Goal: Task Accomplishment & Management: Complete application form

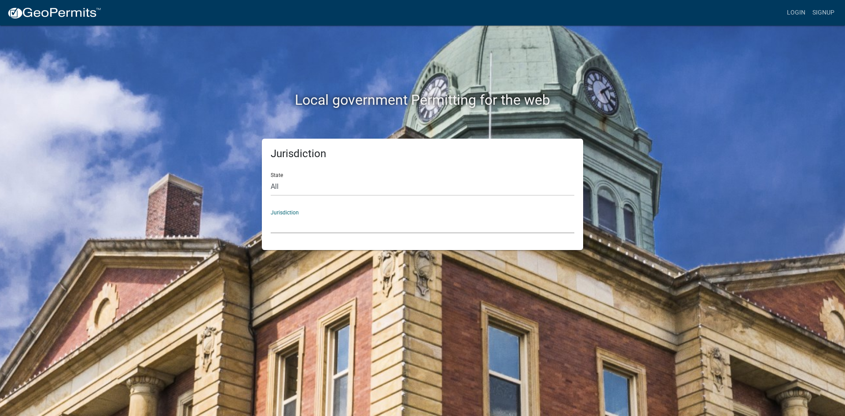
click at [393, 217] on select "[GEOGRAPHIC_DATA], [US_STATE] [GEOGRAPHIC_DATA], [US_STATE][PERSON_NAME][GEOGRA…" at bounding box center [423, 224] width 304 height 18
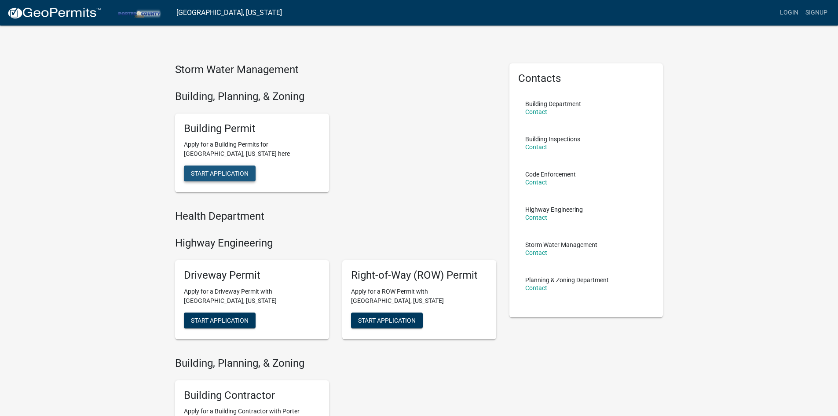
click at [245, 173] on span "Start Application" at bounding box center [220, 173] width 58 height 7
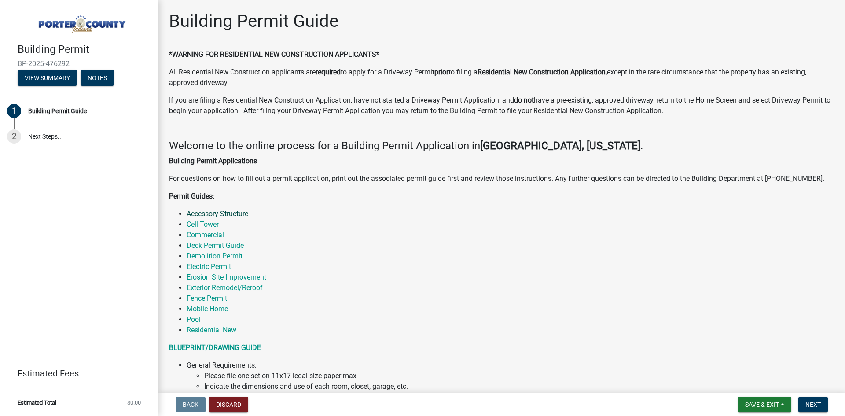
click at [242, 217] on link "Accessory Structure" at bounding box center [218, 213] width 62 height 8
click at [215, 232] on link "Commercial" at bounding box center [205, 235] width 37 height 8
click at [57, 134] on link "2 Next Steps..." at bounding box center [79, 137] width 158 height 26
click at [56, 138] on link "2 Next Steps..." at bounding box center [79, 137] width 158 height 26
click at [810, 403] on span "Next" at bounding box center [812, 404] width 15 height 7
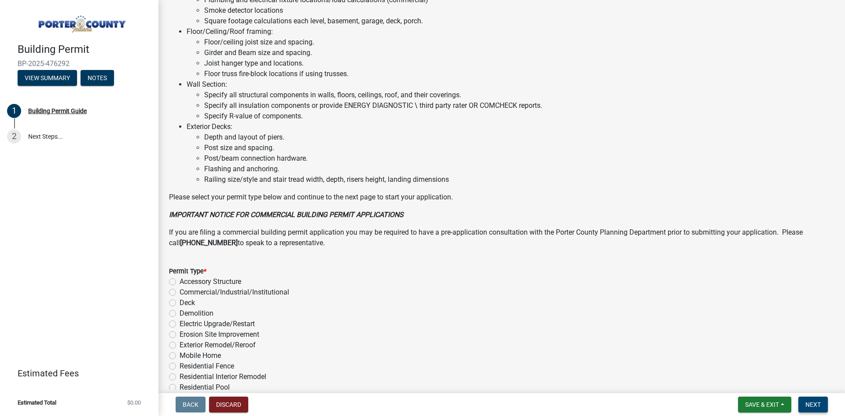
scroll to position [572, 0]
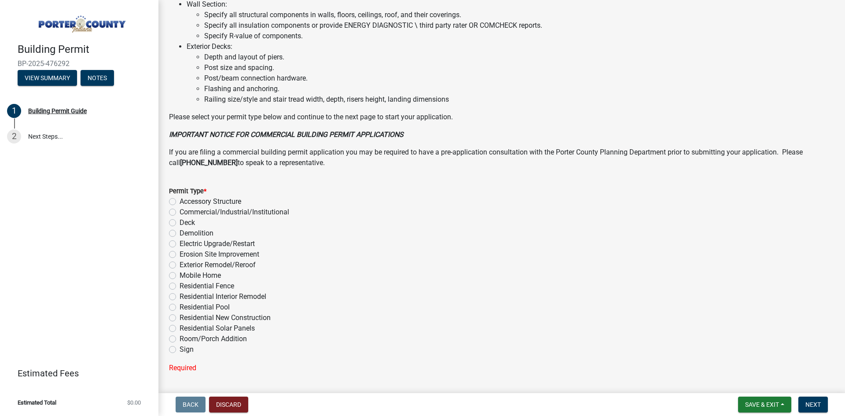
click at [180, 210] on label "Commercial/Industrial/Institutional" at bounding box center [235, 212] width 110 height 11
click at [180, 210] on input "Commercial/Industrial/Institutional" at bounding box center [183, 210] width 6 height 6
radio input "true"
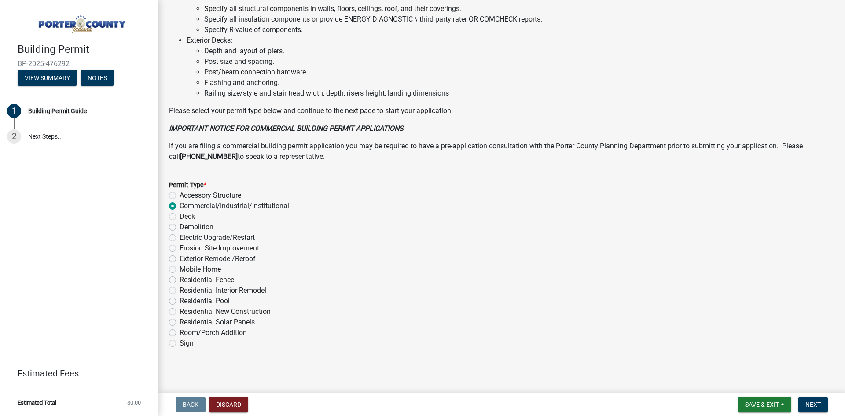
scroll to position [580, 0]
click at [810, 401] on span "Next" at bounding box center [812, 404] width 15 height 7
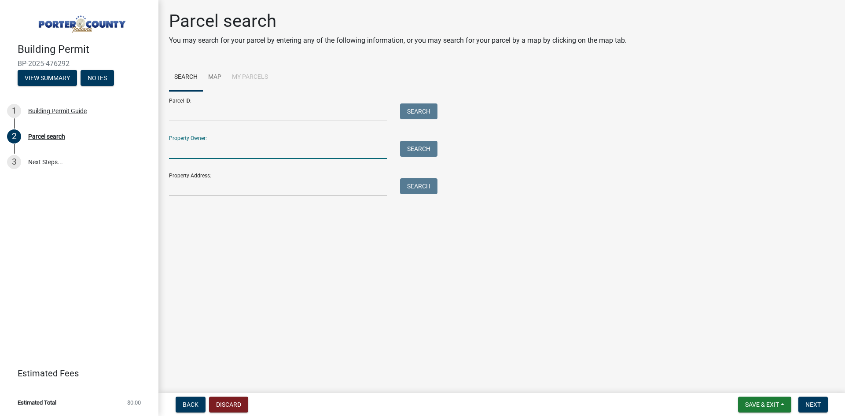
click at [255, 152] on input "Property Owner:" at bounding box center [278, 150] width 218 height 18
click at [249, 180] on input "Property Address:" at bounding box center [278, 187] width 218 height 18
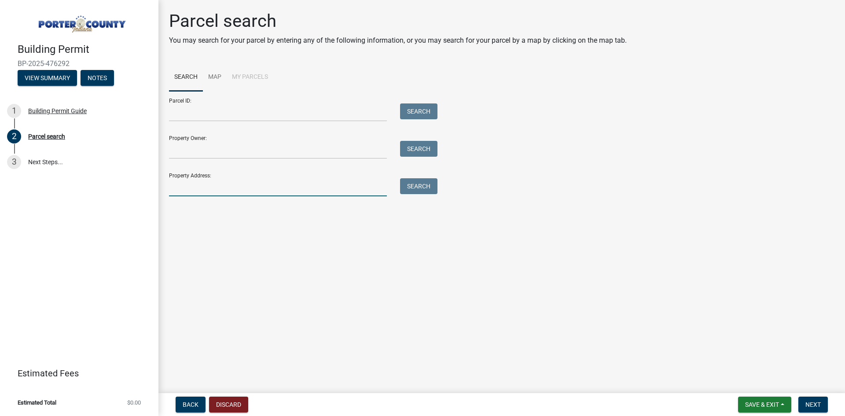
click at [199, 189] on input "Property Address:" at bounding box center [278, 187] width 218 height 18
click at [342, 182] on input "2450 n 50 w, Valparaiso, IN 46" at bounding box center [278, 187] width 218 height 18
click at [432, 186] on button "Search" at bounding box center [418, 186] width 37 height 16
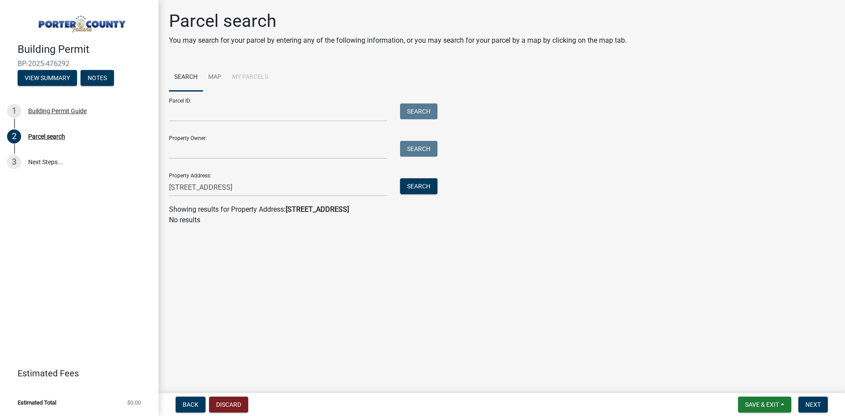
click at [309, 212] on strong "2450 n 50 w, Valparaiso, IN 46385" at bounding box center [317, 209] width 63 height 8
click at [290, 149] on input "Property Owner:" at bounding box center [278, 150] width 218 height 18
drag, startPoint x: 301, startPoint y: 189, endPoint x: 208, endPoint y: 187, distance: 92.9
click at [208, 187] on input "2450 n 50 w, Valparaiso, IN 46385" at bounding box center [278, 187] width 218 height 18
click at [421, 183] on button "Search" at bounding box center [418, 186] width 37 height 16
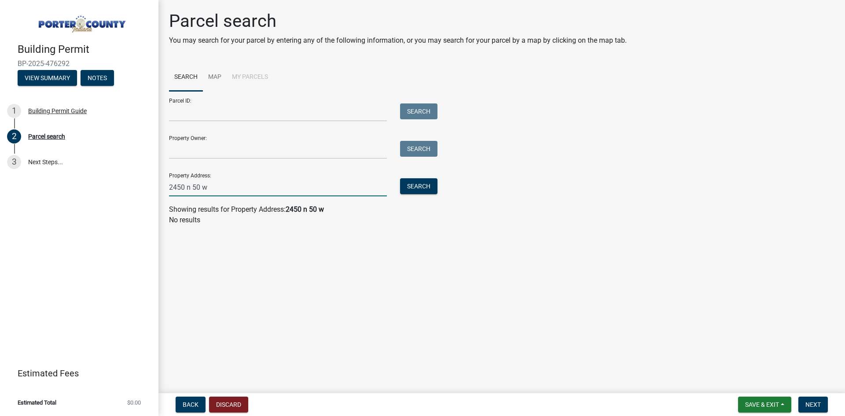
click at [297, 180] on input "2450 n 50 w" at bounding box center [278, 187] width 218 height 18
drag, startPoint x: 300, startPoint y: 183, endPoint x: 87, endPoint y: 167, distance: 214.0
click at [87, 167] on div "Building Permit BP-2025-476292 View Summary Notes 1 Building Permit Guide 2 Par…" at bounding box center [422, 208] width 845 height 416
type input "2450 Heavilin Rd"
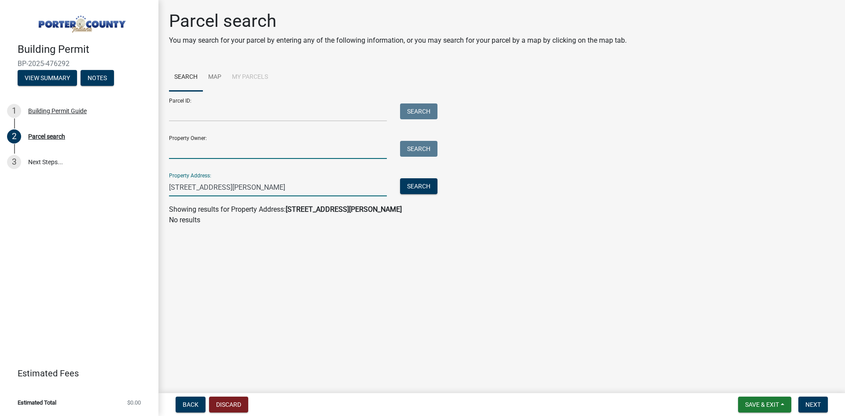
click at [356, 145] on input "Property Owner:" at bounding box center [278, 150] width 218 height 18
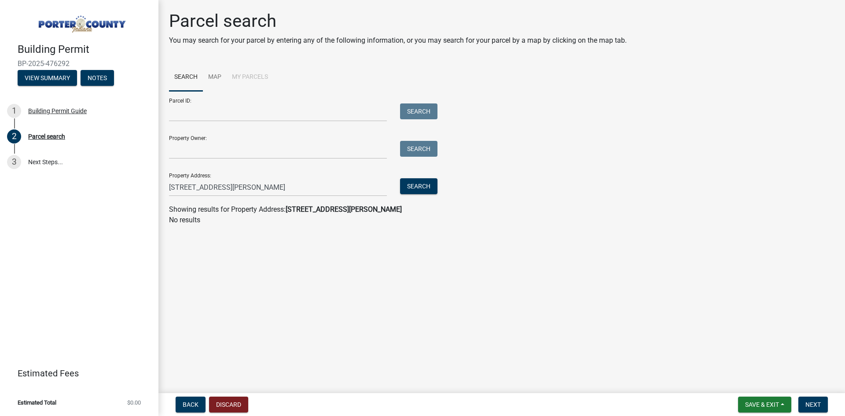
drag, startPoint x: 333, startPoint y: 176, endPoint x: 328, endPoint y: 176, distance: 5.4
click at [329, 176] on div "Property Address: 2450 Heavilin Rd Search" at bounding box center [301, 181] width 264 height 30
drag, startPoint x: 319, startPoint y: 189, endPoint x: 121, endPoint y: 186, distance: 197.6
click at [121, 186] on div "Building Permit BP-2025-476292 View Summary Notes 1 Building Permit Guide 2 Par…" at bounding box center [422, 208] width 845 height 416
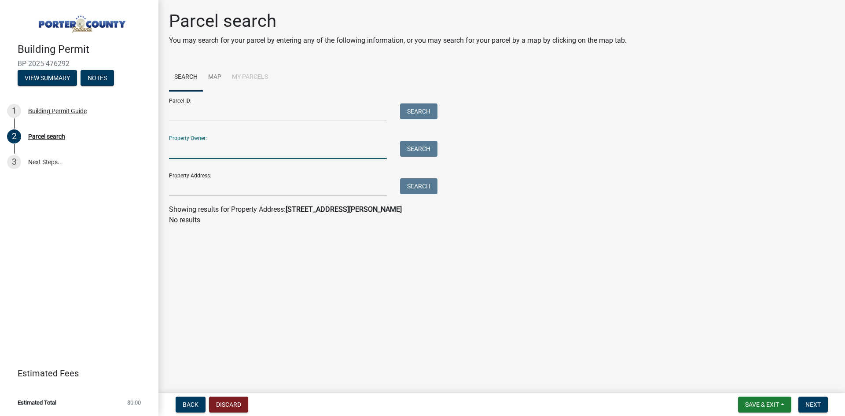
click at [187, 152] on input "Property Owner:" at bounding box center [278, 150] width 218 height 18
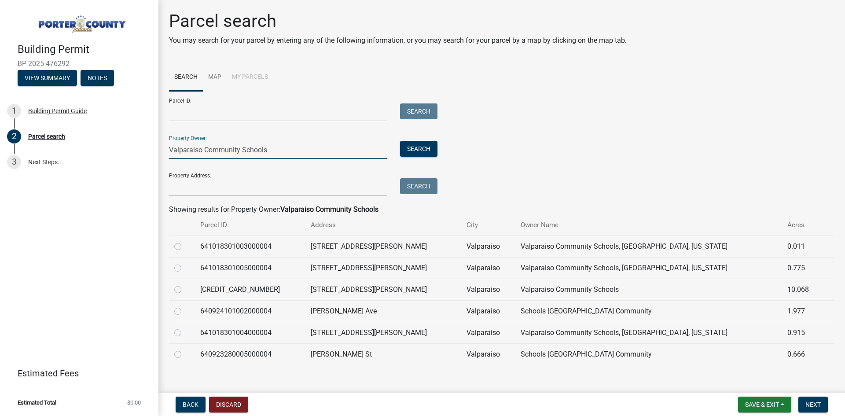
scroll to position [10, 0]
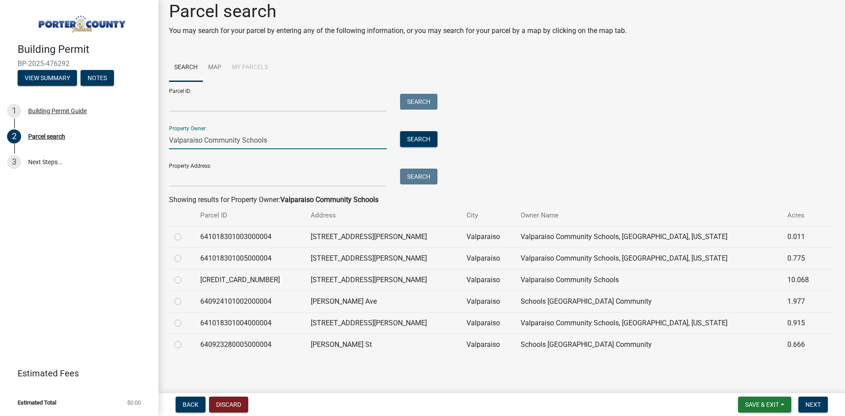
type input "Valparaiso Community Schools"
click at [185, 275] on label at bounding box center [185, 275] width 0 height 0
click at [185, 280] on input "radio" at bounding box center [188, 278] width 6 height 6
radio input "true"
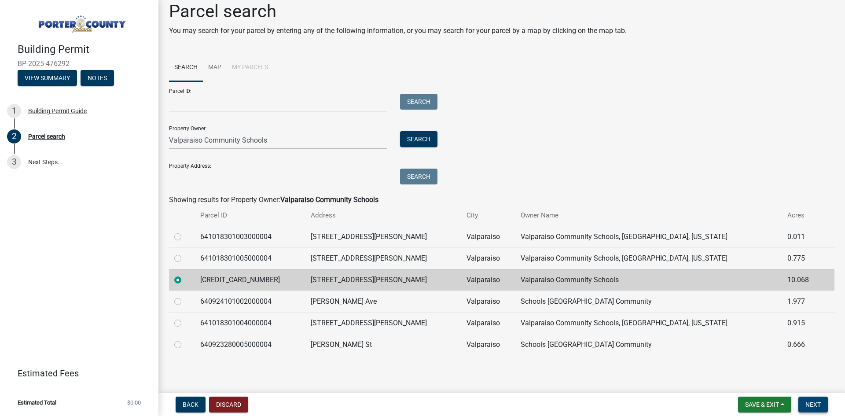
click at [815, 405] on span "Next" at bounding box center [812, 404] width 15 height 7
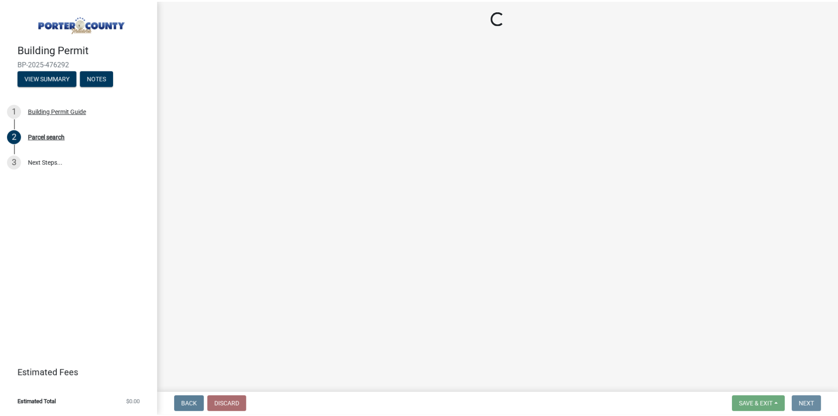
scroll to position [0, 0]
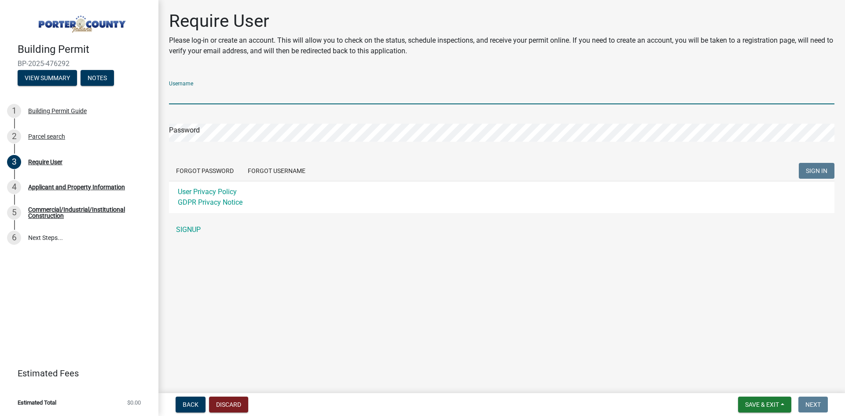
click at [230, 102] on input "Username" at bounding box center [501, 95] width 665 height 18
click at [202, 226] on div "Username Password Forgot Password Forgot Username SIGN IN User Privacy Policy G…" at bounding box center [501, 156] width 665 height 165
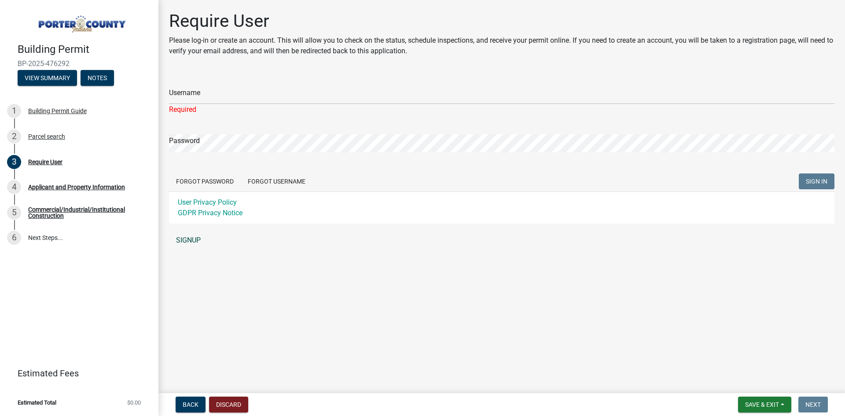
click at [198, 239] on link "SIGNUP" at bounding box center [501, 240] width 665 height 18
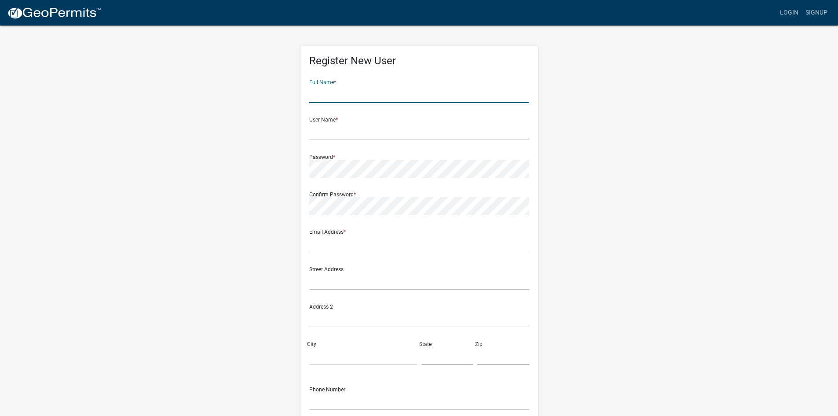
click at [343, 85] on input "text" at bounding box center [419, 94] width 220 height 18
type input "[PERSON_NAME]"
click at [354, 134] on input "text" at bounding box center [419, 131] width 220 height 18
type input "bbleeke"
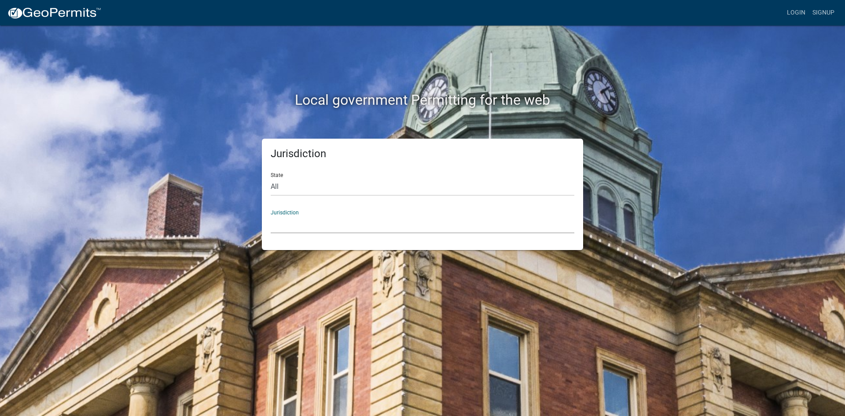
click at [361, 224] on select "[GEOGRAPHIC_DATA], [US_STATE] [GEOGRAPHIC_DATA], [US_STATE][PERSON_NAME][GEOGRA…" at bounding box center [423, 224] width 304 height 18
click at [816, 8] on link "Signup" at bounding box center [823, 12] width 29 height 17
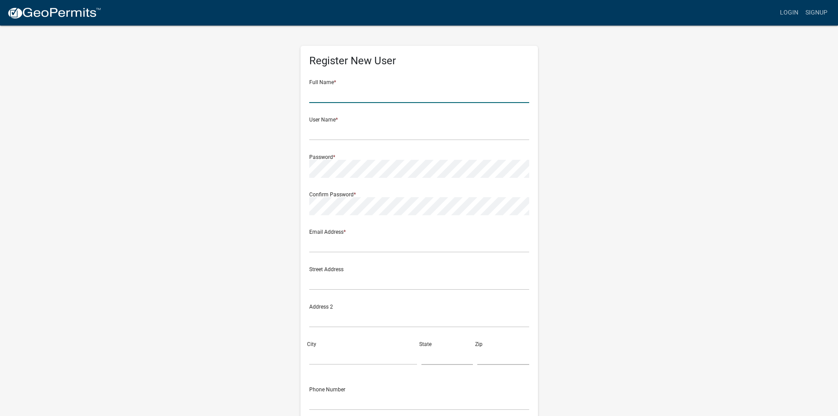
click at [465, 90] on input "text" at bounding box center [419, 94] width 220 height 18
type input "[PERSON_NAME]"
click at [404, 120] on div "User Name *" at bounding box center [419, 125] width 220 height 30
click at [400, 131] on input "text" at bounding box center [419, 131] width 220 height 18
type input "bbleeke"
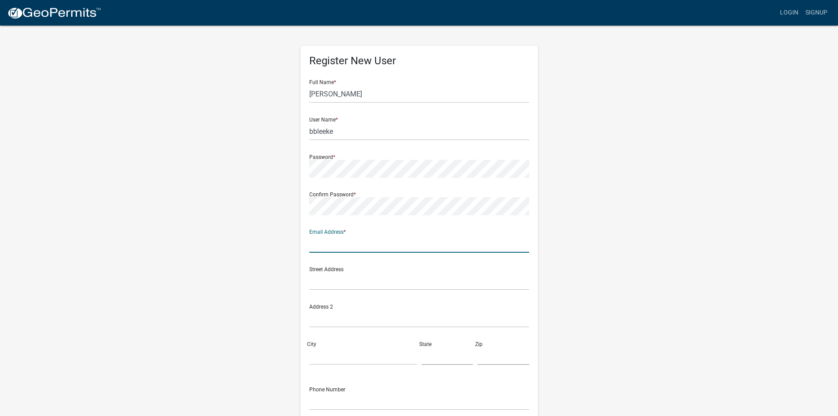
click at [385, 242] on input "text" at bounding box center [419, 244] width 220 height 18
type input "[EMAIL_ADDRESS][DOMAIN_NAME]"
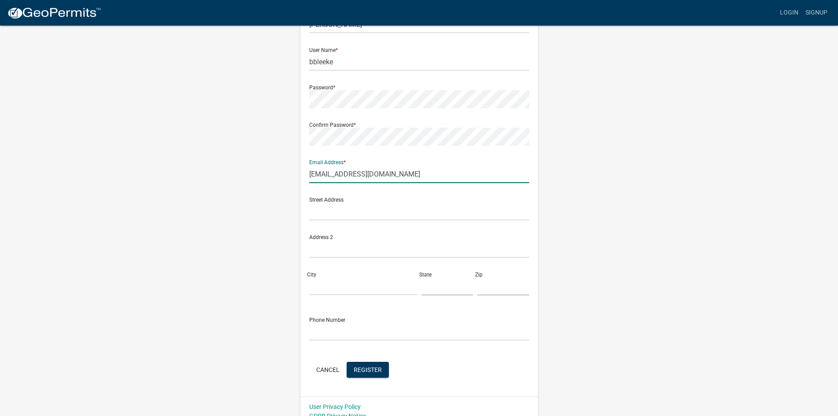
scroll to position [80, 0]
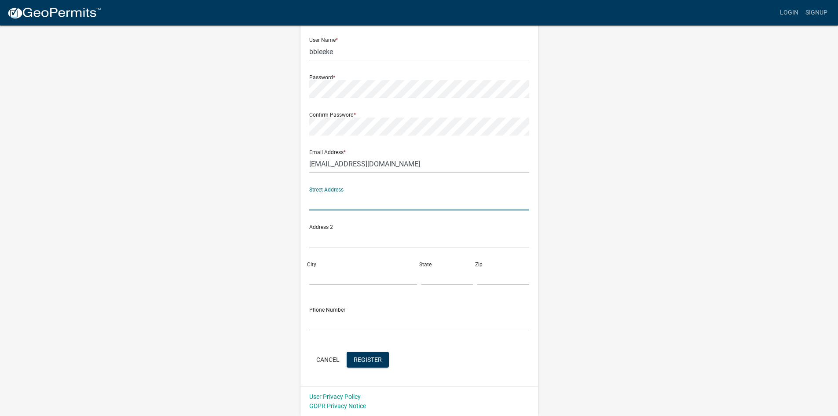
click at [352, 208] on input "text" at bounding box center [419, 201] width 220 height 18
paste input "6406 Castleway Ct. #100"
type input "6406 Castleway Ct. #100"
click at [360, 272] on input "City" at bounding box center [363, 276] width 108 height 18
type input "[GEOGRAPHIC_DATA]"
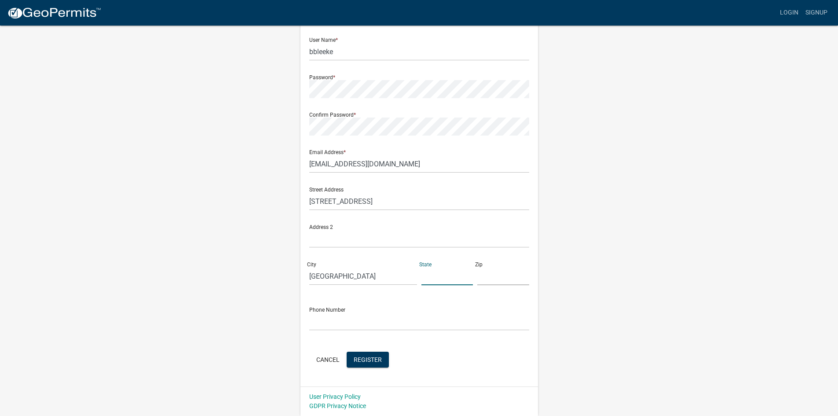
click at [455, 281] on input "text" at bounding box center [448, 276] width 52 height 18
type input "IN"
click at [500, 276] on input "text" at bounding box center [503, 276] width 52 height 18
type input "46250"
click at [451, 317] on input "text" at bounding box center [419, 321] width 220 height 18
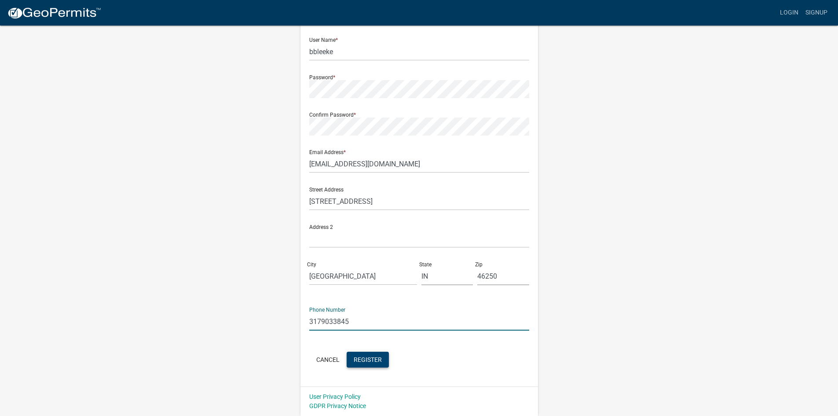
type input "3179033845"
click at [365, 358] on span "Register" at bounding box center [368, 359] width 28 height 7
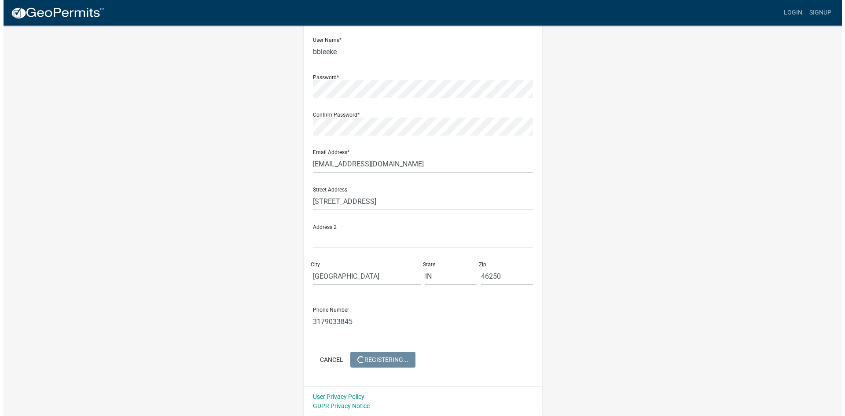
scroll to position [0, 0]
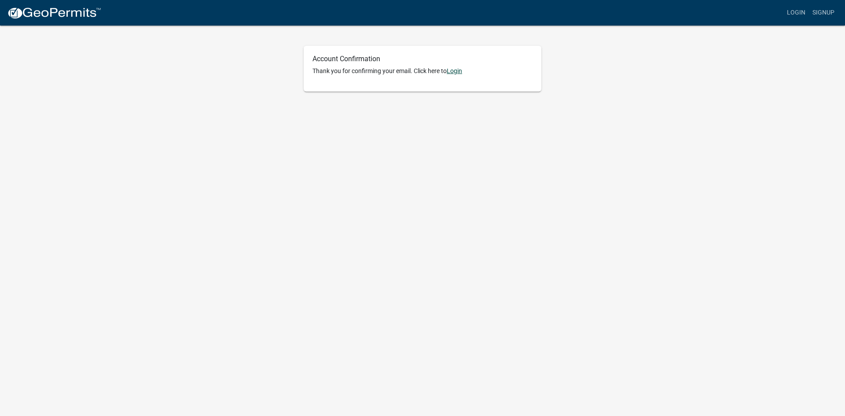
click at [459, 73] on link "Login" at bounding box center [454, 70] width 15 height 7
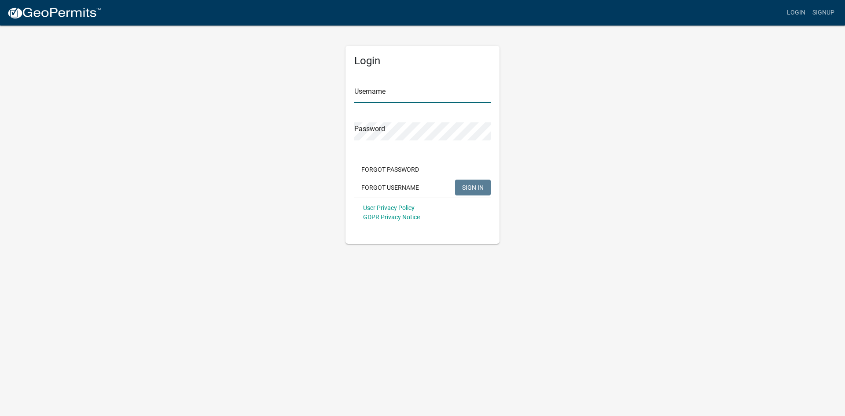
type input "bbleeke"
click at [444, 102] on input "bbleeke" at bounding box center [422, 94] width 136 height 18
click at [479, 192] on button "SIGN IN" at bounding box center [473, 188] width 36 height 16
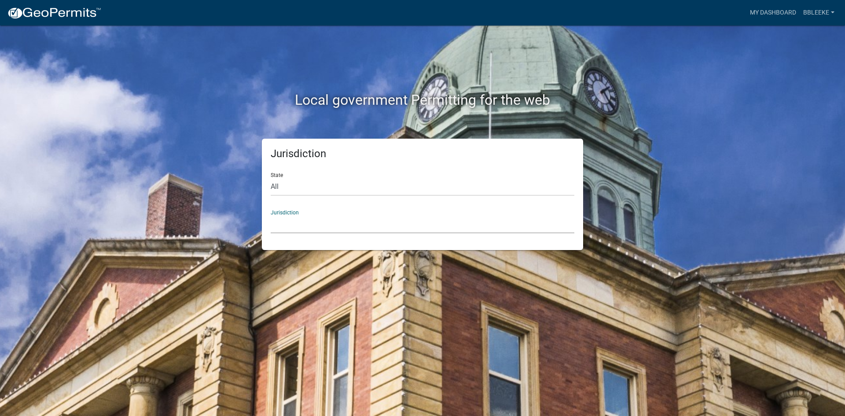
click at [404, 222] on select "[GEOGRAPHIC_DATA], [US_STATE] [GEOGRAPHIC_DATA], [US_STATE][PERSON_NAME][GEOGRA…" at bounding box center [423, 224] width 304 height 18
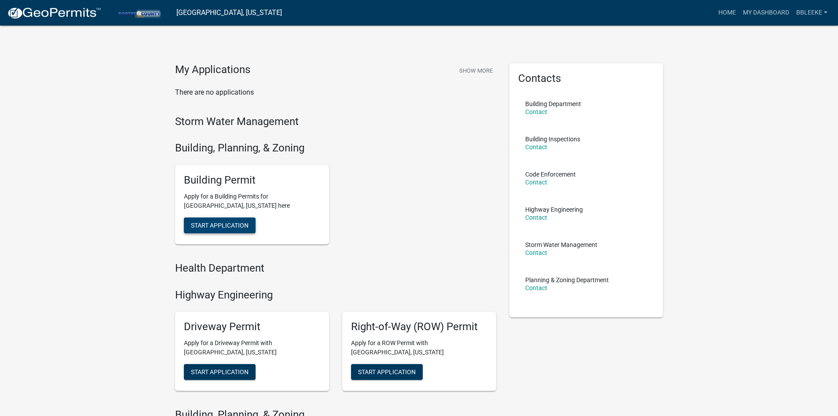
click at [248, 224] on span "Start Application" at bounding box center [220, 224] width 58 height 7
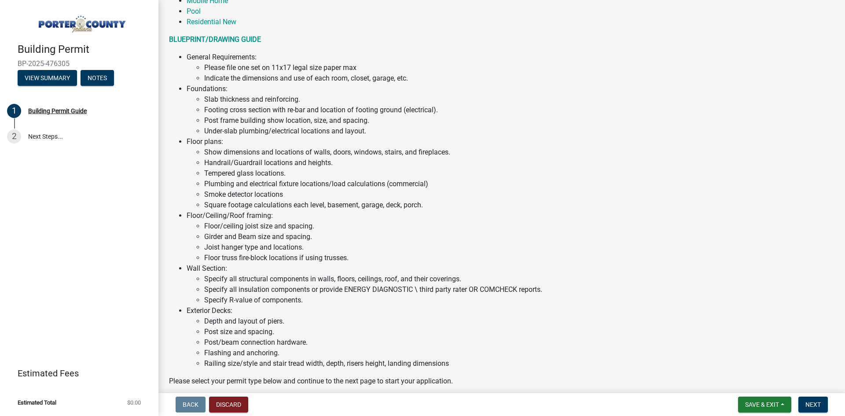
scroll to position [580, 0]
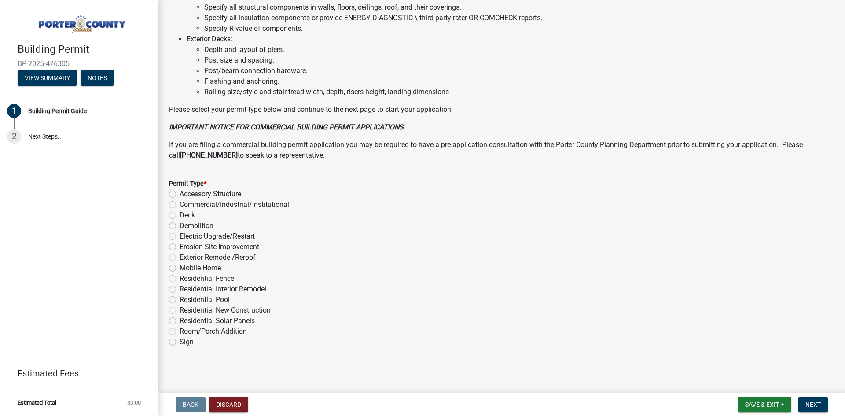
click at [179, 203] on div "Commercial/Industrial/Institutional" at bounding box center [501, 204] width 665 height 11
click at [180, 203] on label "Commercial/Industrial/Institutional" at bounding box center [235, 204] width 110 height 11
click at [180, 203] on input "Commercial/Industrial/Institutional" at bounding box center [183, 202] width 6 height 6
radio input "true"
click at [823, 404] on button "Next" at bounding box center [812, 405] width 29 height 16
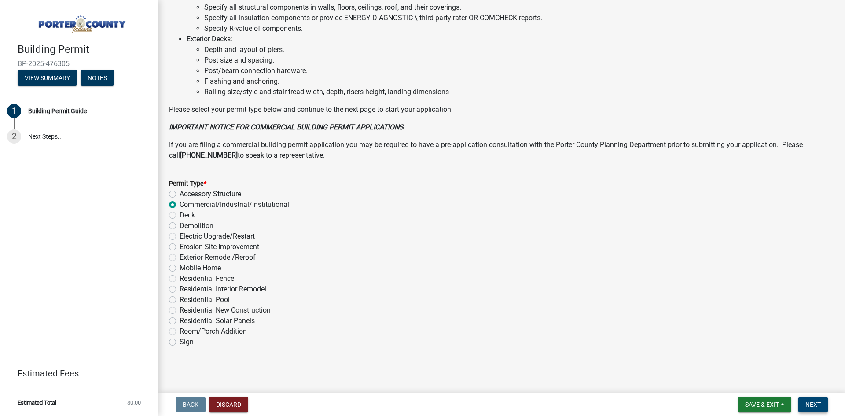
scroll to position [0, 0]
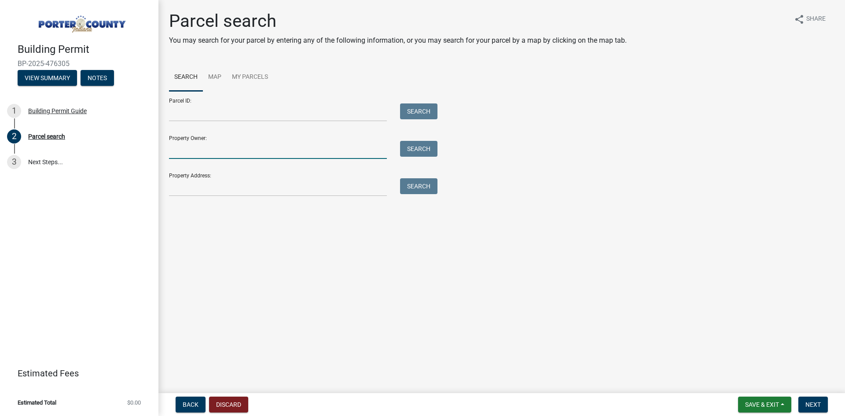
click at [290, 142] on input "Property Owner:" at bounding box center [278, 150] width 218 height 18
type input "Valparaiso Community Schools"
click at [424, 146] on button "Search" at bounding box center [418, 149] width 37 height 16
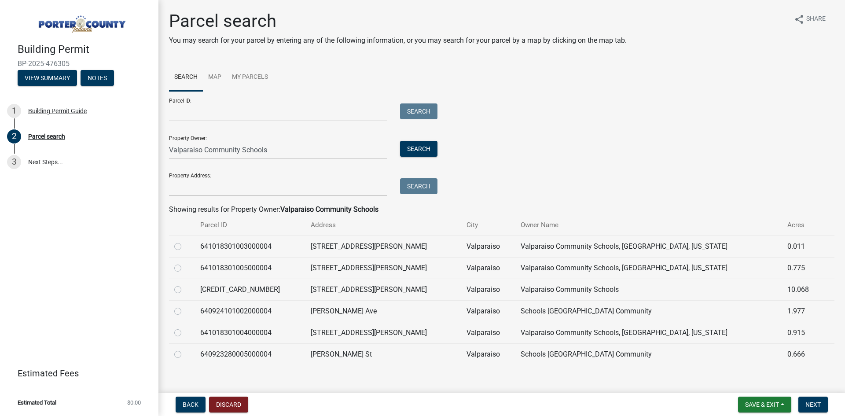
click at [185, 284] on label at bounding box center [185, 284] width 0 height 0
click at [185, 290] on input "radio" at bounding box center [188, 287] width 6 height 6
radio input "true"
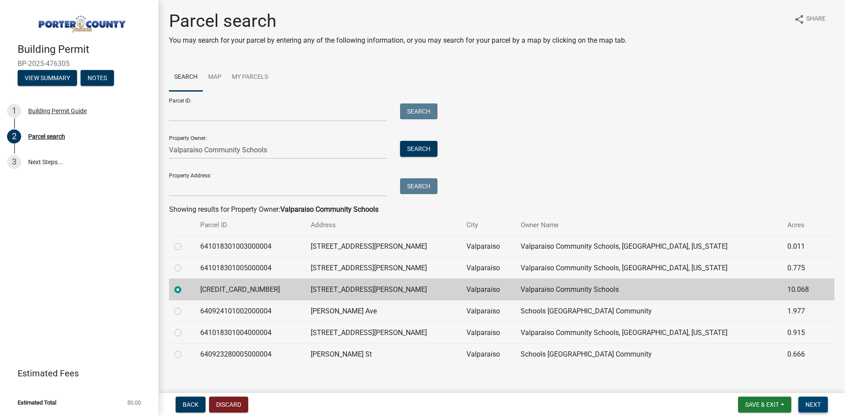
click at [820, 408] on span "Next" at bounding box center [812, 404] width 15 height 7
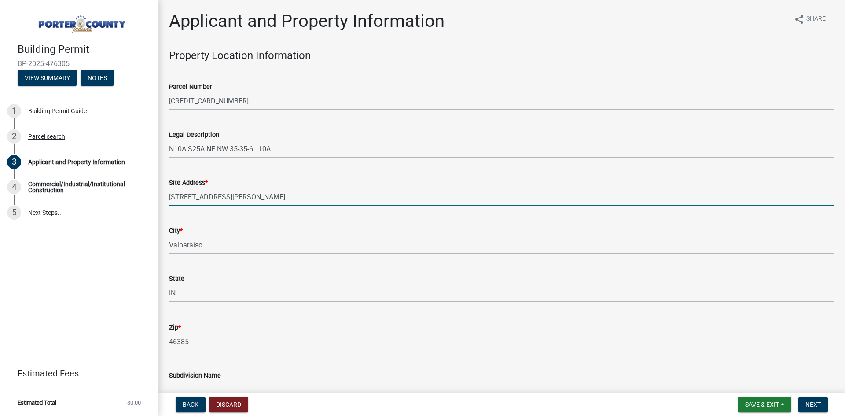
click at [294, 195] on input "[STREET_ADDRESS][PERSON_NAME]" at bounding box center [501, 197] width 665 height 18
drag, startPoint x: 255, startPoint y: 201, endPoint x: 148, endPoint y: 188, distance: 108.1
click at [148, 188] on div "Building Permit BP-2025-476305 View Summary Notes 1 Building Permit Guide 2 Par…" at bounding box center [422, 208] width 845 height 416
paste input "[STREET_ADDRESS]"
drag, startPoint x: 306, startPoint y: 198, endPoint x: 208, endPoint y: 200, distance: 98.2
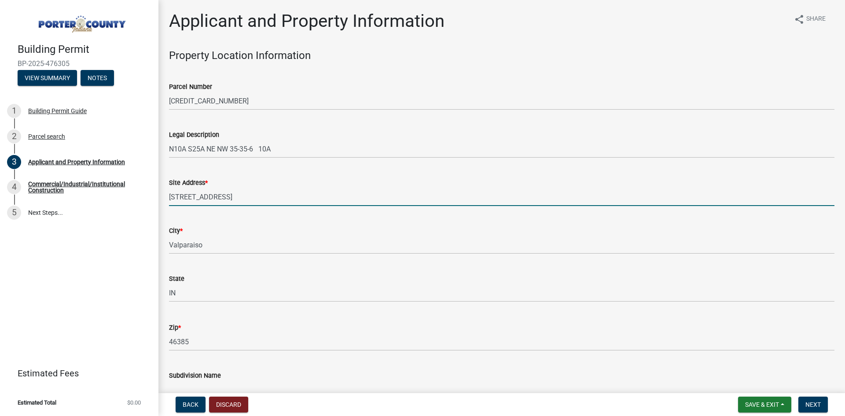
click at [208, 200] on input "[STREET_ADDRESS]" at bounding box center [501, 197] width 665 height 18
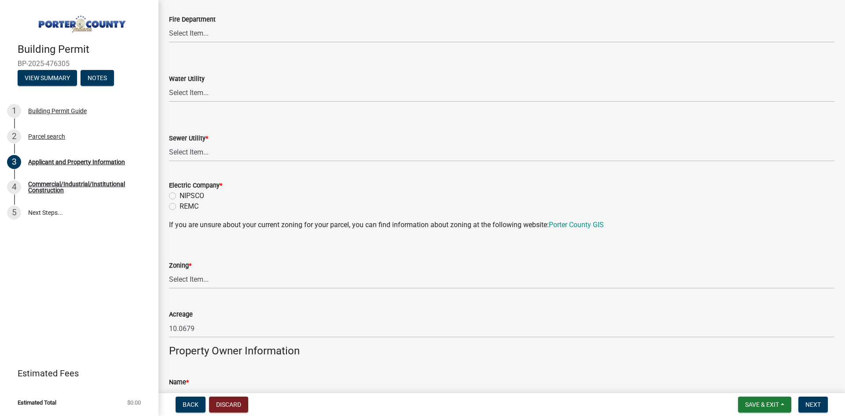
scroll to position [572, 0]
type input "2450 N 50 W"
click at [180, 193] on label "NIPSCO" at bounding box center [192, 193] width 25 height 11
click at [180, 193] on input "NIPSCO" at bounding box center [183, 191] width 6 height 6
radio input "true"
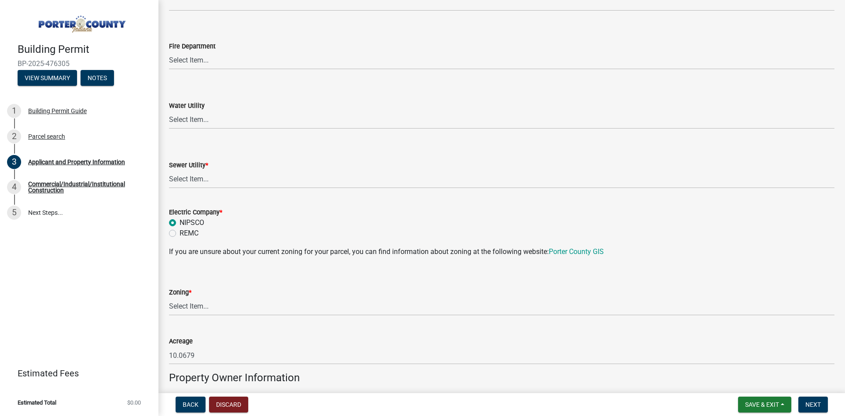
scroll to position [440, 0]
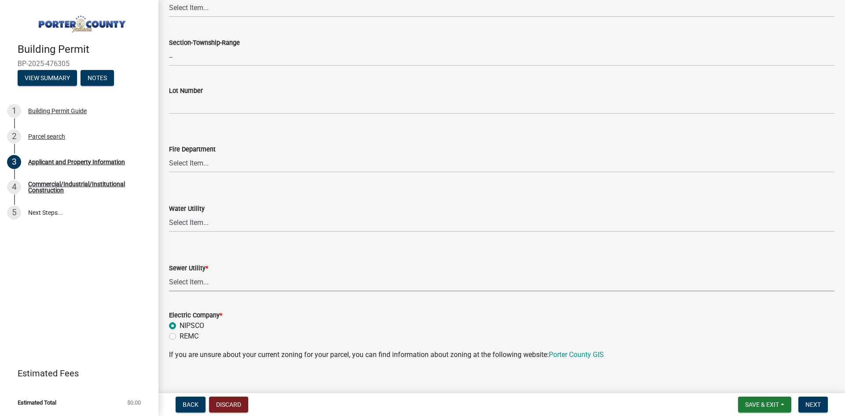
click at [234, 276] on select "Select Item... Aqua [US_STATE] Inc Damon Run Falling Waters Lake Eliza - LEACD …" at bounding box center [501, 282] width 665 height 18
click at [254, 319] on form "Electric Company * NIPSCO REMC" at bounding box center [501, 320] width 665 height 42
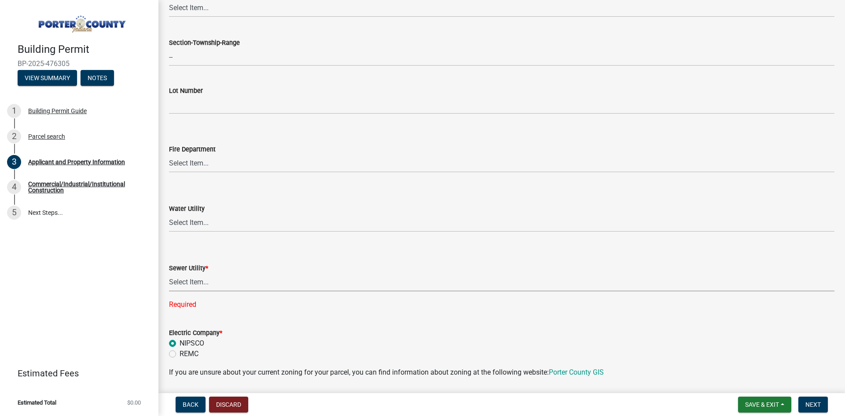
click at [246, 286] on select "Select Item... Aqua [US_STATE] Inc Damon Run Falling Waters Lake Eliza - LEACD …" at bounding box center [501, 282] width 665 height 18
click at [169, 273] on select "Select Item... Aqua [US_STATE] Inc Damon Run Falling Waters Lake Eliza - LEACD …" at bounding box center [501, 282] width 665 height 18
select select "c796f995-08fe-487b-a20e-70ab553361d3"
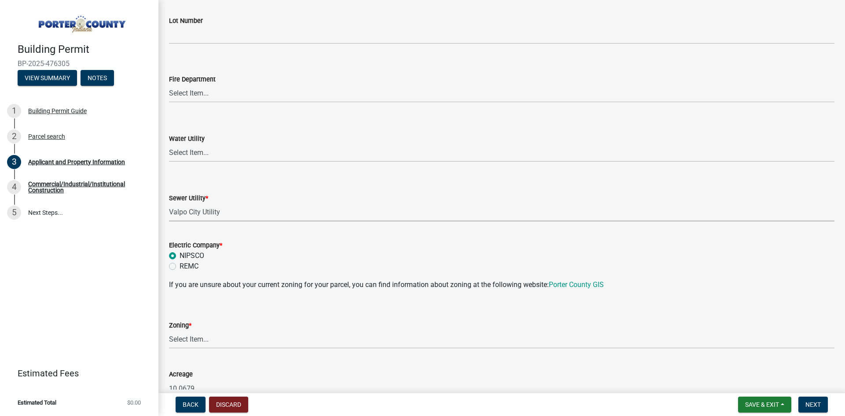
scroll to position [660, 0]
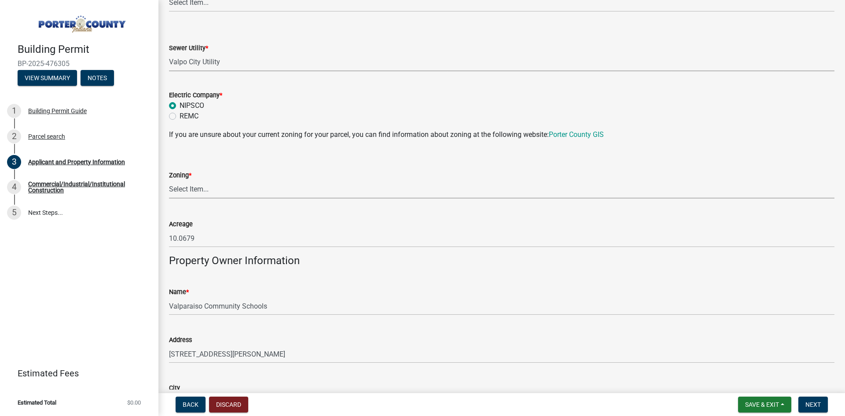
click at [257, 191] on select "Select Item... A1 A2 CH CM CN I1 I2 I3 IN MP OT P1 P2 PUD R1 R2 R3 R4 RL RR" at bounding box center [501, 189] width 665 height 18
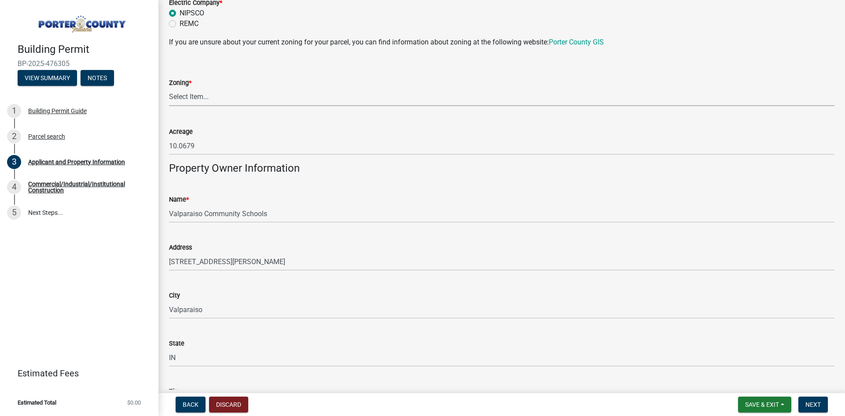
scroll to position [746, 0]
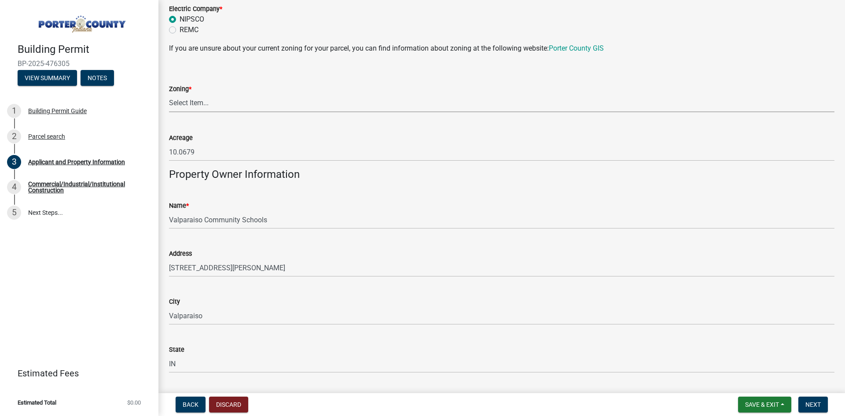
click at [259, 99] on select "Select Item... A1 A2 CH CM CN I1 I2 I3 IN MP OT P1 P2 PUD R1 R2 R3 R4 RL RR" at bounding box center [501, 103] width 665 height 18
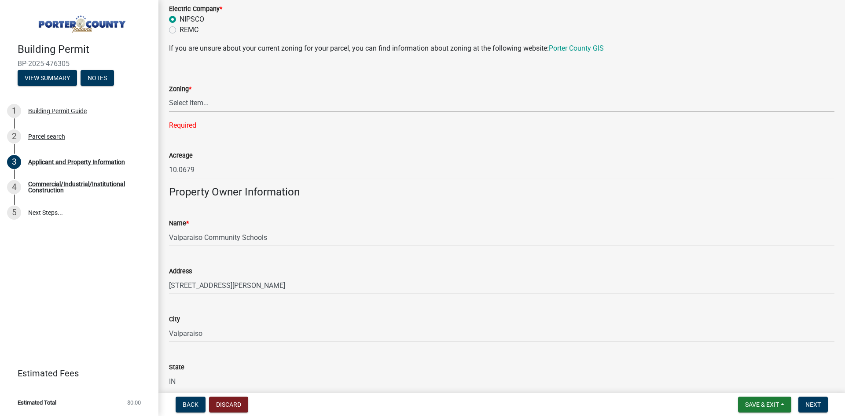
click at [257, 102] on select "Select Item... A1 A2 CH CM CN I1 I2 I3 IN MP OT P1 P2 PUD R1 R2 R3 R4 RL RR" at bounding box center [501, 103] width 665 height 18
click at [261, 109] on select "Select Item... A1 A2 CH CM CN I1 I2 I3 IN MP OT P1 P2 PUD R1 R2 R3 R4 RL RR" at bounding box center [501, 103] width 665 height 18
click at [226, 113] on div "Zoning * Select Item... A1 A2 CH CM CN I1 I2 I3 IN MP OT P1 P2 PUD R1 R2 R3 R4 …" at bounding box center [501, 96] width 665 height 70
click at [228, 103] on select "Select Item... A1 A2 CH CM CN I1 I2 I3 IN MP OT P1 P2 PUD R1 R2 R3 R4 RL RR" at bounding box center [501, 103] width 665 height 18
click at [205, 110] on select "Select Item... A1 A2 CH CM CN I1 I2 I3 IN MP OT P1 P2 PUD R1 R2 R3 R4 RL RR" at bounding box center [501, 103] width 665 height 18
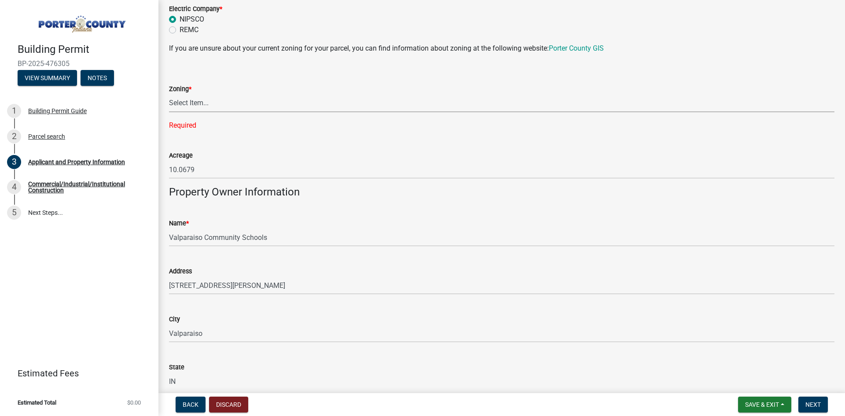
click at [210, 99] on select "Select Item... A1 A2 CH CM CN I1 I2 I3 IN MP OT P1 P2 PUD R1 R2 R3 R4 RL RR" at bounding box center [501, 103] width 665 height 18
click at [242, 104] on select "Select Item... A1 A2 CH CM CN I1 I2 I3 IN MP OT P1 P2 PUD R1 R2 R3 R4 RL RR" at bounding box center [501, 103] width 665 height 18
click at [169, 94] on select "Select Item... A1 A2 CH CM CN I1 I2 I3 IN MP OT P1 P2 PUD R1 R2 R3 R4 RL RR" at bounding box center [501, 103] width 665 height 18
select select "5b0bd147-faae-4a34-aa1b-5180dde0adcd"
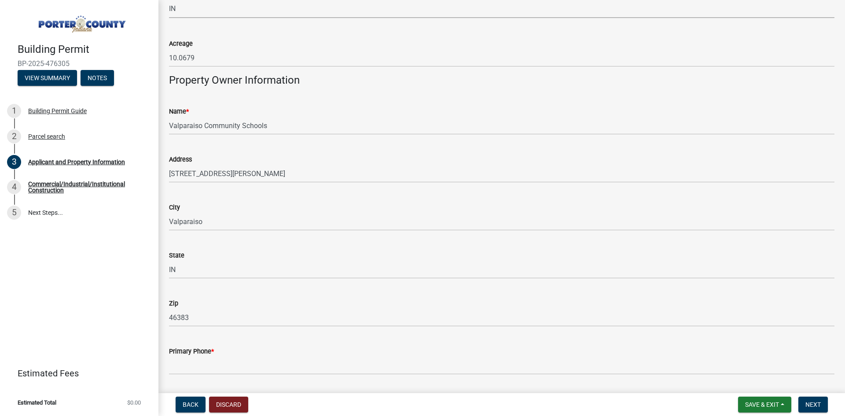
scroll to position [966, 0]
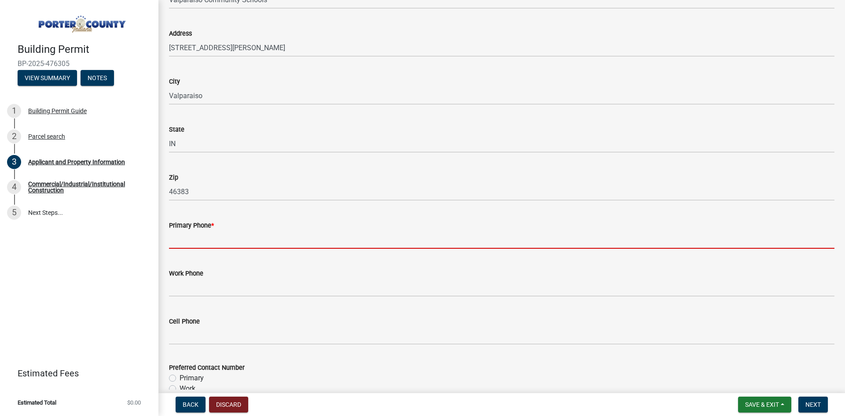
click at [278, 247] on input "Primary Phone *" at bounding box center [501, 240] width 665 height 18
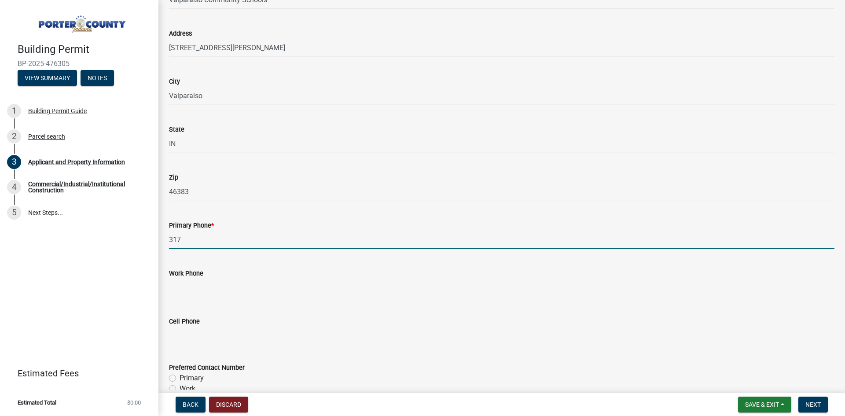
type input "3179033845"
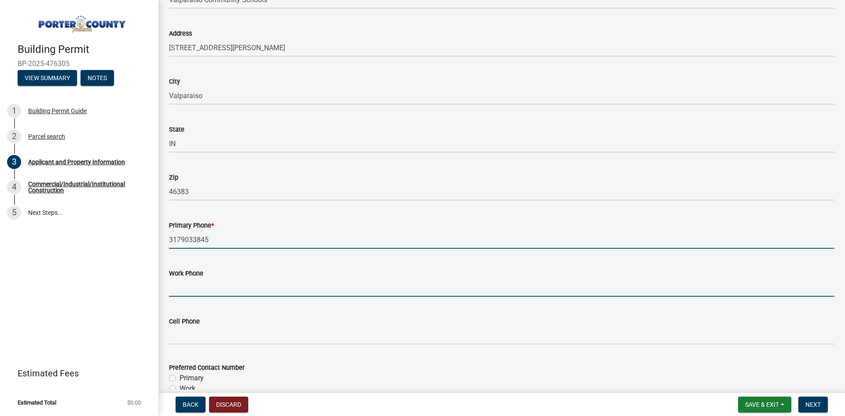
click at [274, 291] on input "Work Phone" at bounding box center [501, 288] width 665 height 18
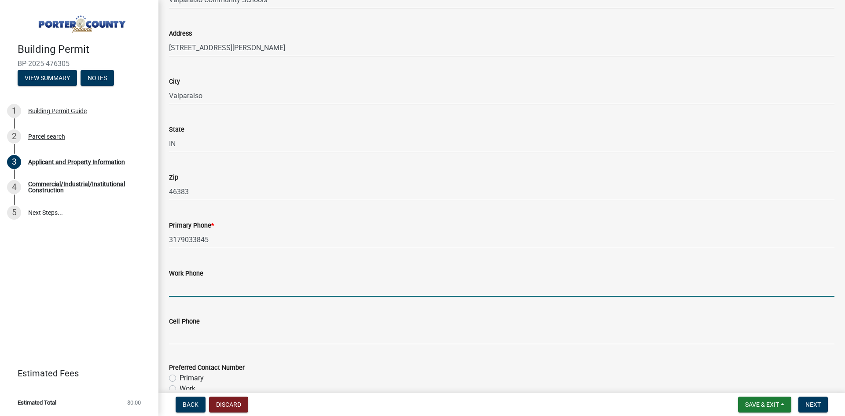
type input "3179033845"
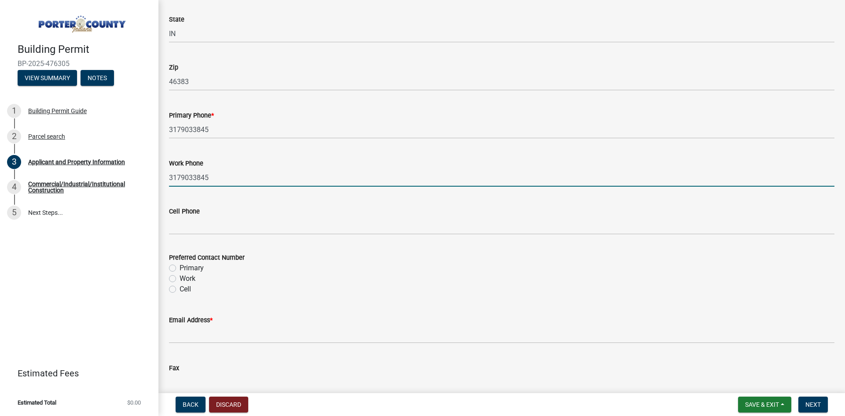
scroll to position [1098, 0]
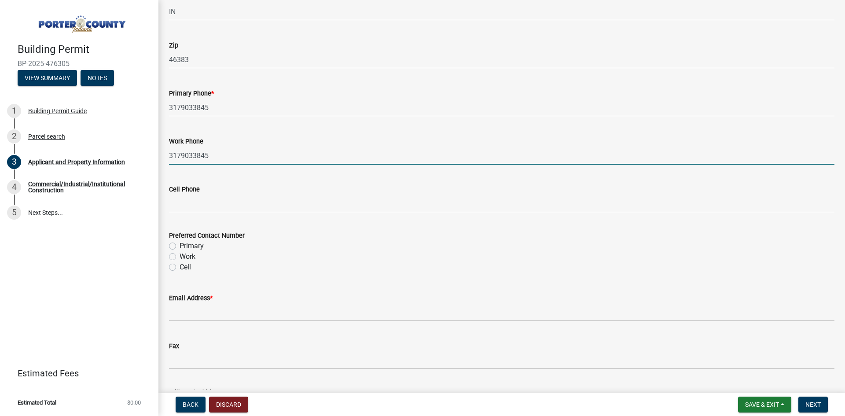
click at [180, 257] on label "Work" at bounding box center [188, 256] width 16 height 11
click at [180, 257] on input "Work" at bounding box center [183, 254] width 6 height 6
radio input "true"
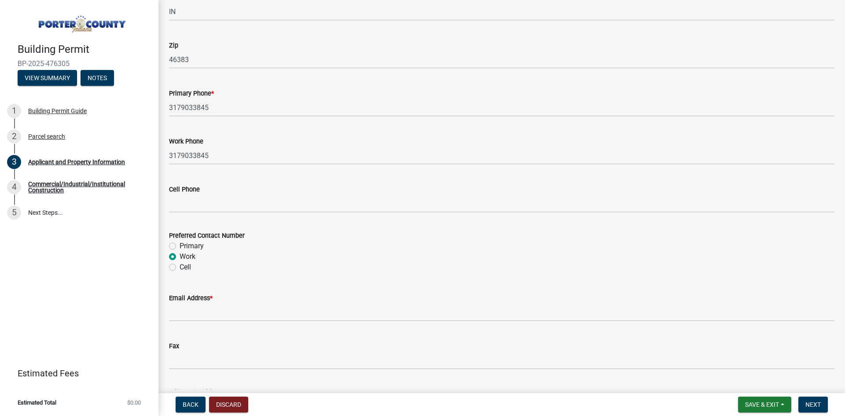
click at [173, 241] on div "Primary" at bounding box center [501, 246] width 665 height 11
click at [180, 245] on label "Primary" at bounding box center [192, 246] width 24 height 11
click at [180, 245] on input "Primary" at bounding box center [183, 244] width 6 height 6
radio input "true"
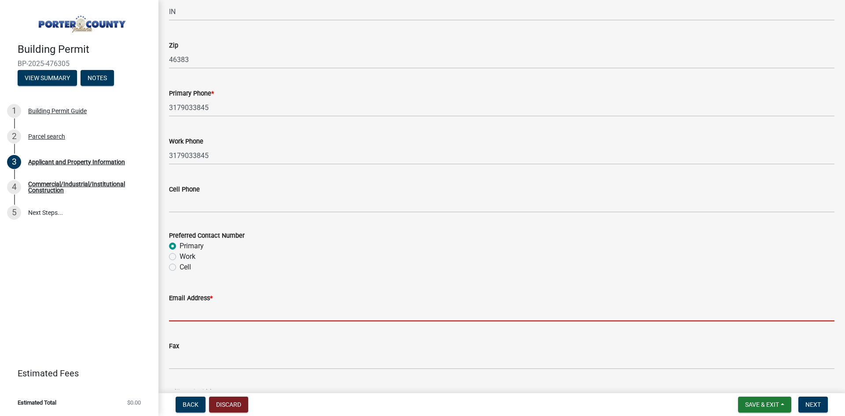
click at [216, 308] on input "Email Address *" at bounding box center [501, 312] width 665 height 18
type input "[EMAIL_ADDRESS][DOMAIN_NAME]"
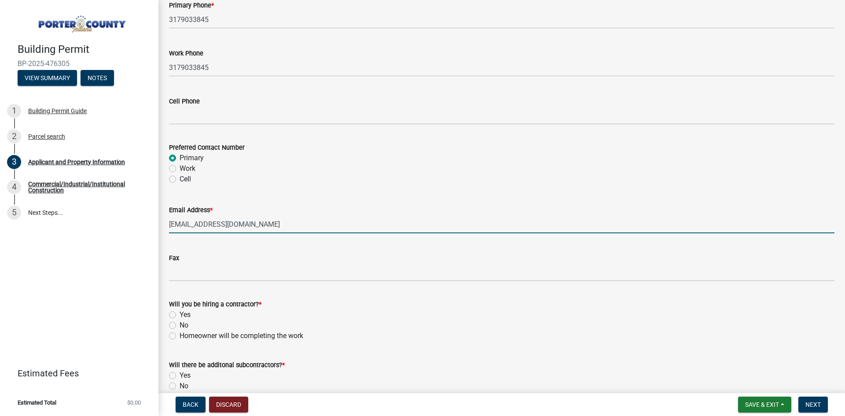
scroll to position [1230, 0]
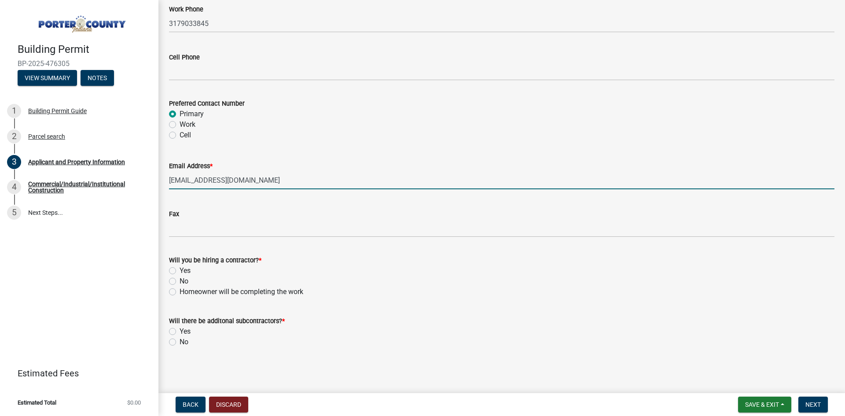
click at [177, 269] on div "Yes" at bounding box center [501, 270] width 665 height 11
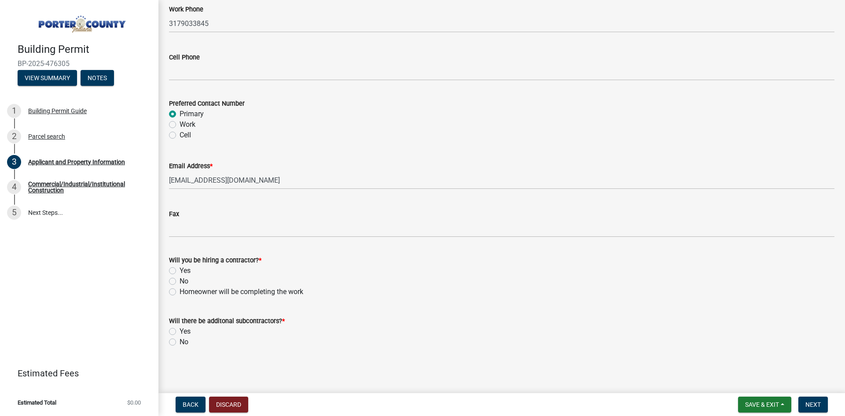
click at [180, 270] on label "Yes" at bounding box center [185, 270] width 11 height 11
click at [180, 270] on input "Yes" at bounding box center [183, 268] width 6 height 6
radio input "true"
click at [180, 329] on label "Yes" at bounding box center [185, 331] width 11 height 11
click at [180, 329] on input "Yes" at bounding box center [183, 329] width 6 height 6
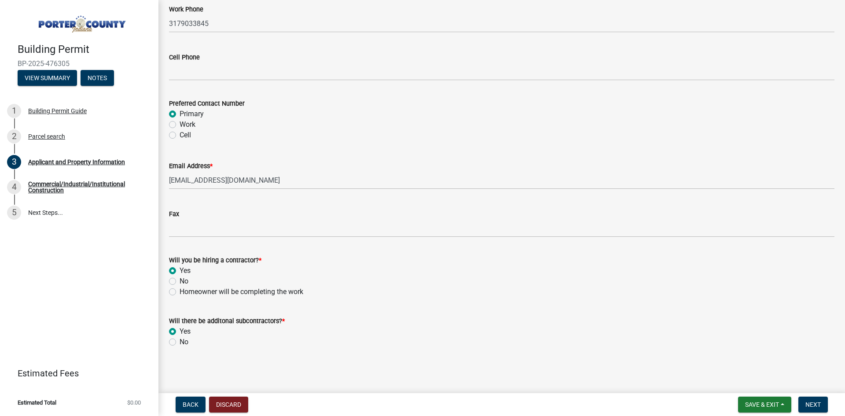
radio input "true"
click at [807, 404] on span "Next" at bounding box center [812, 404] width 15 height 7
click at [817, 404] on span "Next" at bounding box center [812, 404] width 15 height 7
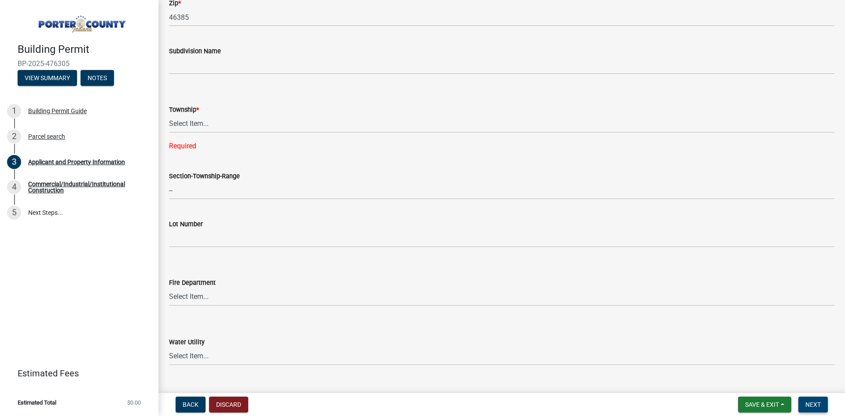
scroll to position [324, 0]
click at [318, 117] on select "Select Item... [PERSON_NAME][GEOGRAPHIC_DATA] [PERSON_NAME][GEOGRAPHIC_DATA] [G…" at bounding box center [501, 124] width 665 height 18
click at [169, 115] on select "Select Item... [PERSON_NAME][GEOGRAPHIC_DATA] [PERSON_NAME][GEOGRAPHIC_DATA] [G…" at bounding box center [501, 124] width 665 height 18
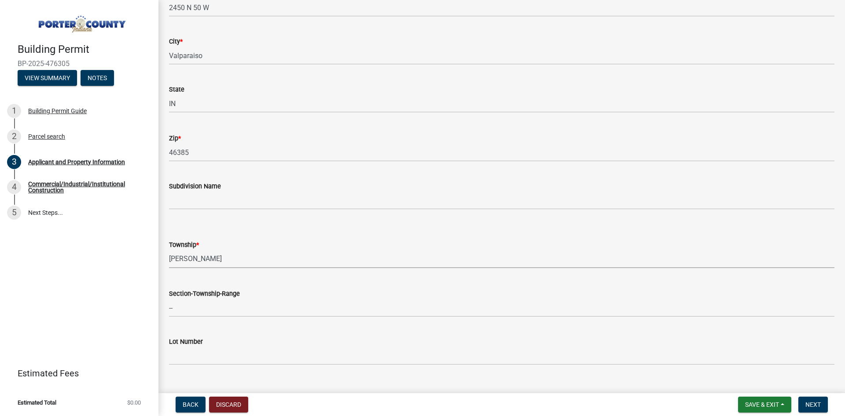
scroll to position [192, 0]
click at [213, 257] on select "Select Item... [PERSON_NAME][GEOGRAPHIC_DATA] [PERSON_NAME][GEOGRAPHIC_DATA] [G…" at bounding box center [501, 256] width 665 height 18
click at [169, 247] on select "Select Item... [PERSON_NAME][GEOGRAPHIC_DATA] [PERSON_NAME][GEOGRAPHIC_DATA] [G…" at bounding box center [501, 256] width 665 height 18
select select "6f5aa9ae-62ac-41bd-979a-9c71eae504cc"
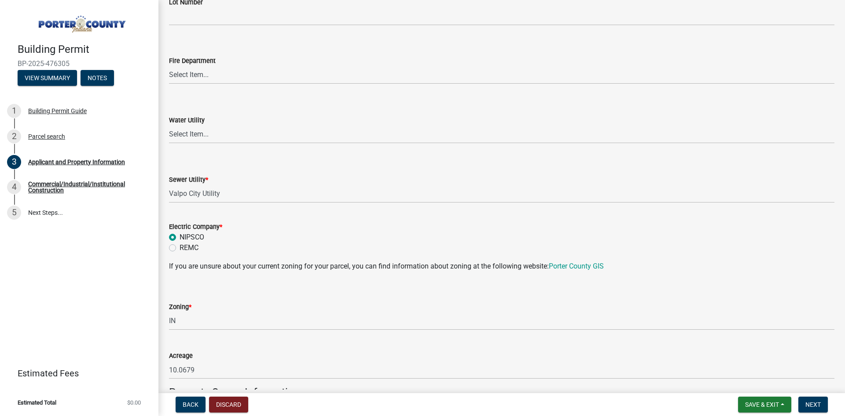
scroll to position [544, 0]
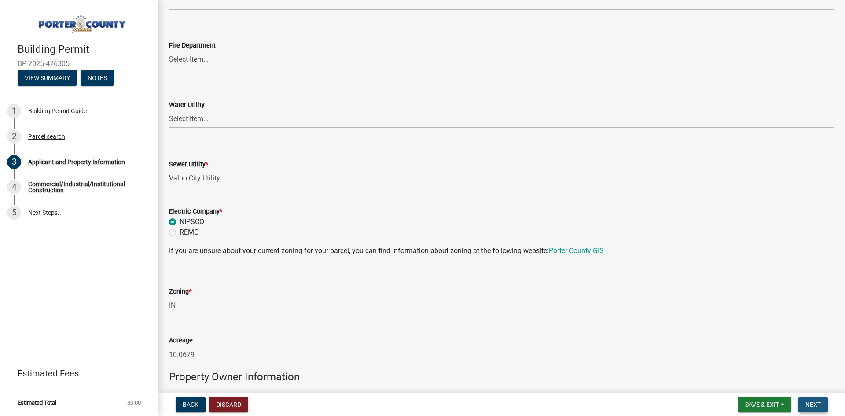
click at [807, 397] on button "Next" at bounding box center [812, 405] width 29 height 16
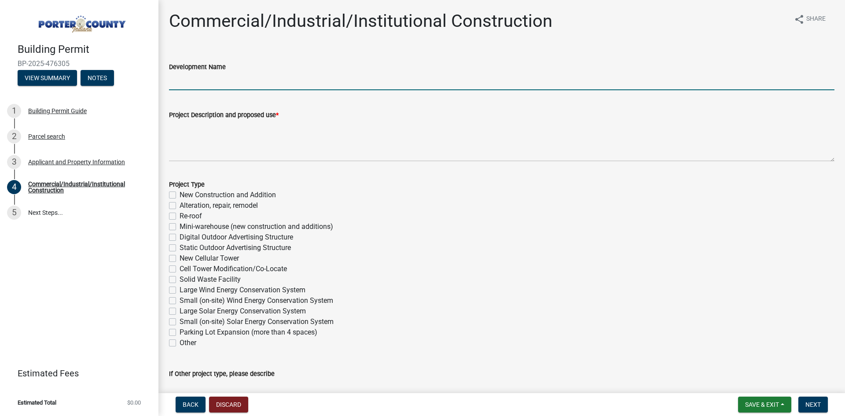
click at [220, 82] on input "Development Name" at bounding box center [501, 81] width 665 height 18
type input "[PERSON_NAME][GEOGRAPHIC_DATA]"
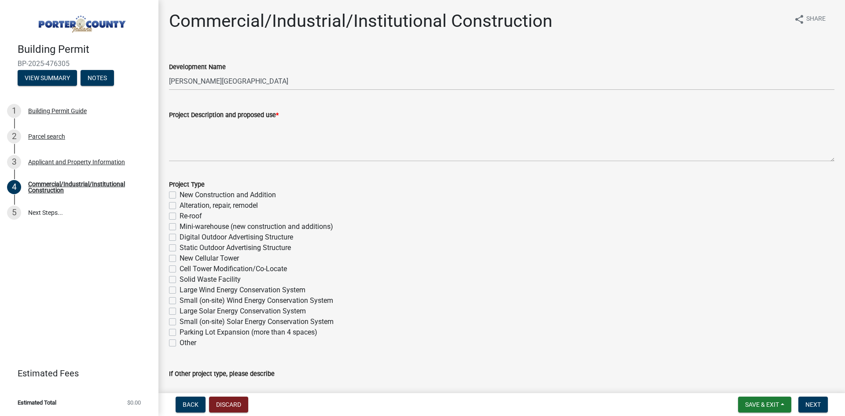
click at [191, 164] on wm-data-entity-input "Project Description and proposed use *" at bounding box center [501, 132] width 665 height 71
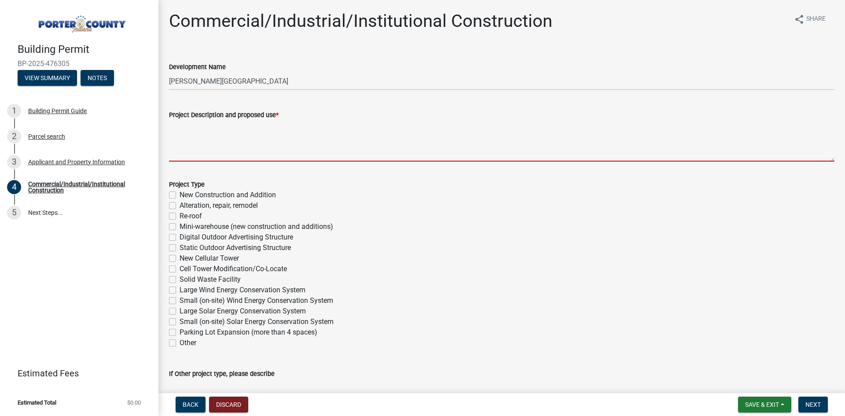
click at [190, 152] on textarea "Project Description and proposed use *" at bounding box center [501, 140] width 665 height 41
paste textarea "solar project with a 72.0kWAC roof mounted solar array."
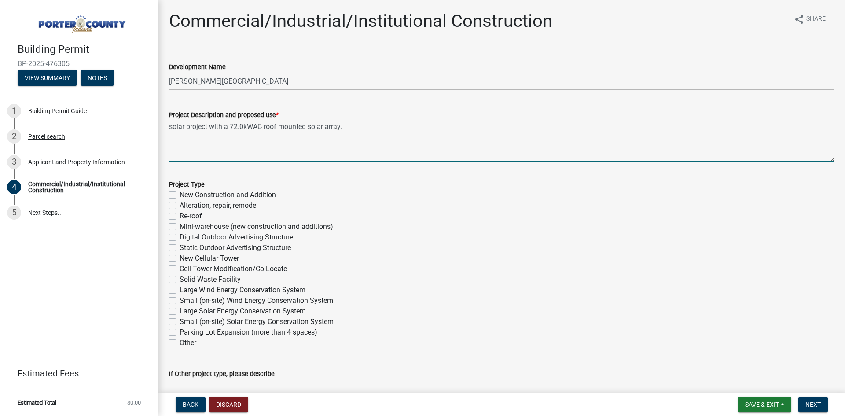
click at [172, 129] on textarea "solar project with a 72.0kWAC roof mounted solar array." at bounding box center [501, 140] width 665 height 41
type textarea "Solar project with a 72.0kWAC roof mounted solar array."
click at [180, 321] on label "Small (on-site) Solar Energy Conservation System" at bounding box center [257, 321] width 154 height 11
click at [180, 321] on input "Small (on-site) Solar Energy Conservation System" at bounding box center [183, 319] width 6 height 6
checkbox input "true"
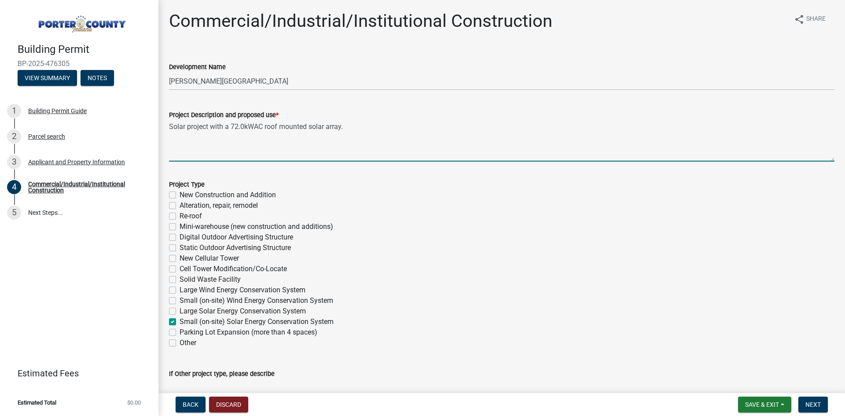
checkbox input "false"
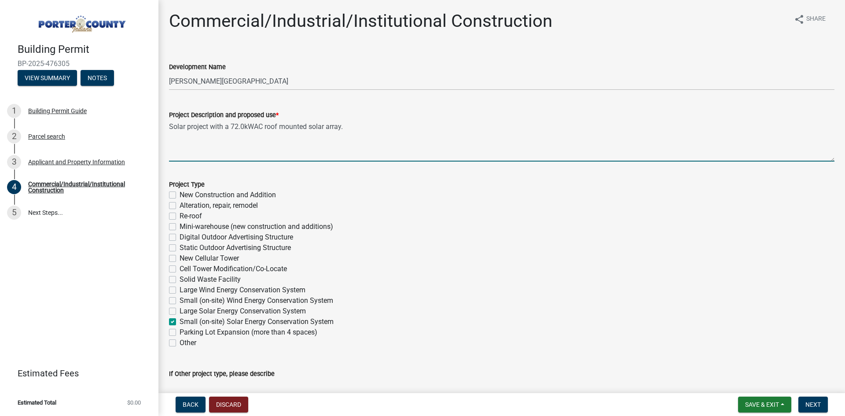
checkbox input "false"
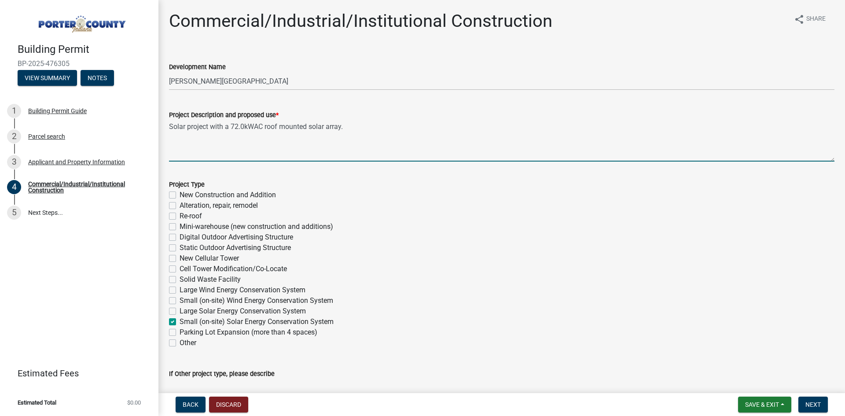
checkbox input "false"
checkbox input "true"
checkbox input "false"
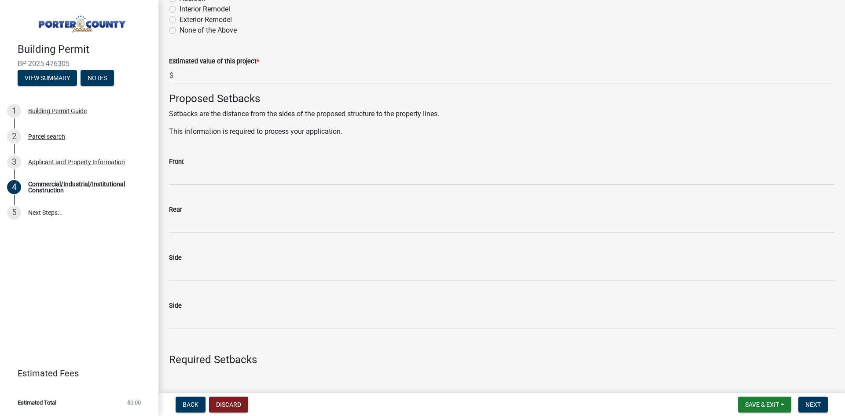
scroll to position [396, 0]
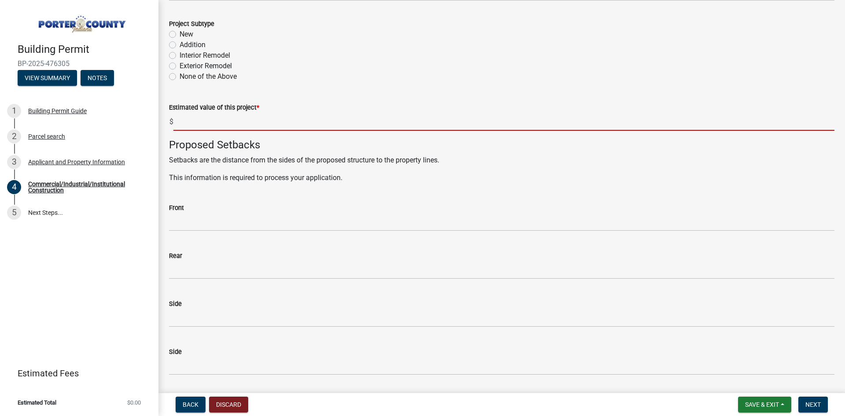
click at [217, 121] on input "text" at bounding box center [503, 122] width 661 height 18
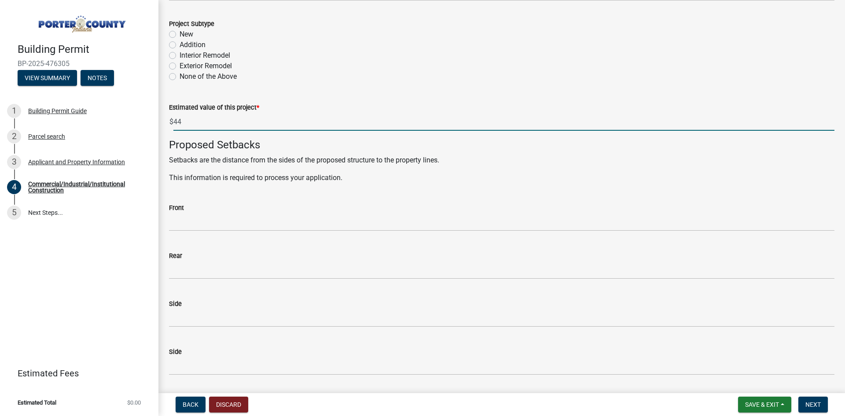
type input "4"
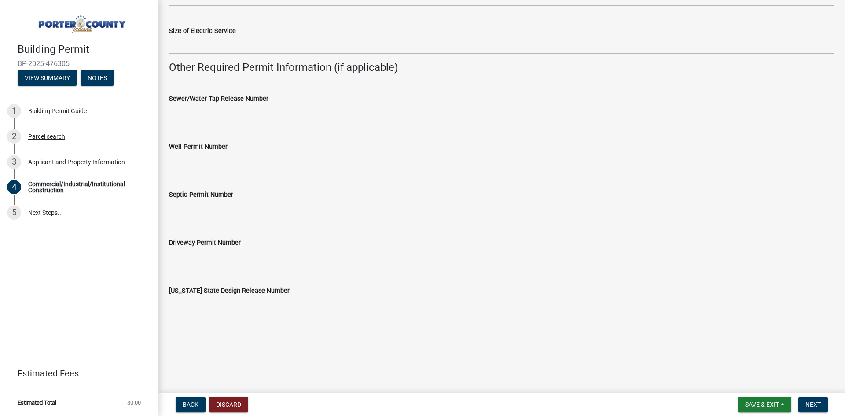
scroll to position [1620, 0]
type input "55130"
click at [817, 401] on span "Next" at bounding box center [812, 404] width 15 height 7
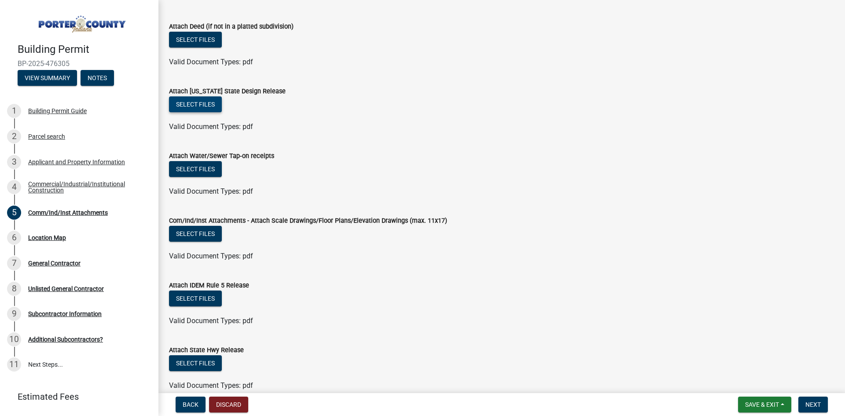
scroll to position [59, 0]
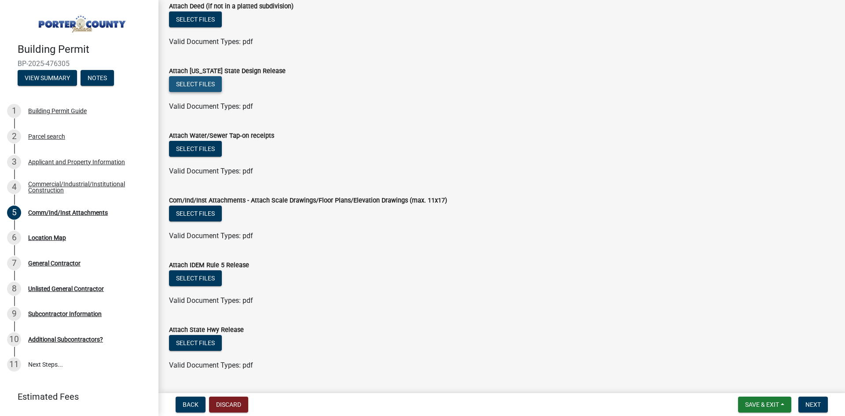
click at [204, 84] on button "Select files" at bounding box center [195, 84] width 53 height 16
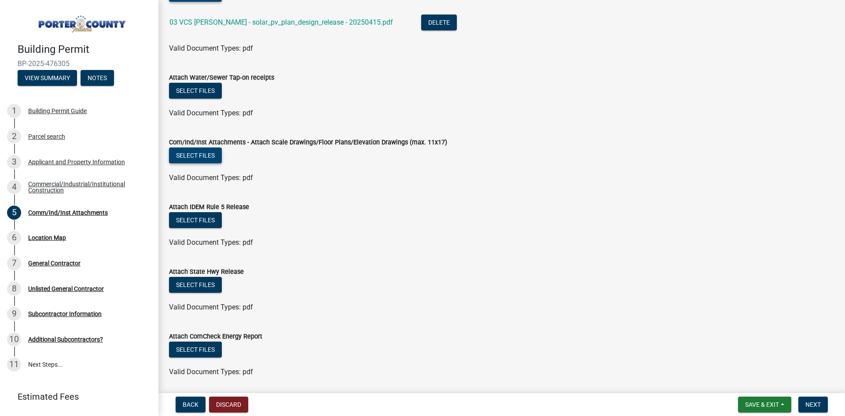
scroll to position [91, 0]
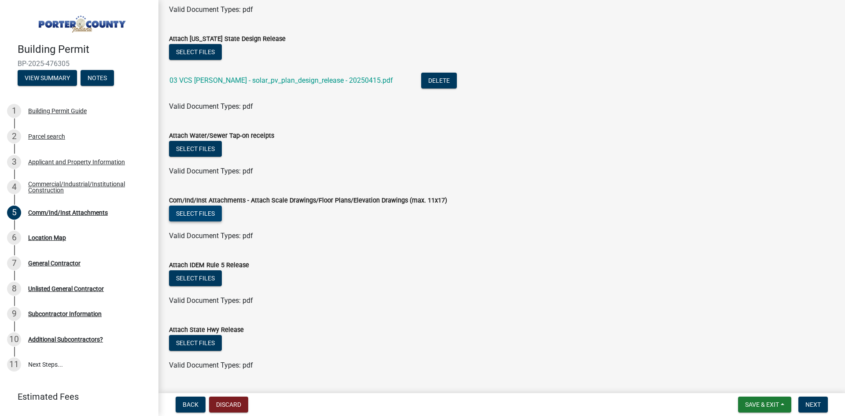
click at [197, 214] on button "Select files" at bounding box center [195, 214] width 53 height 16
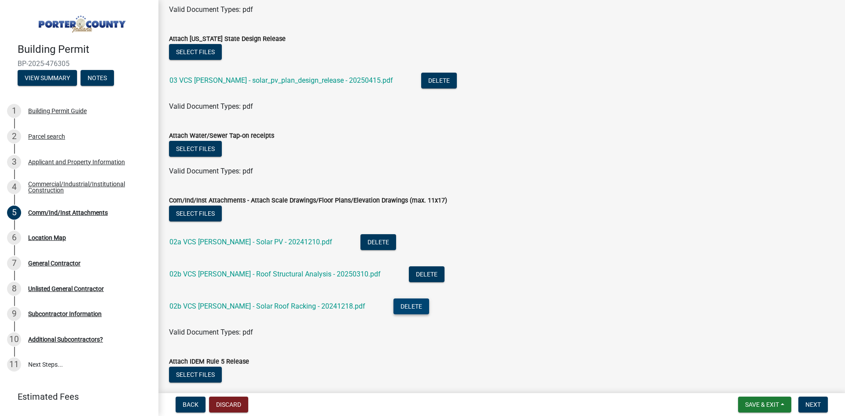
click at [393, 304] on button "Delete" at bounding box center [411, 306] width 36 height 16
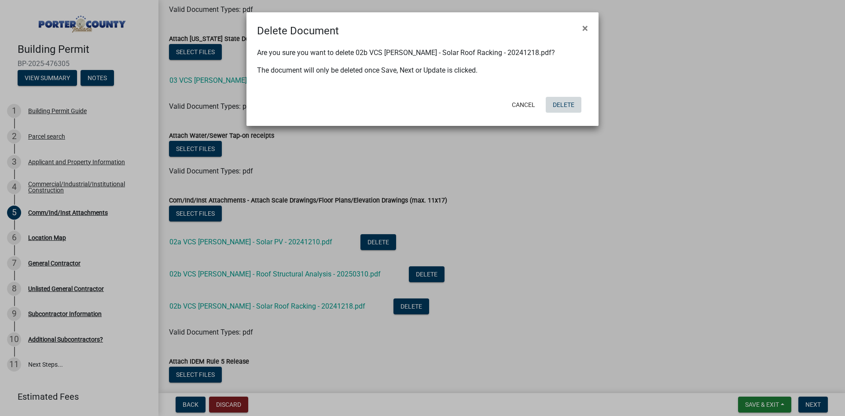
click at [565, 106] on button "Delete" at bounding box center [564, 105] width 36 height 16
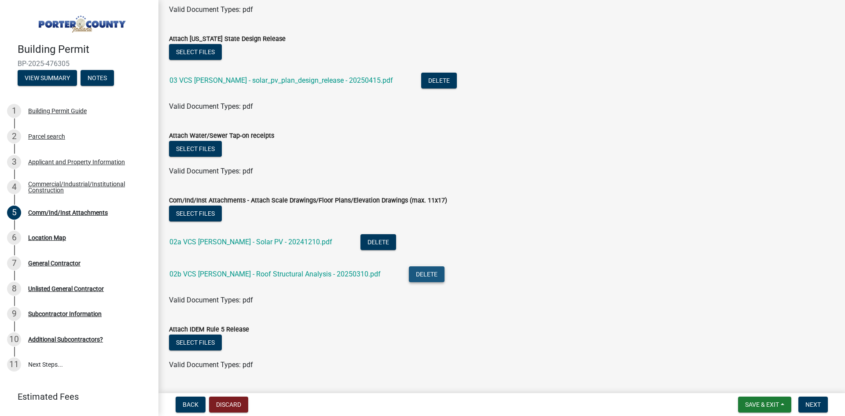
click at [412, 273] on button "Delete" at bounding box center [427, 274] width 36 height 16
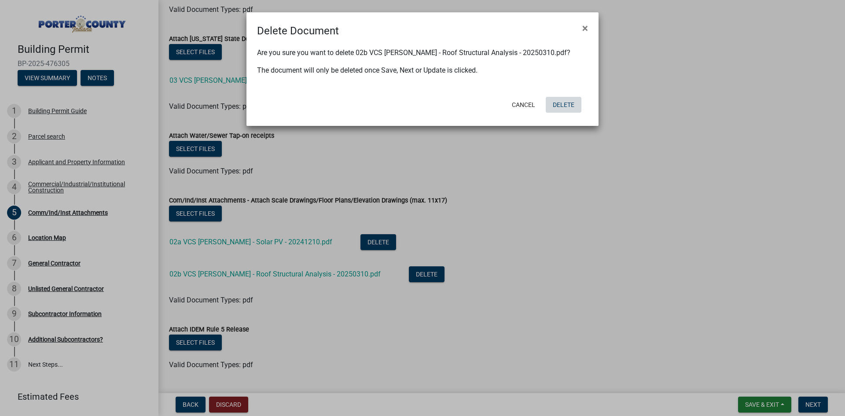
click at [577, 105] on button "Delete" at bounding box center [564, 105] width 36 height 16
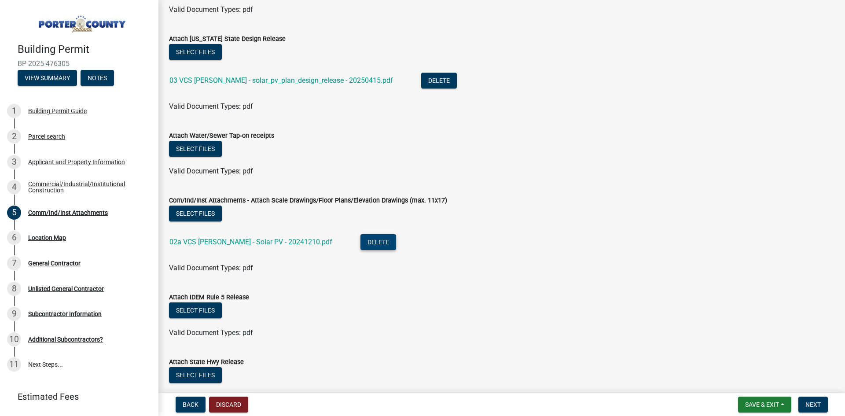
click at [360, 242] on button "Delete" at bounding box center [378, 242] width 36 height 16
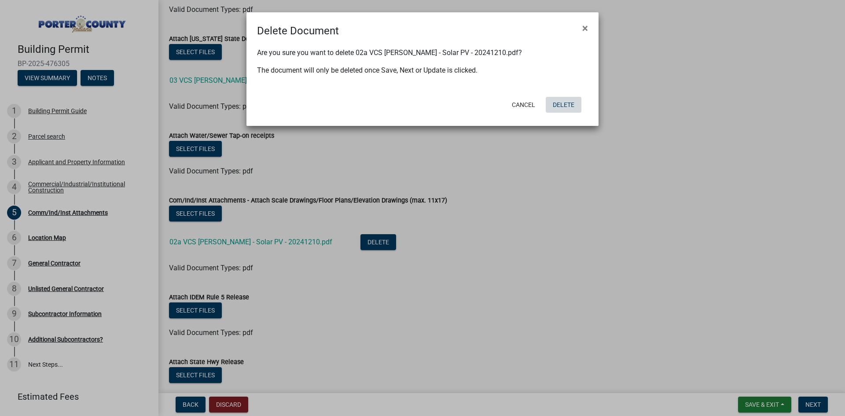
click at [566, 105] on button "Delete" at bounding box center [564, 105] width 36 height 16
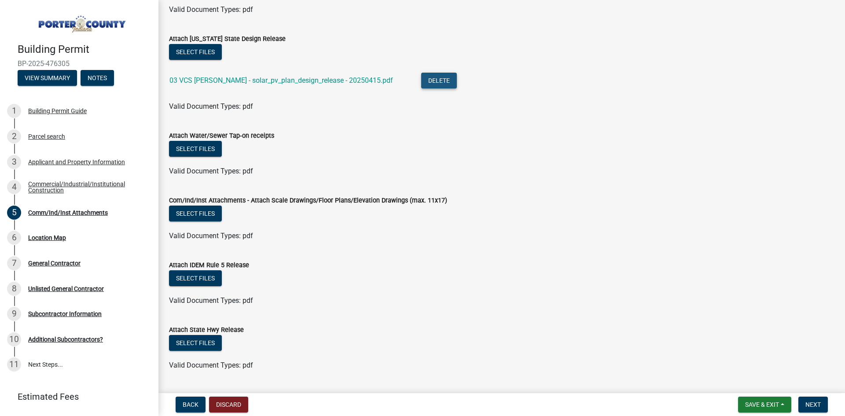
click at [421, 83] on button "Delete" at bounding box center [439, 81] width 36 height 16
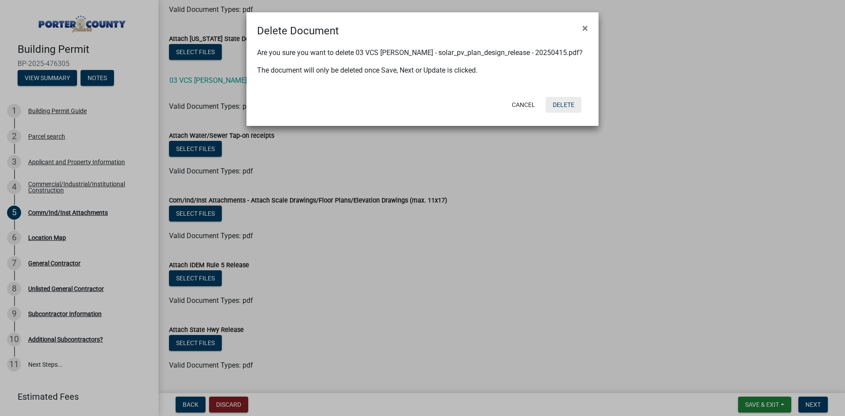
click at [563, 104] on button "Delete" at bounding box center [564, 105] width 36 height 16
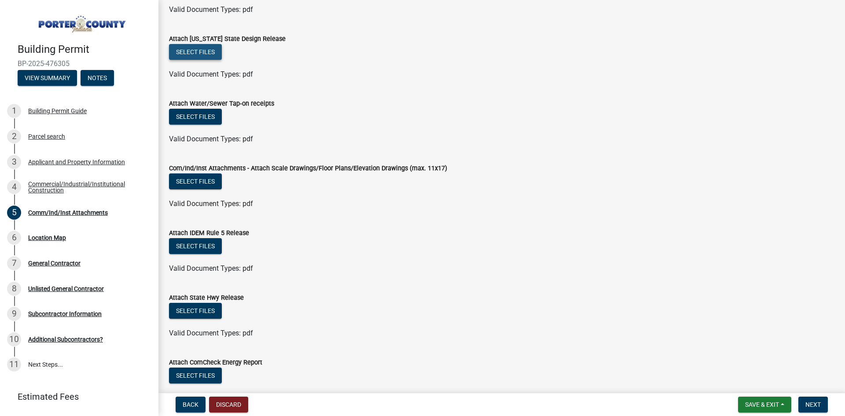
click at [178, 52] on button "Select files" at bounding box center [195, 52] width 53 height 16
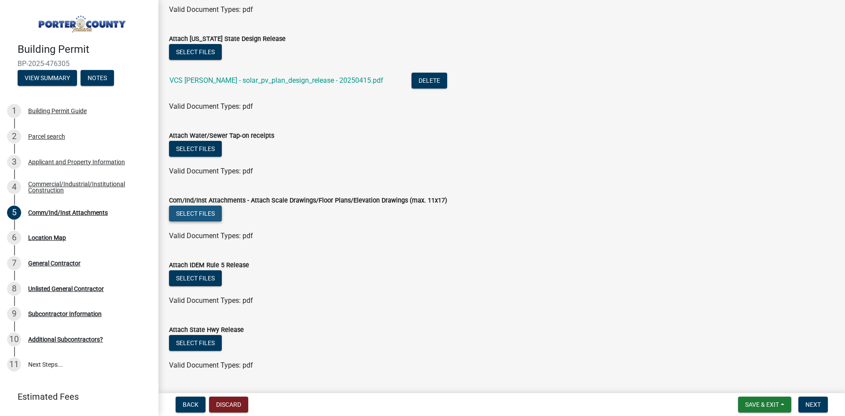
click at [217, 214] on button "Select files" at bounding box center [195, 214] width 53 height 16
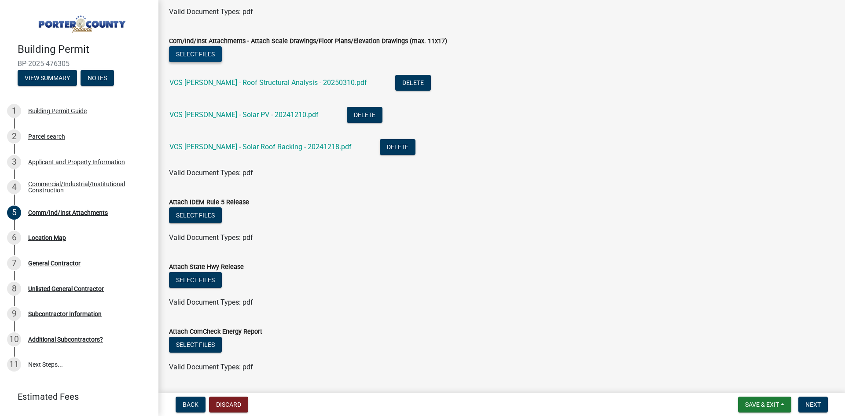
scroll to position [275, 0]
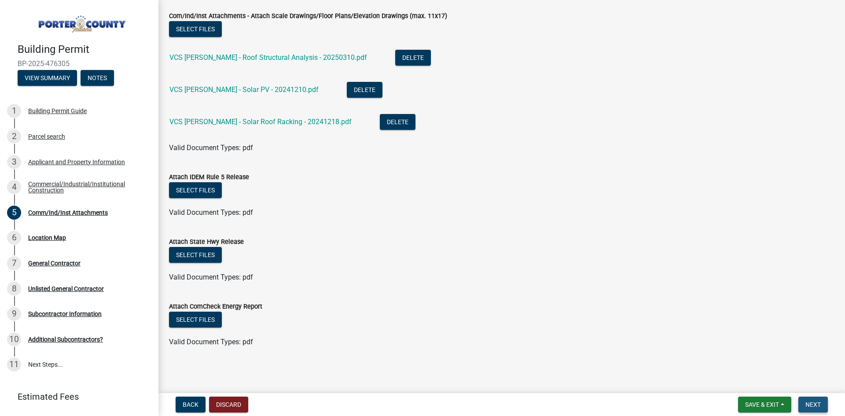
click at [823, 401] on button "Next" at bounding box center [812, 405] width 29 height 16
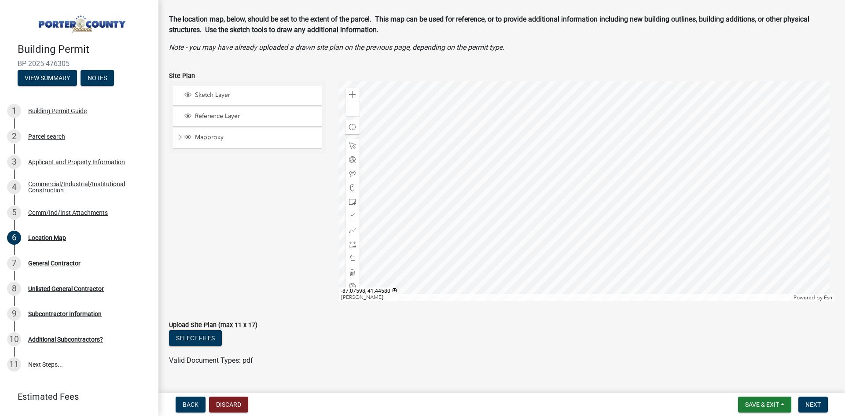
scroll to position [54, 0]
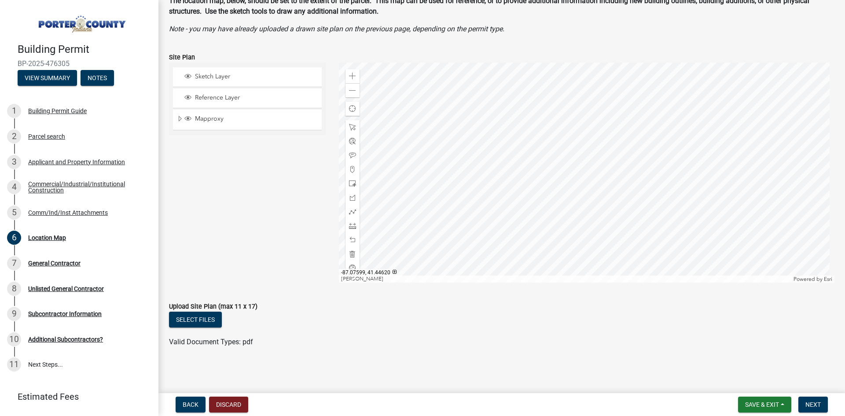
click at [659, 174] on div at bounding box center [587, 172] width 496 height 220
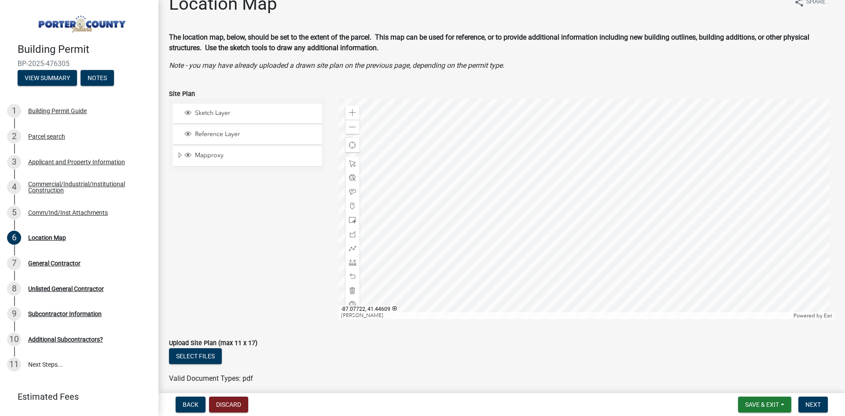
scroll to position [10, 0]
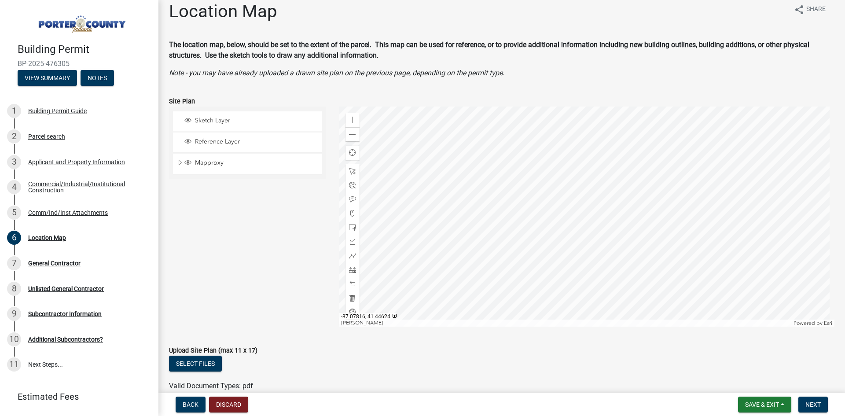
click at [551, 224] on div at bounding box center [587, 217] width 496 height 220
click at [553, 220] on div at bounding box center [587, 217] width 496 height 220
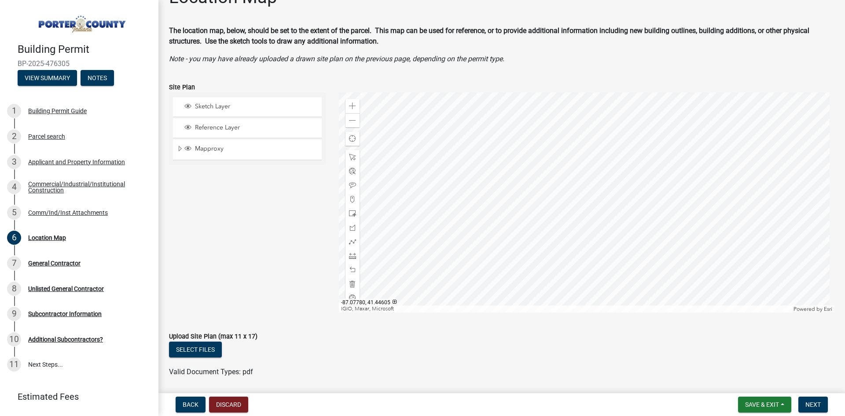
scroll to position [0, 0]
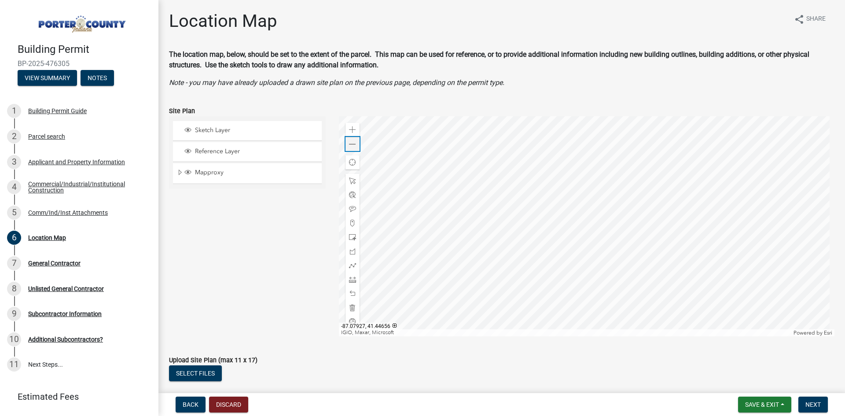
click at [349, 140] on div "Zoom out" at bounding box center [352, 144] width 14 height 14
click at [351, 128] on span at bounding box center [352, 129] width 7 height 7
click at [210, 128] on span "Sketch Layer" at bounding box center [256, 130] width 126 height 8
click at [617, 187] on div at bounding box center [587, 226] width 496 height 220
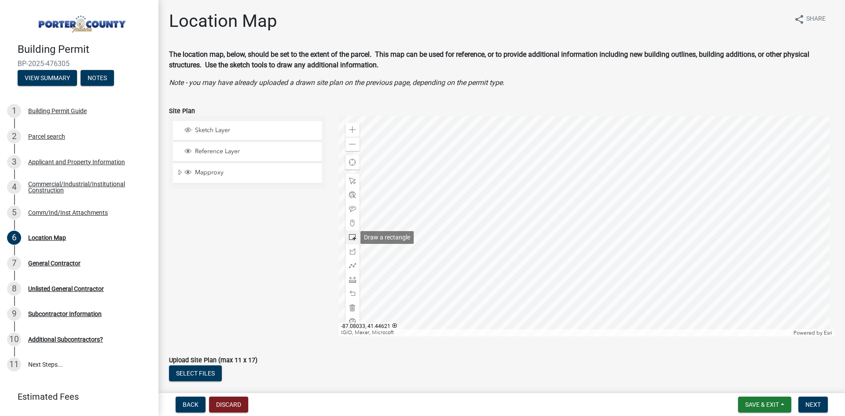
click at [349, 237] on span at bounding box center [352, 237] width 7 height 7
click at [677, 210] on div at bounding box center [587, 226] width 496 height 220
click at [351, 251] on span at bounding box center [352, 251] width 7 height 7
click at [639, 217] on div at bounding box center [587, 226] width 496 height 220
click at [613, 217] on div at bounding box center [587, 226] width 496 height 220
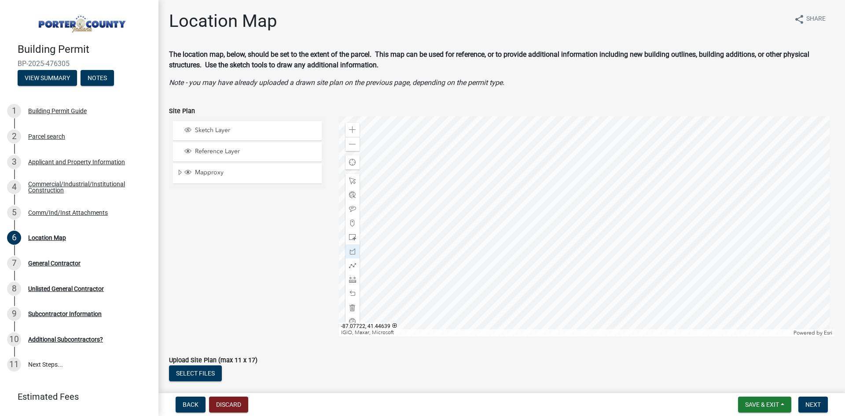
click at [613, 185] on div at bounding box center [587, 226] width 496 height 220
click at [668, 185] on div at bounding box center [587, 226] width 496 height 220
click at [667, 211] on div at bounding box center [587, 226] width 496 height 220
click at [639, 211] on div at bounding box center [587, 226] width 496 height 220
click at [639, 216] on div at bounding box center [587, 226] width 496 height 220
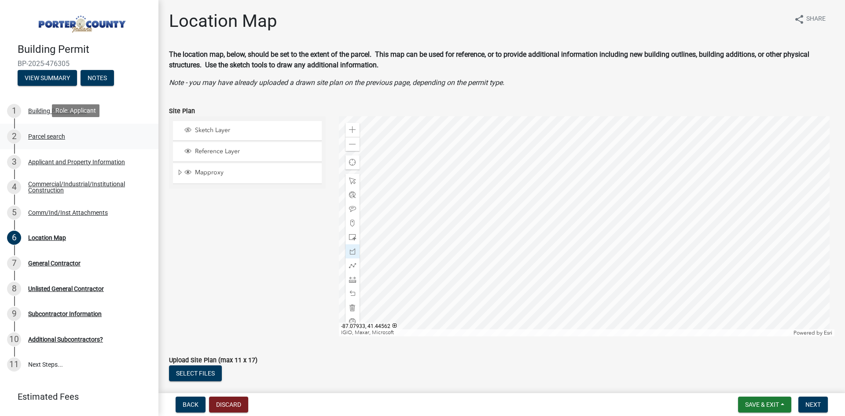
click at [58, 133] on div "Parcel search" at bounding box center [46, 136] width 37 height 6
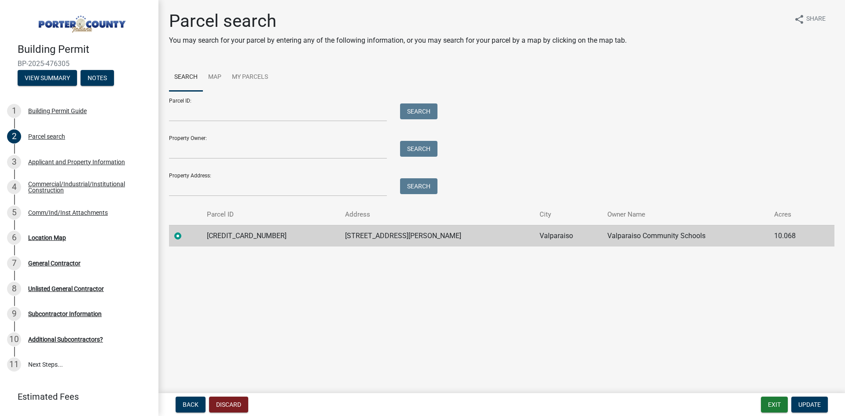
click at [219, 233] on td "[CREDIT_CARD_NUMBER]" at bounding box center [271, 236] width 139 height 22
click at [171, 237] on td at bounding box center [185, 236] width 33 height 22
click at [185, 231] on label at bounding box center [185, 231] width 0 height 0
click at [185, 235] on input "radio" at bounding box center [188, 234] width 6 height 6
click at [318, 168] on div "Property Address: Search" at bounding box center [301, 181] width 264 height 30
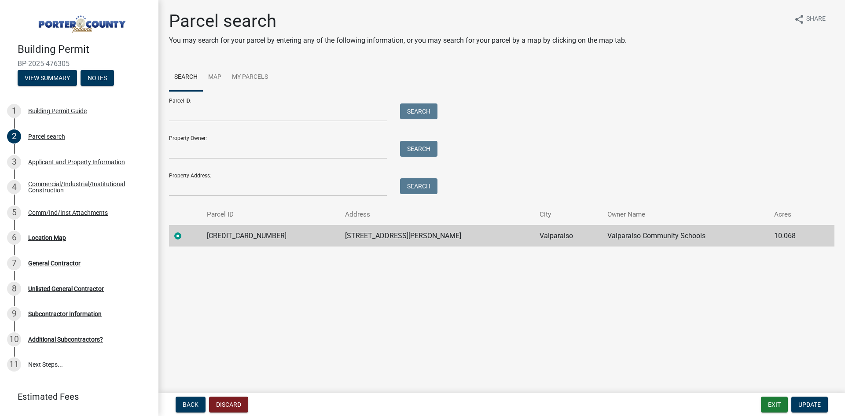
click at [295, 138] on div "Property Owner: Search" at bounding box center [301, 144] width 264 height 30
click at [291, 111] on input "Parcel ID:" at bounding box center [278, 112] width 218 height 18
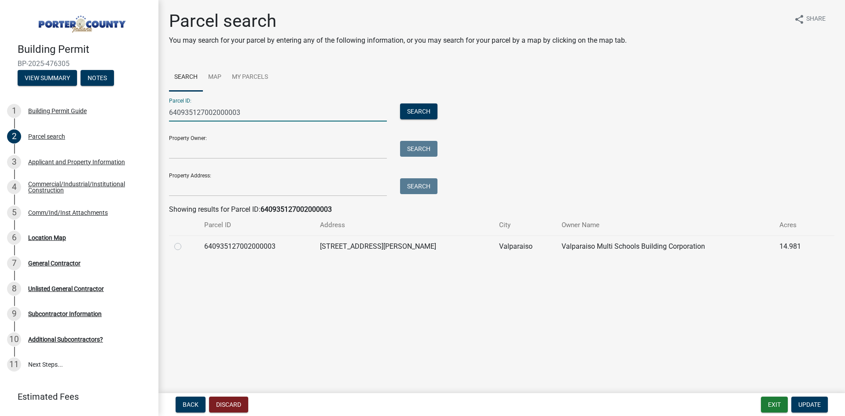
type input "640935127002000003"
click at [185, 241] on label at bounding box center [185, 241] width 0 height 0
click at [185, 246] on input "radio" at bounding box center [188, 244] width 6 height 6
radio input "true"
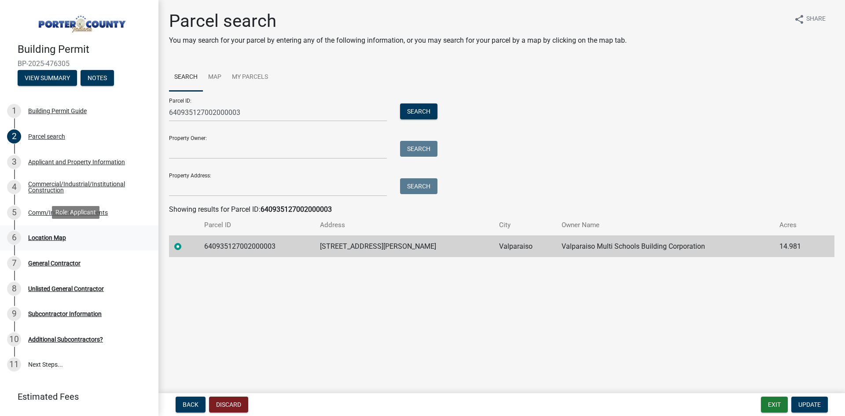
click at [63, 237] on div "Location Map" at bounding box center [47, 238] width 38 height 6
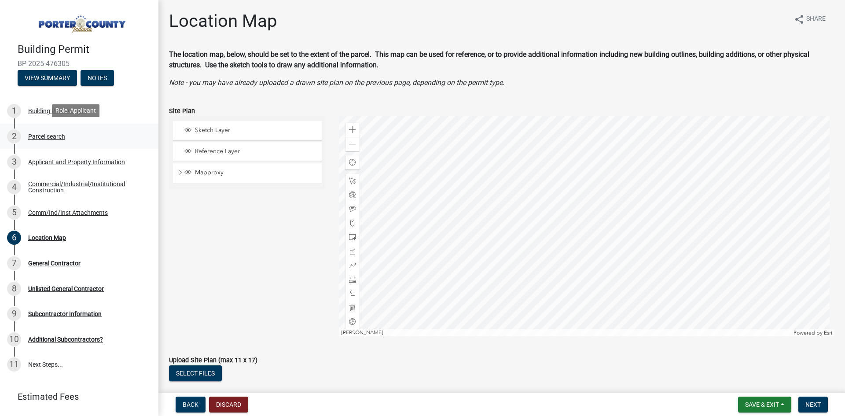
click at [55, 135] on div "Parcel search" at bounding box center [46, 136] width 37 height 6
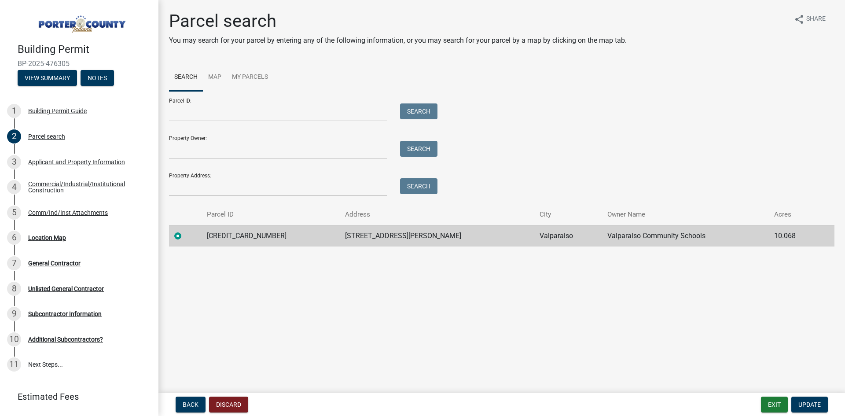
click at [185, 231] on label at bounding box center [185, 231] width 0 height 0
click at [185, 236] on input "radio" at bounding box center [188, 234] width 6 height 6
click at [775, 407] on button "Exit" at bounding box center [774, 405] width 27 height 16
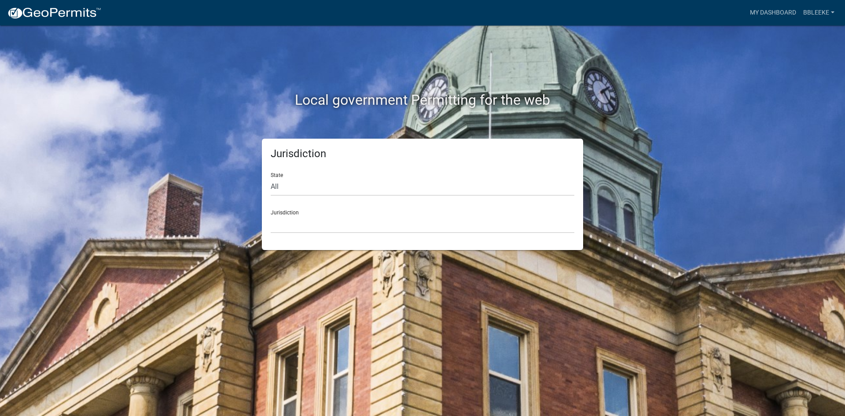
click at [443, 214] on div "Jurisdiction [GEOGRAPHIC_DATA], [US_STATE] [GEOGRAPHIC_DATA], [US_STATE][PERSON…" at bounding box center [423, 218] width 304 height 30
click at [315, 207] on div "Jurisdiction [GEOGRAPHIC_DATA], [US_STATE] [GEOGRAPHIC_DATA], [US_STATE][PERSON…" at bounding box center [423, 218] width 304 height 30
click at [316, 212] on div "Jurisdiction [GEOGRAPHIC_DATA], [US_STATE] [GEOGRAPHIC_DATA], [US_STATE][PERSON…" at bounding box center [423, 218] width 304 height 30
click at [318, 219] on select "[GEOGRAPHIC_DATA], [US_STATE] [GEOGRAPHIC_DATA], [US_STATE][PERSON_NAME][GEOGRA…" at bounding box center [423, 224] width 304 height 18
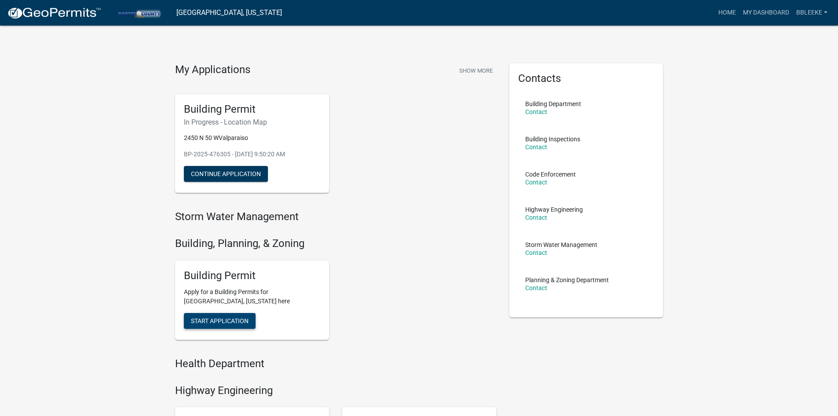
click at [235, 316] on button "Start Application" at bounding box center [220, 321] width 72 height 16
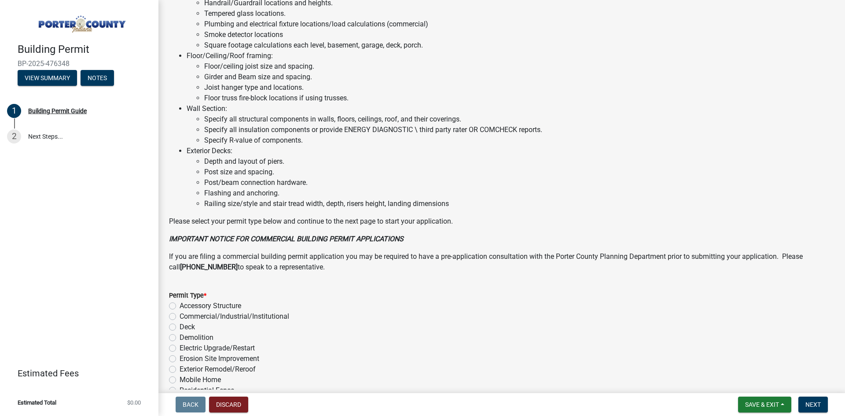
scroll to position [580, 0]
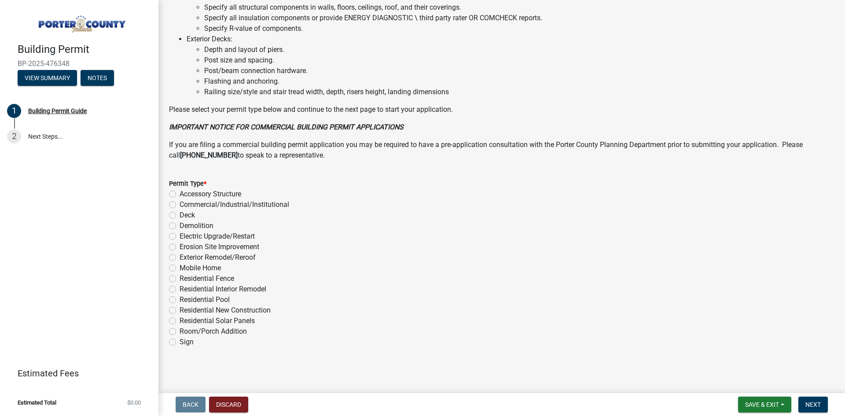
click at [180, 203] on label "Commercial/Industrial/Institutional" at bounding box center [235, 204] width 110 height 11
click at [180, 203] on input "Commercial/Industrial/Institutional" at bounding box center [183, 202] width 6 height 6
radio input "true"
click at [822, 403] on button "Next" at bounding box center [812, 405] width 29 height 16
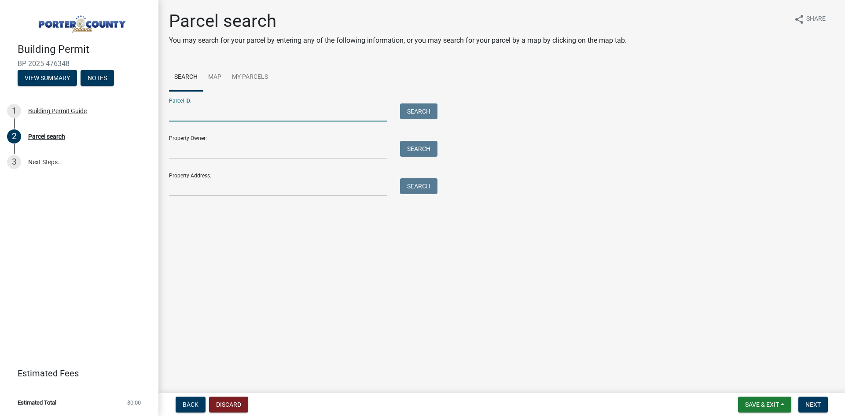
click at [269, 106] on input "Parcel ID:" at bounding box center [278, 112] width 218 height 18
type input "640935127002000003"
click at [415, 116] on button "Search" at bounding box center [418, 111] width 37 height 16
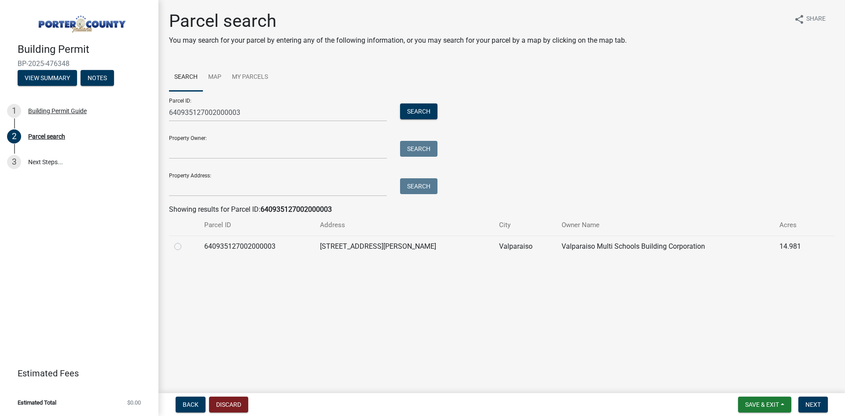
click at [404, 252] on td "[STREET_ADDRESS][PERSON_NAME]" at bounding box center [404, 246] width 179 height 22
click at [192, 247] on div at bounding box center [183, 246] width 19 height 11
click at [185, 246] on div at bounding box center [183, 246] width 19 height 11
click at [170, 244] on td at bounding box center [184, 246] width 30 height 22
click at [175, 246] on td at bounding box center [184, 246] width 30 height 22
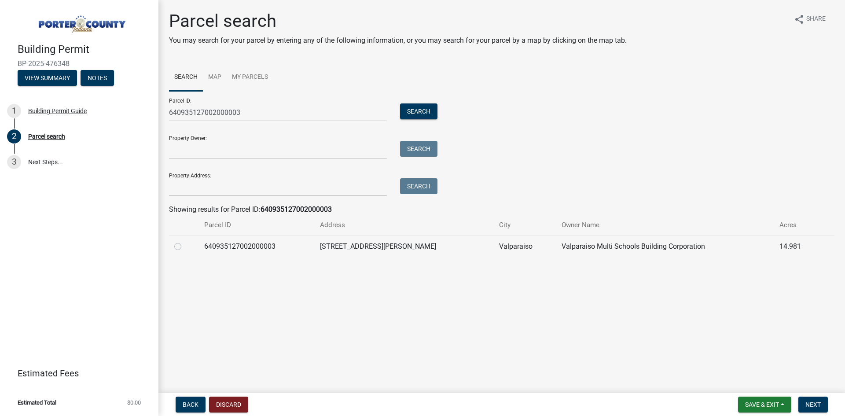
click at [184, 246] on div at bounding box center [183, 246] width 19 height 11
click at [185, 241] on label at bounding box center [185, 241] width 0 height 0
click at [185, 247] on input "radio" at bounding box center [188, 244] width 6 height 6
radio input "true"
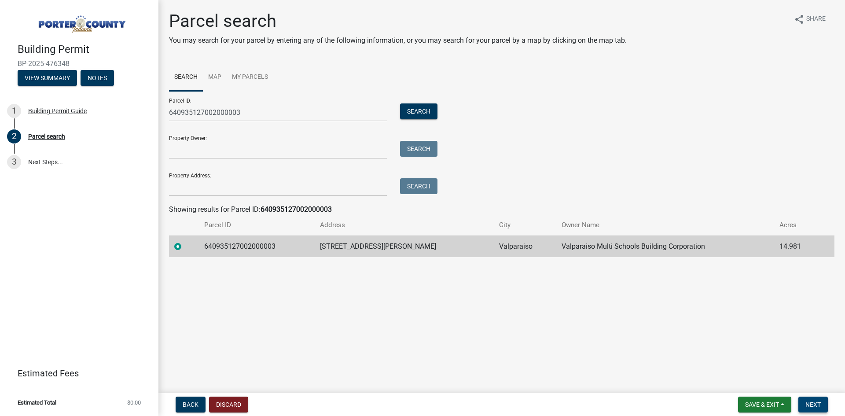
click at [811, 406] on span "Next" at bounding box center [812, 404] width 15 height 7
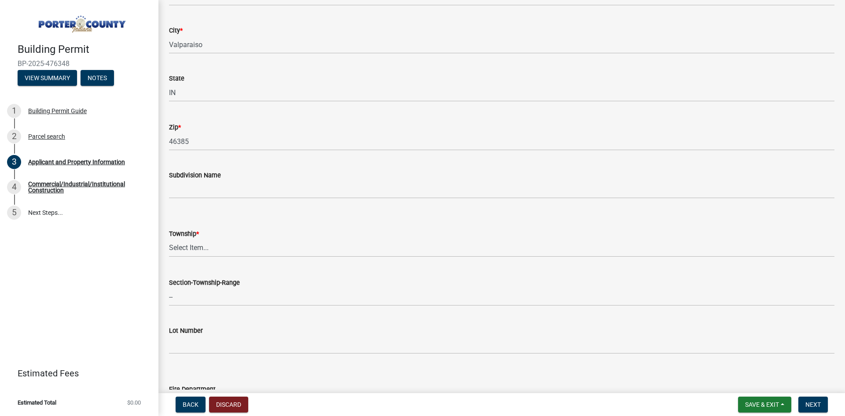
scroll to position [352, 0]
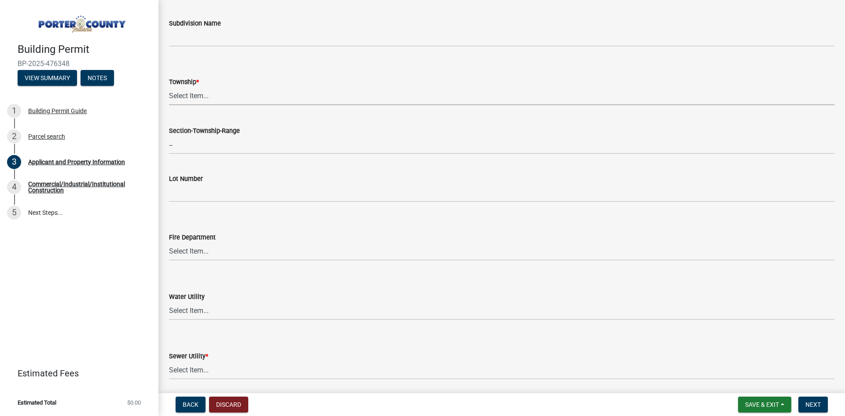
click at [214, 87] on select "Select Item... [PERSON_NAME][GEOGRAPHIC_DATA] [PERSON_NAME][GEOGRAPHIC_DATA] [G…" at bounding box center [501, 96] width 665 height 18
click at [169, 87] on select "Select Item... [PERSON_NAME][GEOGRAPHIC_DATA] [PERSON_NAME][GEOGRAPHIC_DATA] [G…" at bounding box center [501, 96] width 665 height 18
select select "6f5aa9ae-62ac-41bd-979a-9c71eae504cc"
click at [192, 370] on select "Select Item... Aqua [US_STATE] Inc Damon Run Falling Waters Lake Eliza - LEACD …" at bounding box center [501, 370] width 665 height 18
click at [169, 361] on select "Select Item... Aqua [US_STATE] Inc Damon Run Falling Waters Lake Eliza - LEACD …" at bounding box center [501, 370] width 665 height 18
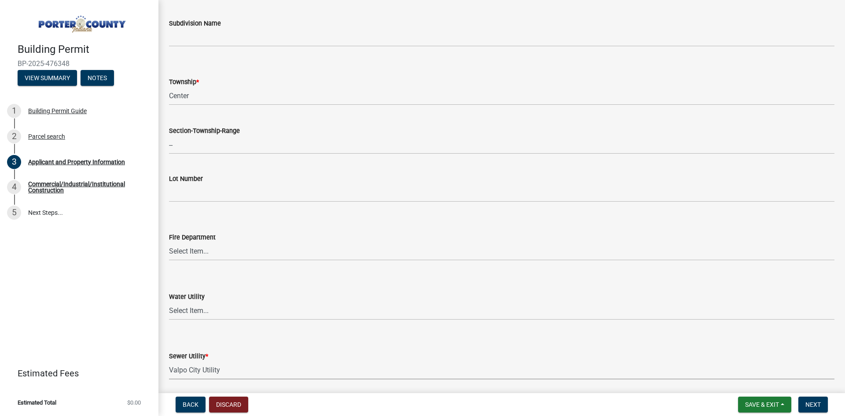
select select "c796f995-08fe-487b-a20e-70ab553361d3"
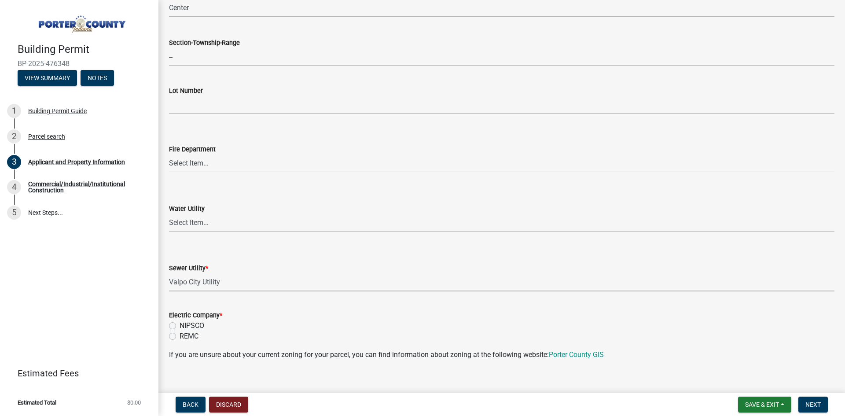
click at [186, 325] on label "NIPSCO" at bounding box center [192, 325] width 25 height 11
click at [185, 325] on input "NIPSCO" at bounding box center [183, 323] width 6 height 6
radio input "true"
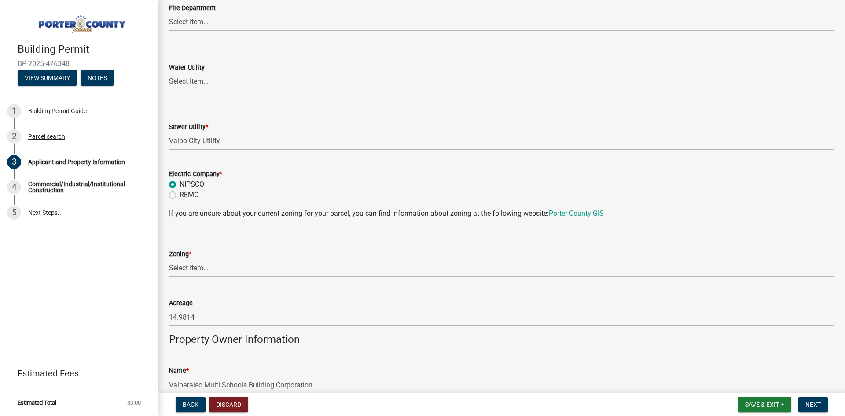
scroll to position [660, 0]
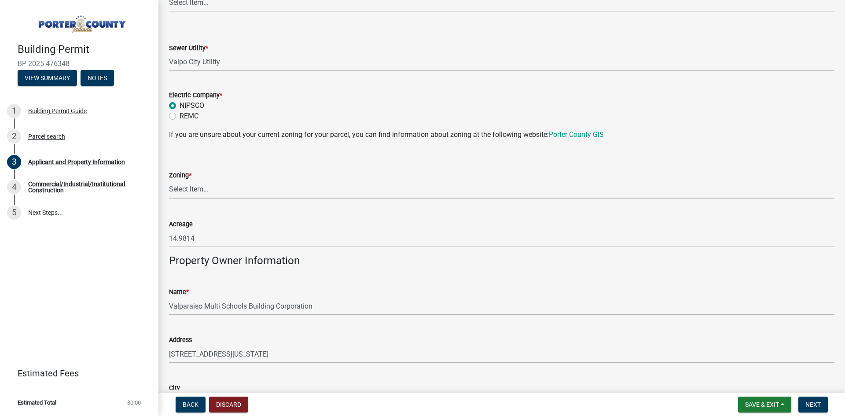
click at [211, 187] on select "Select Item... A1 A2 CH CM CN I1 I2 I3 IN MP OT P1 P2 PUD R1 R2 R3 R4 RL RR" at bounding box center [501, 189] width 665 height 18
click at [169, 180] on select "Select Item... A1 A2 CH CM CN I1 I2 I3 IN MP OT P1 P2 PUD R1 R2 R3 R4 RL RR" at bounding box center [501, 189] width 665 height 18
select select "5b0bd147-faae-4a34-aa1b-5180dde0adcd"
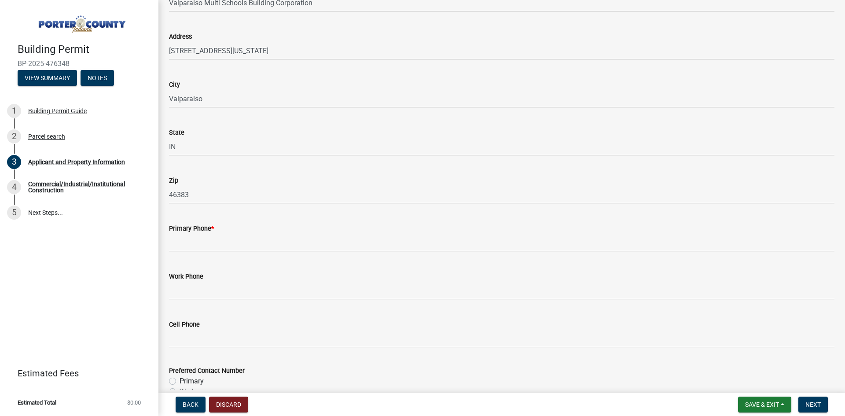
scroll to position [968, 0]
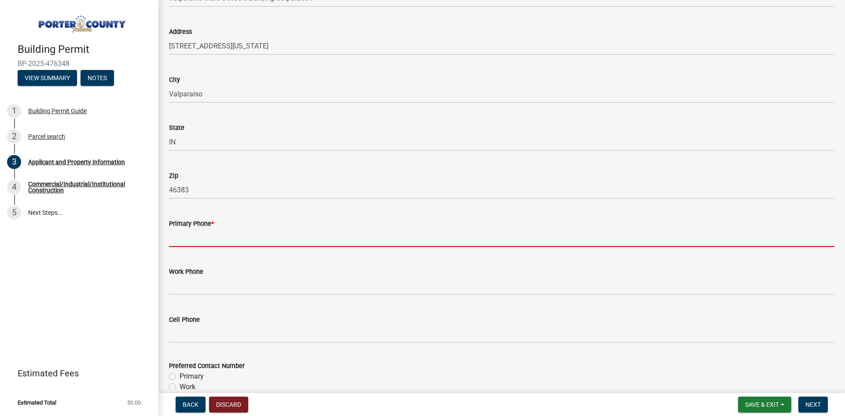
click at [229, 244] on input "Primary Phone *" at bounding box center [501, 238] width 665 height 18
type input "3179033845"
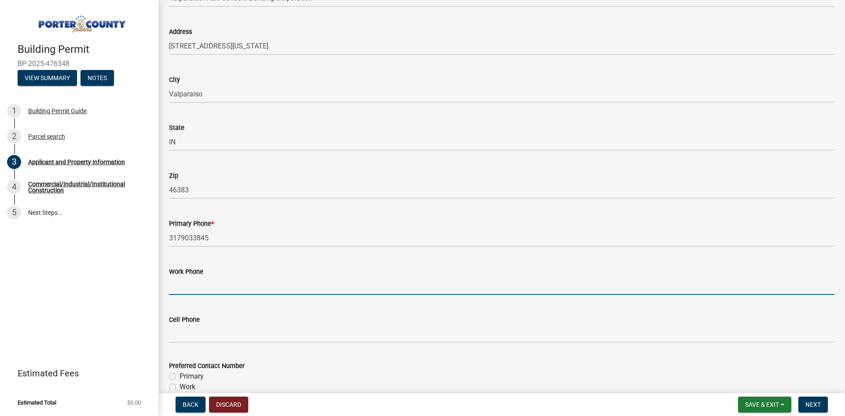
click at [213, 282] on input "Work Phone" at bounding box center [501, 286] width 665 height 18
type input "3179033845"
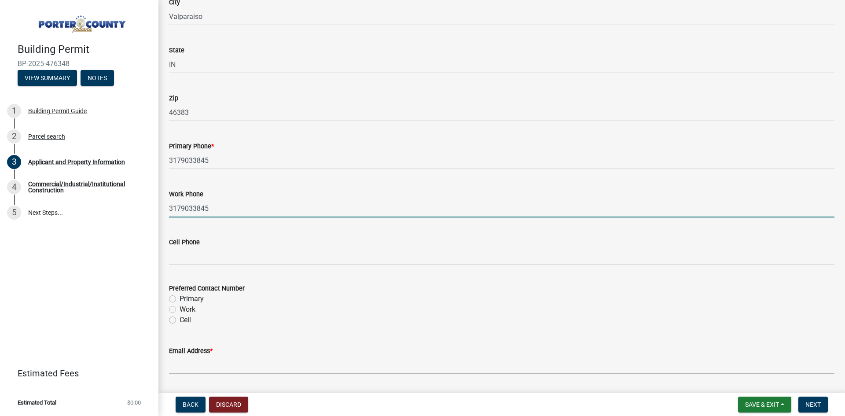
scroll to position [1056, 0]
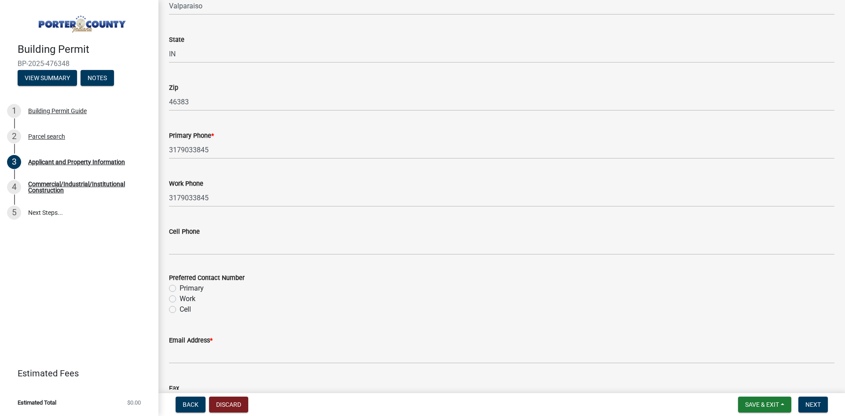
click at [184, 296] on label "Work" at bounding box center [188, 299] width 16 height 11
click at [184, 296] on input "Work" at bounding box center [183, 297] width 6 height 6
radio input "true"
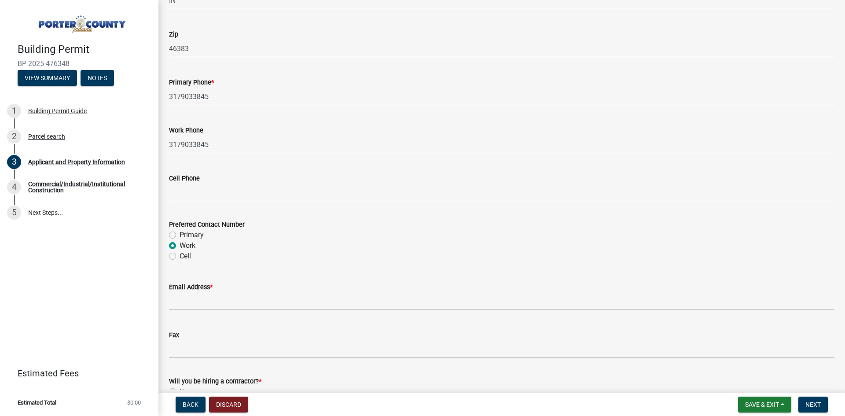
scroll to position [1188, 0]
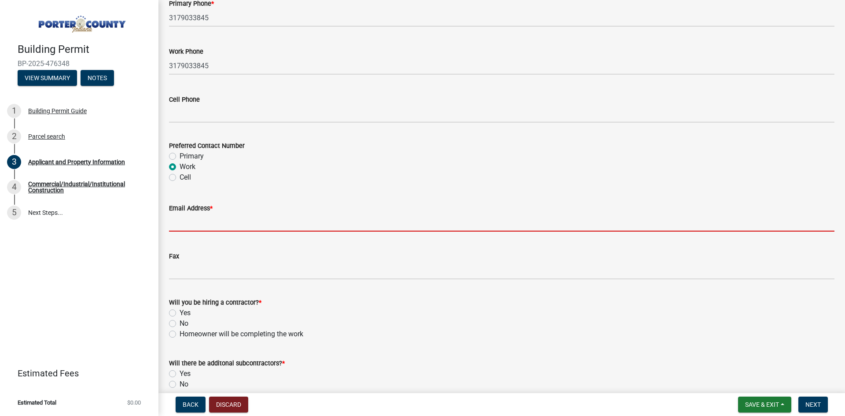
click at [194, 221] on input "Email Address *" at bounding box center [501, 222] width 665 height 18
type input "[EMAIL_ADDRESS][DOMAIN_NAME]"
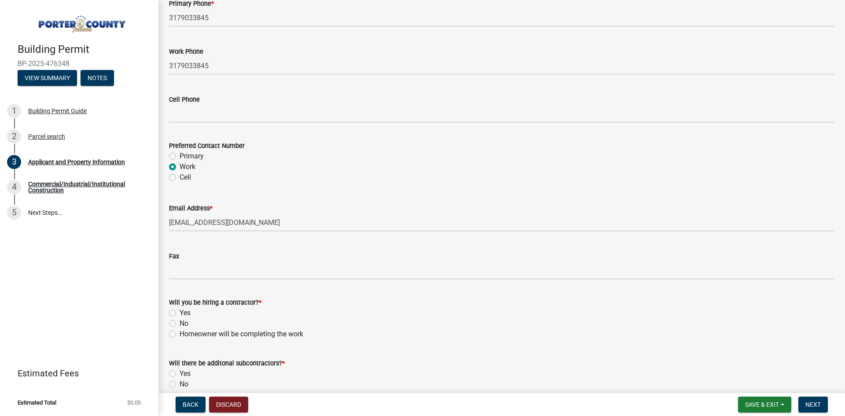
click at [176, 313] on div "Yes" at bounding box center [501, 313] width 665 height 11
click at [180, 313] on label "Yes" at bounding box center [185, 313] width 11 height 11
click at [180, 313] on input "Yes" at bounding box center [183, 311] width 6 height 6
radio input "true"
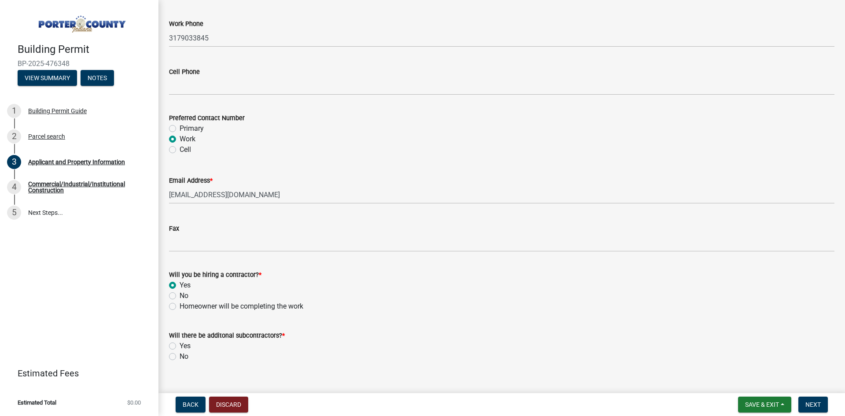
scroll to position [1230, 0]
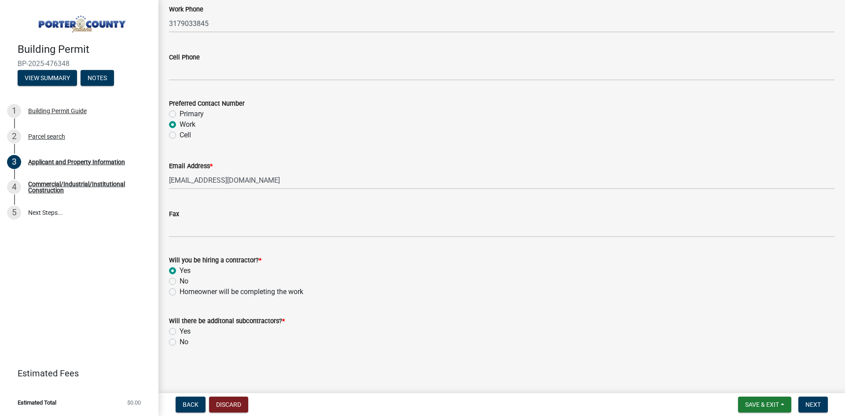
click at [180, 331] on label "Yes" at bounding box center [185, 331] width 11 height 11
click at [180, 331] on input "Yes" at bounding box center [183, 329] width 6 height 6
radio input "true"
click at [808, 402] on span "Next" at bounding box center [812, 404] width 15 height 7
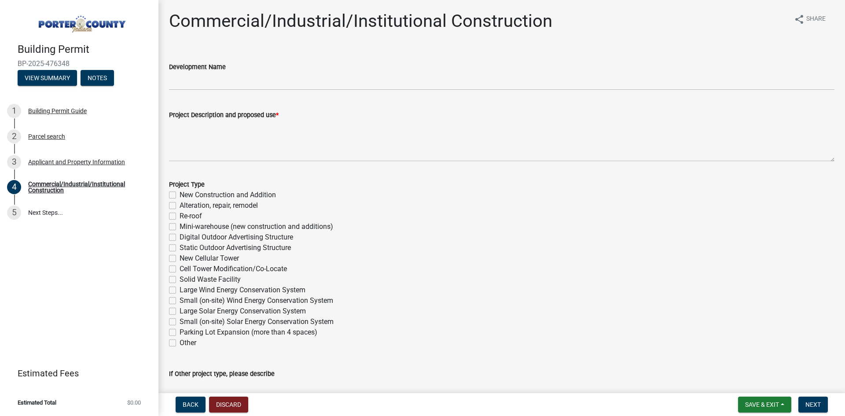
click at [180, 323] on label "Small (on-site) Solar Energy Conservation System" at bounding box center [257, 321] width 154 height 11
click at [180, 322] on input "Small (on-site) Solar Energy Conservation System" at bounding box center [183, 319] width 6 height 6
checkbox input "true"
checkbox input "false"
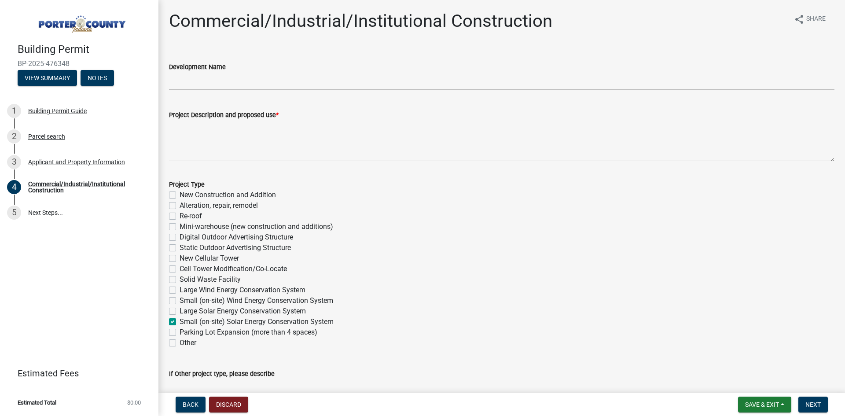
checkbox input "false"
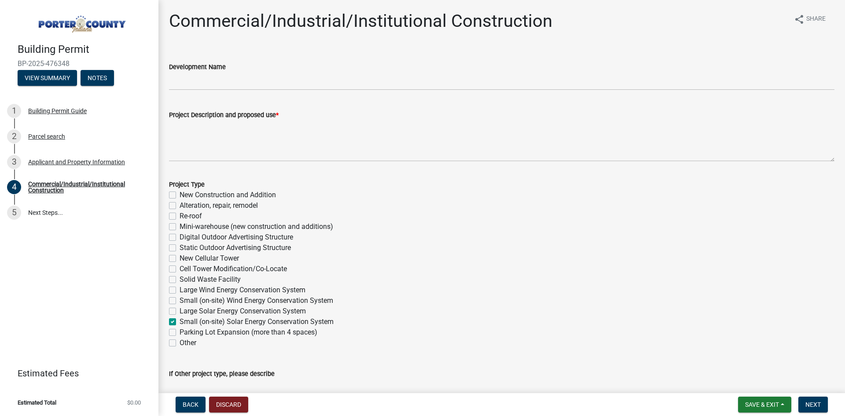
checkbox input "false"
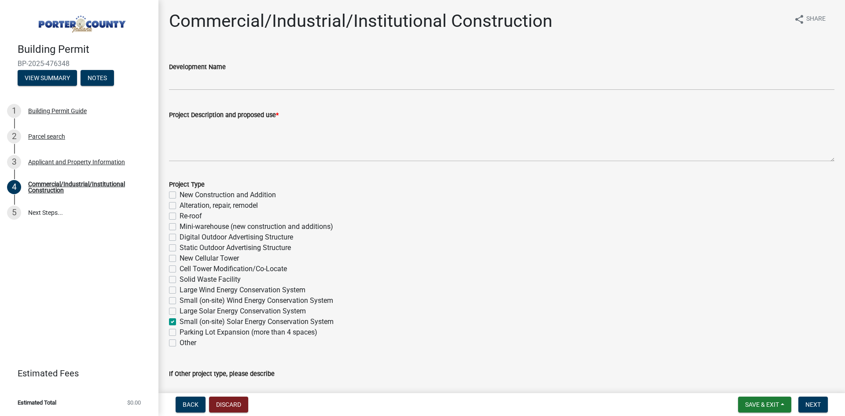
checkbox input "true"
checkbox input "false"
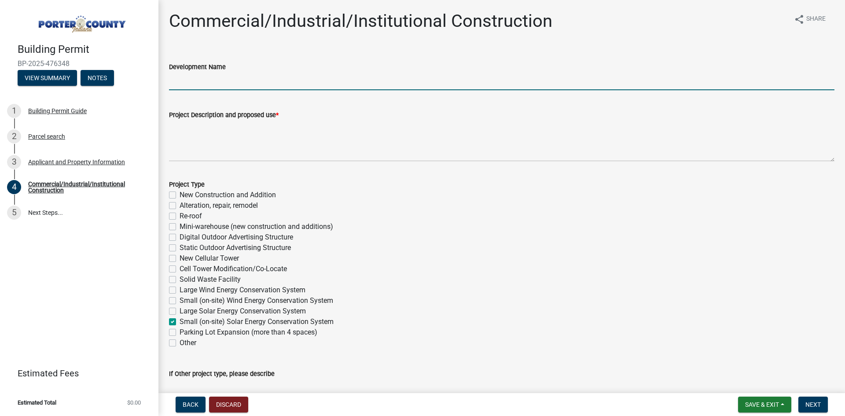
click at [256, 84] on input "Development Name" at bounding box center [501, 81] width 665 height 18
type input "[PERSON_NAME][GEOGRAPHIC_DATA]"
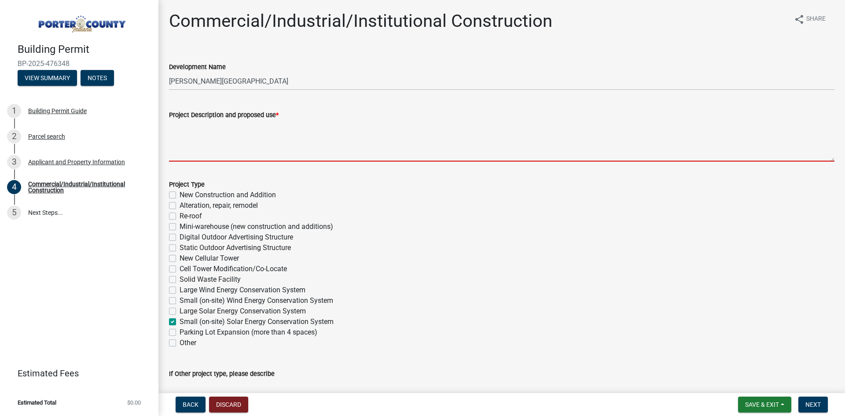
click at [235, 158] on textarea "Project Description and proposed use *" at bounding box center [501, 140] width 665 height 41
click at [231, 136] on textarea "Project Description and proposed use *" at bounding box center [501, 140] width 665 height 41
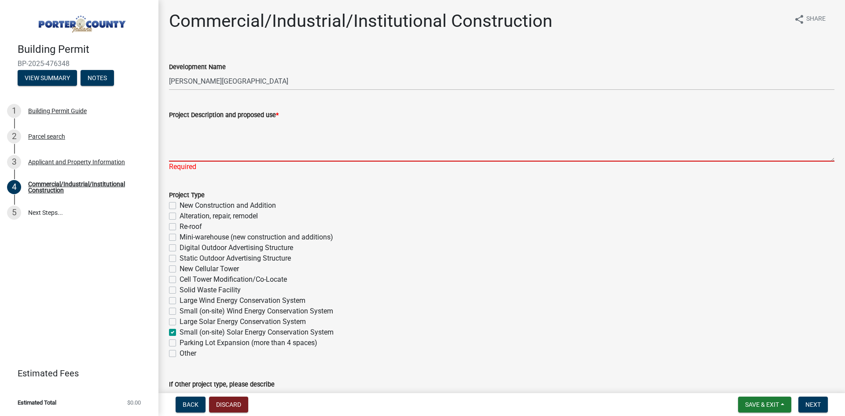
click at [272, 122] on textarea "Project Description and proposed use *" at bounding box center [501, 140] width 665 height 41
paste textarea "solar project with a 72.0kWAC roof mounted solar array."
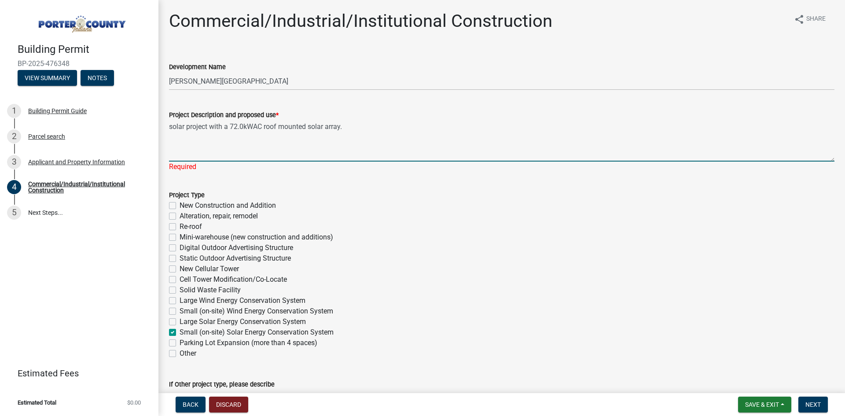
click at [166, 128] on div "Project Description and proposed use * solar project with a 72.0kWAC roof mount…" at bounding box center [501, 134] width 679 height 75
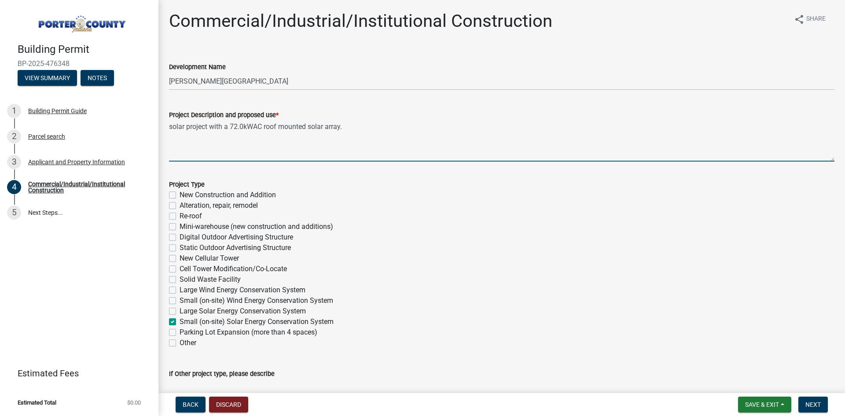
click at [171, 126] on textarea "solar project with a 72.0kWAC roof mounted solar array." at bounding box center [501, 140] width 665 height 41
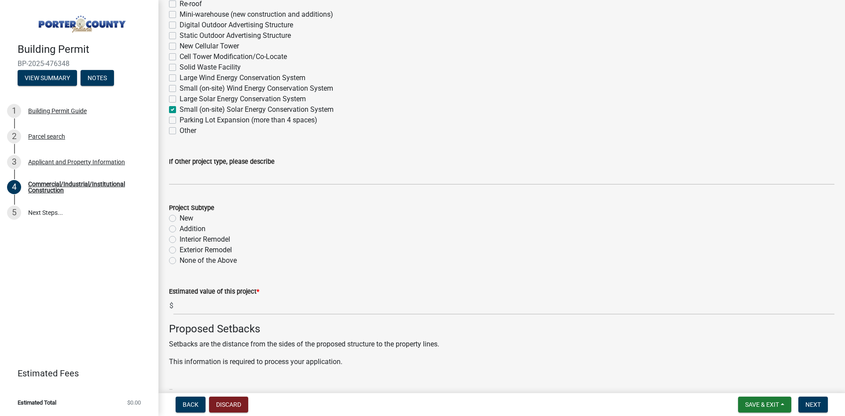
scroll to position [220, 0]
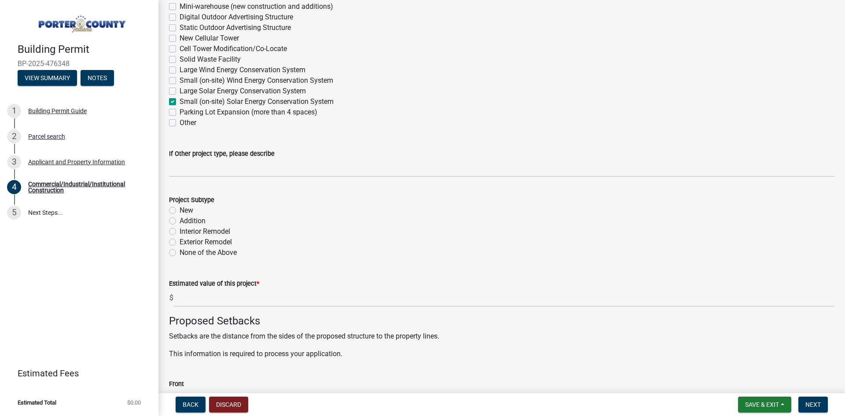
type textarea "Solar project with a 72.0kWAC roof mounted solar array."
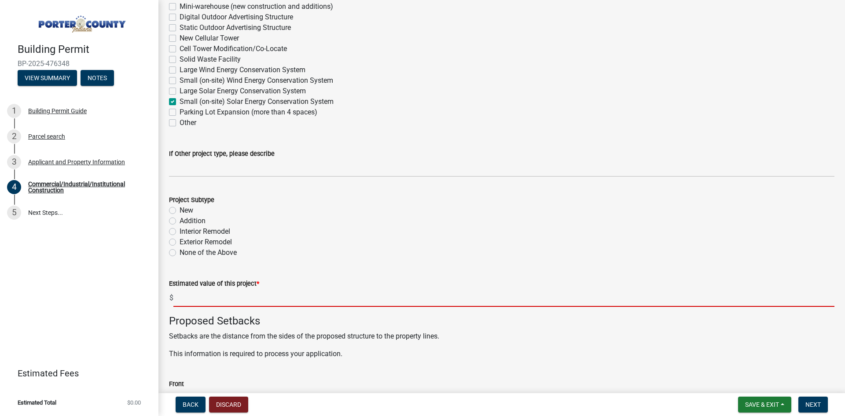
click at [242, 289] on input "text" at bounding box center [503, 298] width 661 height 18
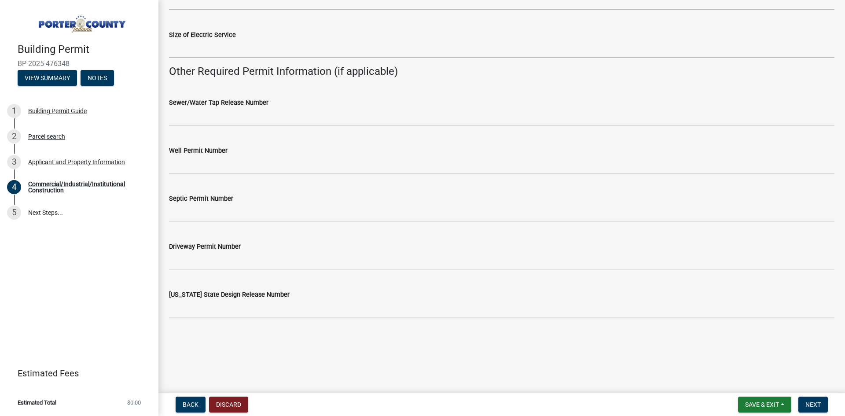
scroll to position [1620, 0]
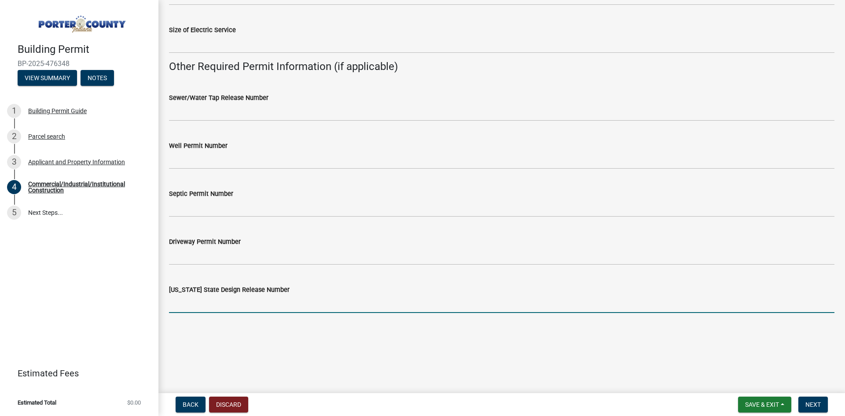
type input "55130"
click at [270, 300] on input "[US_STATE] State Design Release Number" at bounding box center [501, 304] width 665 height 18
click at [434, 298] on input "[US_STATE] State Design Release Number" at bounding box center [501, 304] width 665 height 18
type input "452262"
click at [816, 405] on span "Next" at bounding box center [812, 404] width 15 height 7
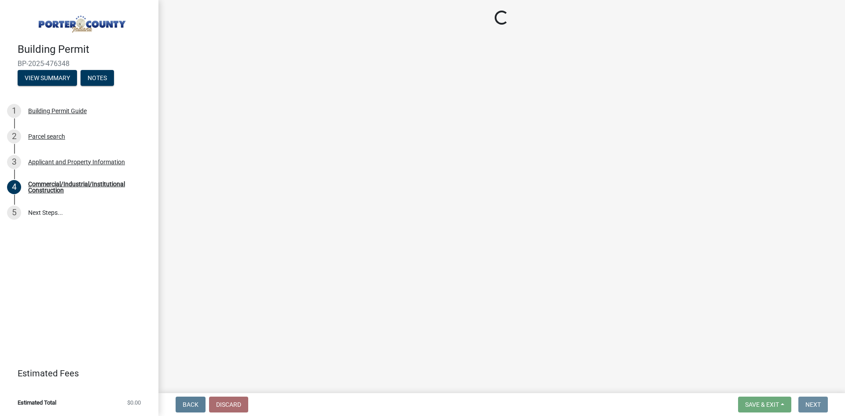
scroll to position [0, 0]
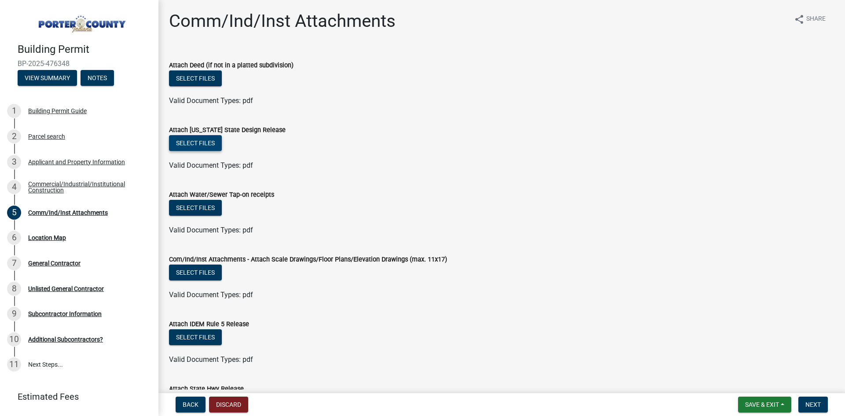
click at [203, 140] on button "Select files" at bounding box center [195, 143] width 53 height 16
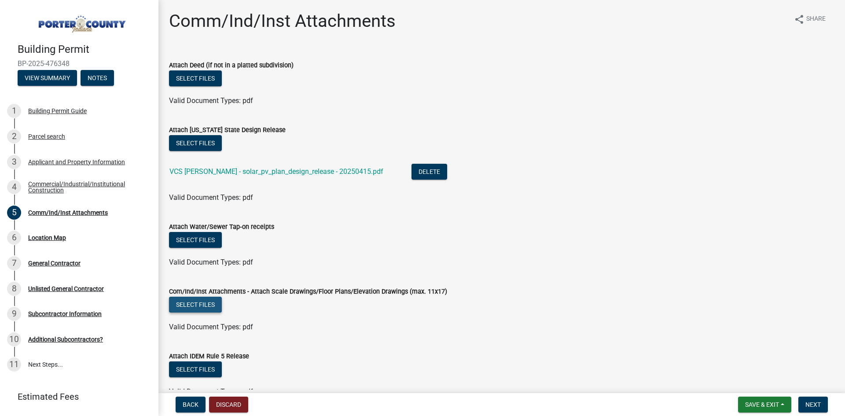
click at [209, 303] on button "Select files" at bounding box center [195, 305] width 53 height 16
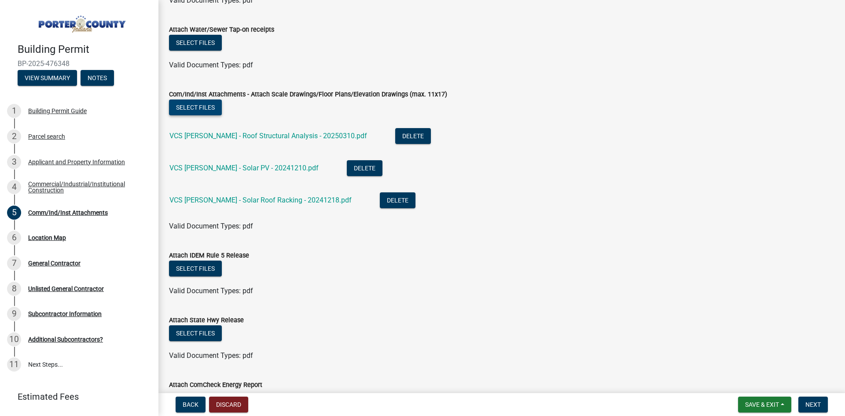
scroll to position [275, 0]
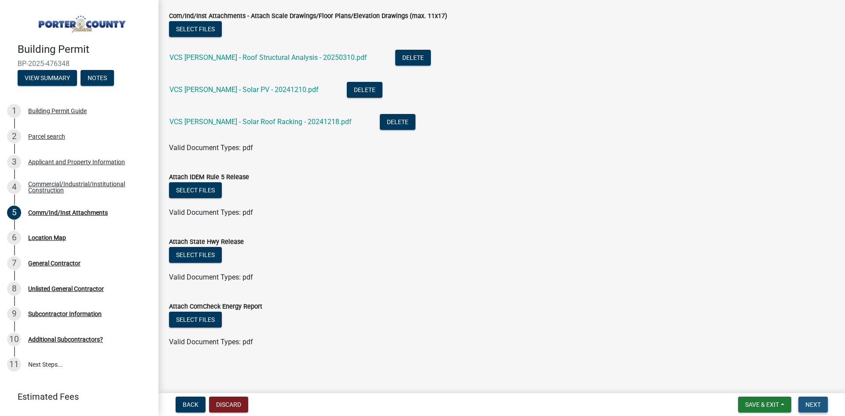
click at [816, 406] on span "Next" at bounding box center [812, 404] width 15 height 7
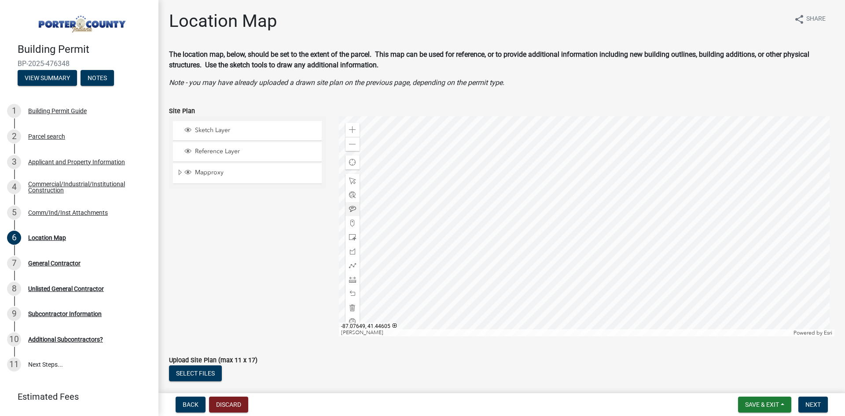
click at [650, 230] on div at bounding box center [587, 226] width 496 height 220
click at [352, 129] on span at bounding box center [352, 129] width 7 height 7
click at [608, 279] on div at bounding box center [587, 226] width 496 height 220
click at [354, 248] on div at bounding box center [352, 251] width 14 height 14
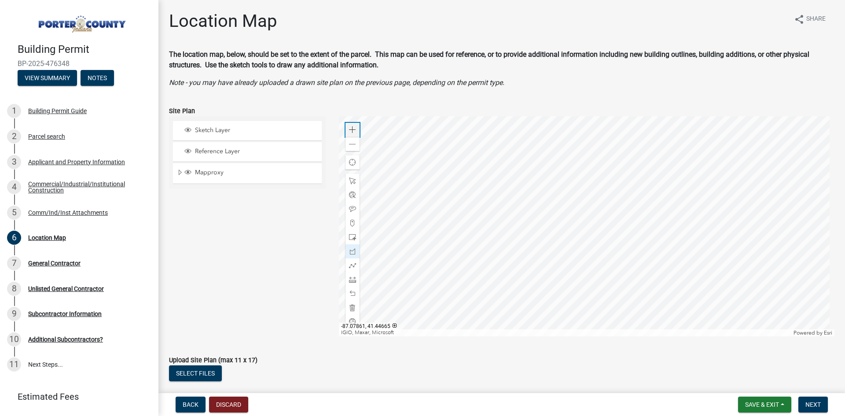
click at [350, 131] on span at bounding box center [352, 129] width 7 height 7
click at [446, 294] on div at bounding box center [587, 226] width 496 height 220
click at [351, 252] on span at bounding box center [352, 251] width 7 height 7
click at [588, 283] on div at bounding box center [587, 226] width 496 height 220
click at [489, 285] on div at bounding box center [587, 226] width 496 height 220
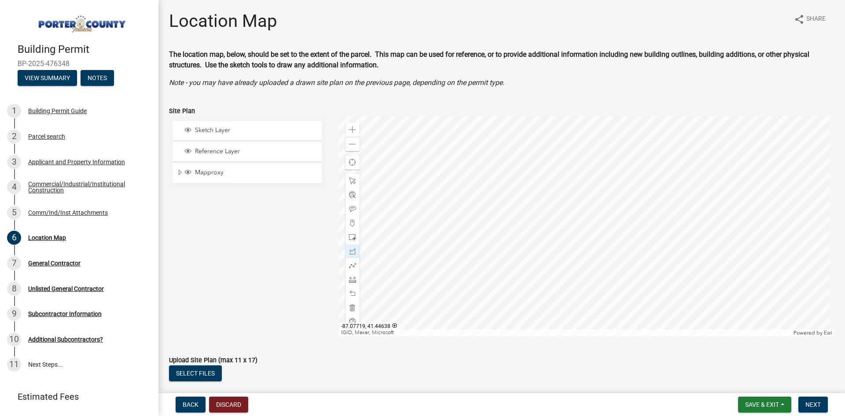
click at [490, 164] on div at bounding box center [587, 226] width 496 height 220
click at [692, 162] on div at bounding box center [587, 226] width 496 height 220
click at [692, 258] on div at bounding box center [587, 226] width 496 height 220
click at [588, 258] on div at bounding box center [587, 226] width 496 height 220
click at [589, 283] on div at bounding box center [587, 226] width 496 height 220
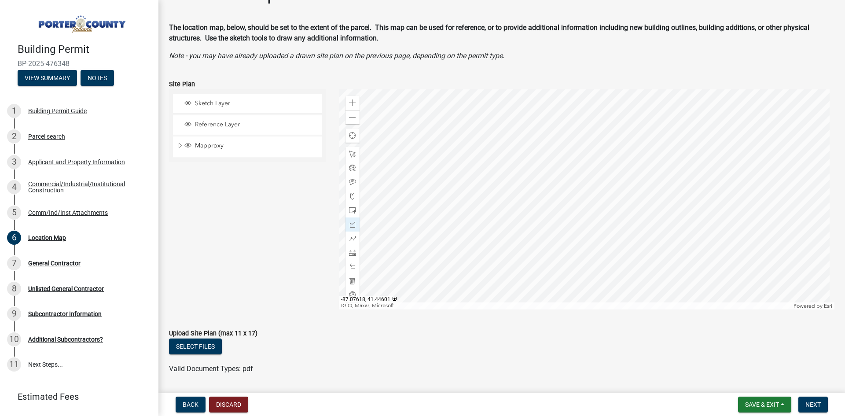
scroll to position [54, 0]
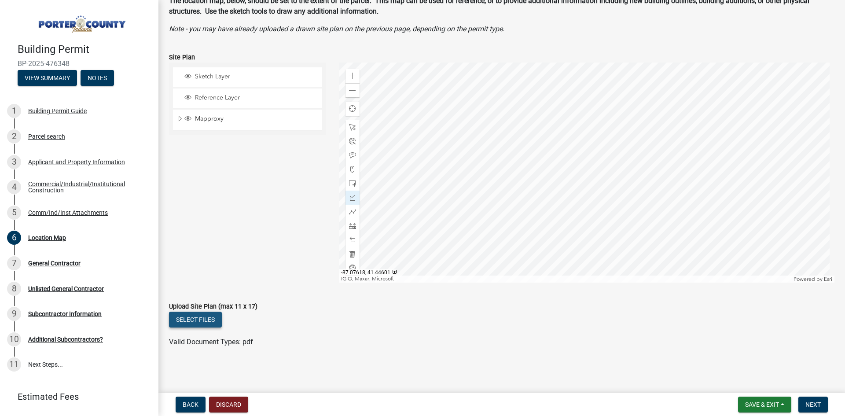
click at [199, 321] on button "Select files" at bounding box center [195, 320] width 53 height 16
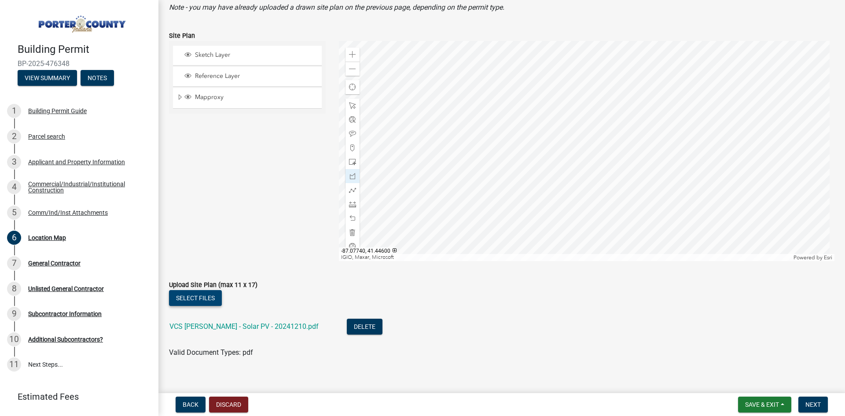
scroll to position [86, 0]
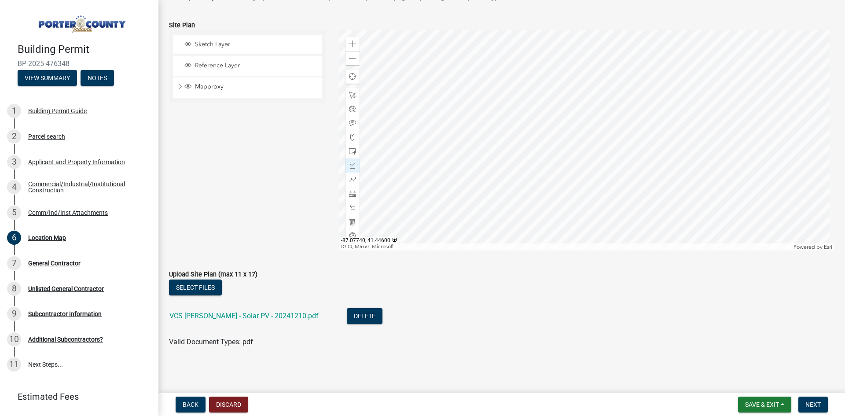
click at [828, 401] on form "Save & Exit Save Save & Exit Next" at bounding box center [782, 405] width 97 height 16
click at [814, 408] on button "Next" at bounding box center [812, 405] width 29 height 16
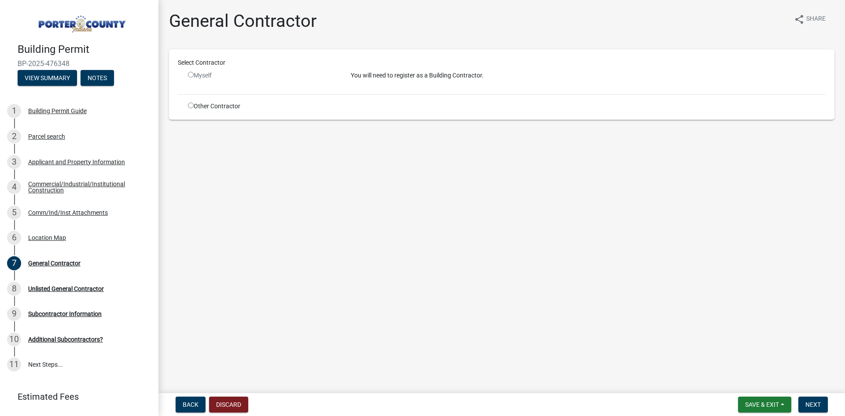
click at [184, 73] on div "Myself" at bounding box center [262, 79] width 163 height 16
click at [187, 75] on div "Myself" at bounding box center [262, 79] width 163 height 16
click at [190, 75] on input "radio" at bounding box center [191, 75] width 6 height 6
click at [191, 72] on input "radio" at bounding box center [191, 75] width 6 height 6
click at [191, 75] on input "radio" at bounding box center [191, 75] width 6 height 6
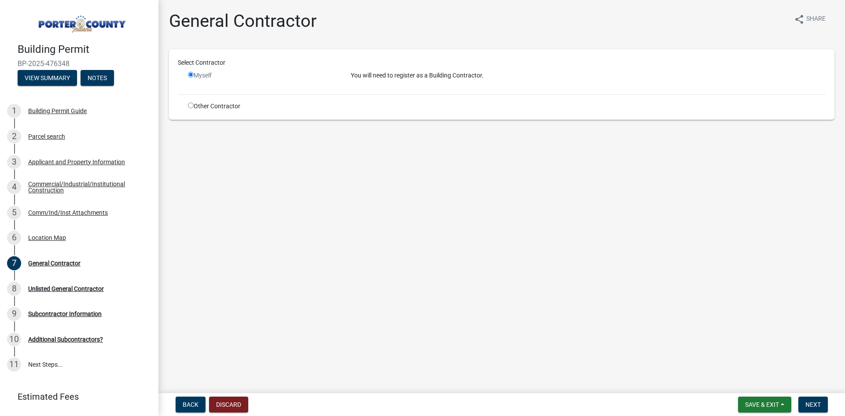
radio input "false"
click at [470, 55] on div "Select Contractor Myself You will need to register as a Building Contractor. Ot…" at bounding box center [501, 84] width 665 height 70
click at [433, 86] on div "You will need to register as a Building Contractor." at bounding box center [588, 79] width 488 height 16
click at [430, 77] on p "You will need to register as a Building Contractor." at bounding box center [588, 75] width 475 height 9
click at [193, 103] on input "radio" at bounding box center [191, 106] width 6 height 6
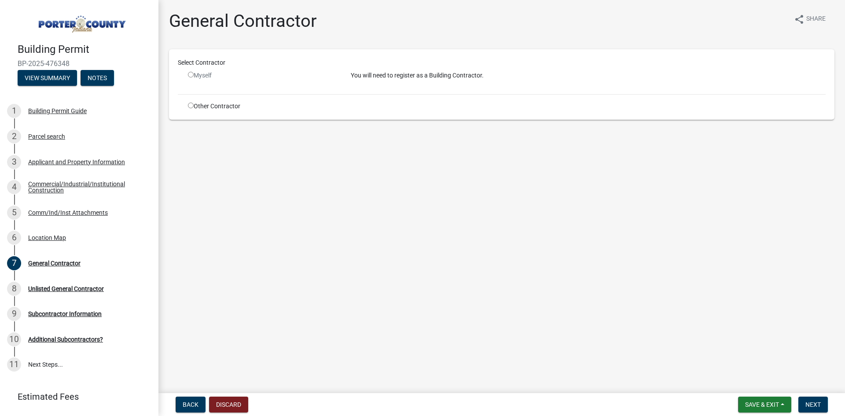
radio input "true"
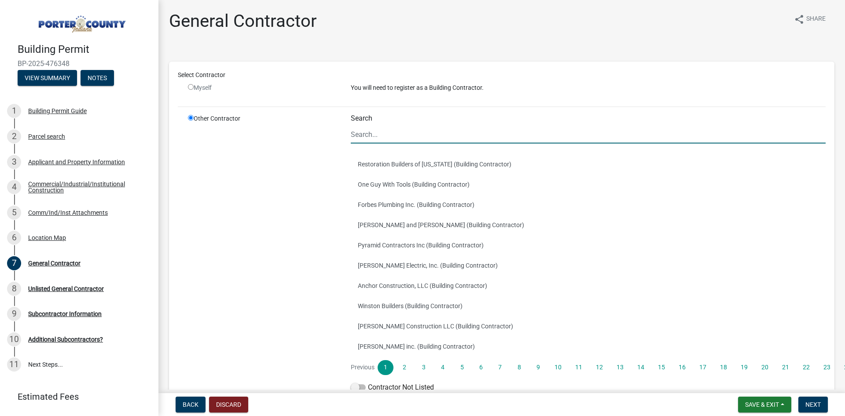
click at [410, 141] on input "Search" at bounding box center [588, 134] width 475 height 18
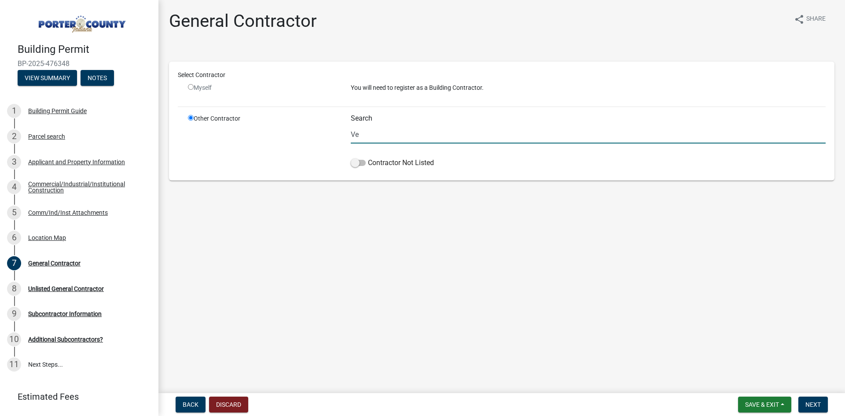
type input "V"
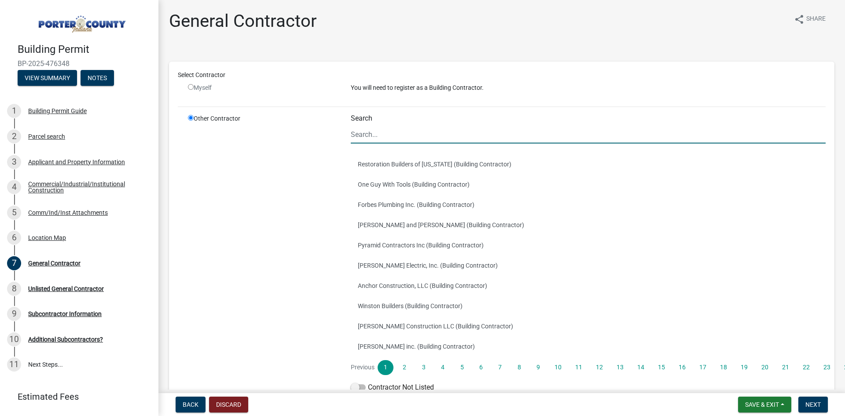
click at [441, 132] on input "Search" at bounding box center [588, 134] width 475 height 18
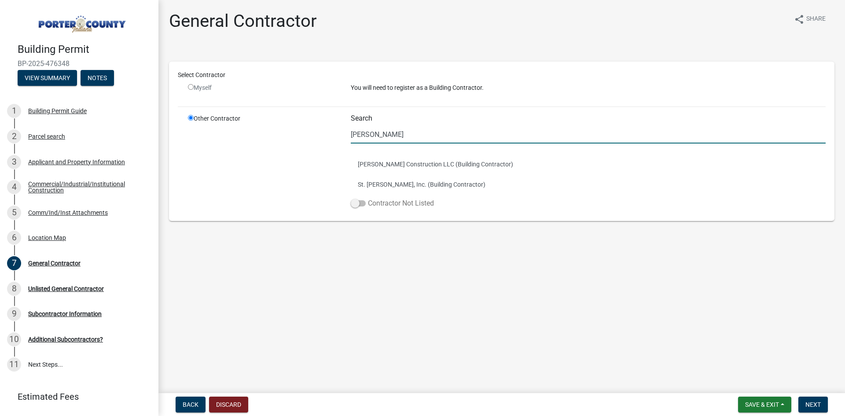
type input "[PERSON_NAME]"
click at [374, 204] on label "Contractor Not Listed" at bounding box center [392, 203] width 83 height 11
click at [368, 198] on input "Contractor Not Listed" at bounding box center [368, 198] width 0 height 0
click at [820, 404] on span "Next" at bounding box center [812, 404] width 15 height 7
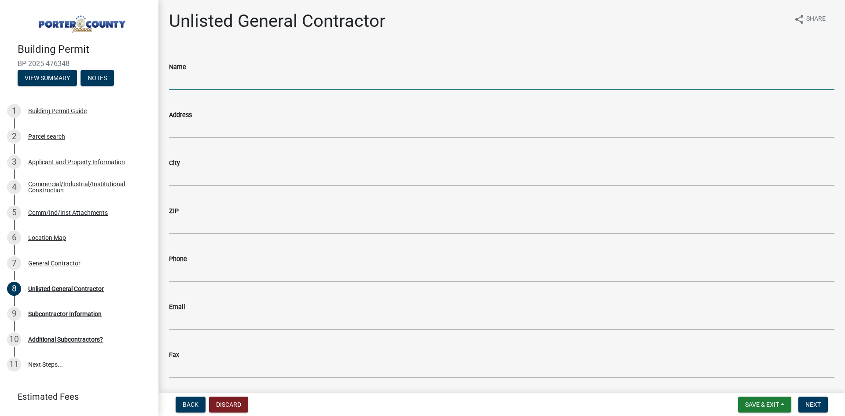
click at [396, 81] on input "Name" at bounding box center [501, 81] width 665 height 18
type input "[PERSON_NAME] [PERSON_NAME] Veregy Solutions, LLC dba Veregy"
click at [427, 144] on wm-data-entity-input "Address" at bounding box center [501, 121] width 665 height 48
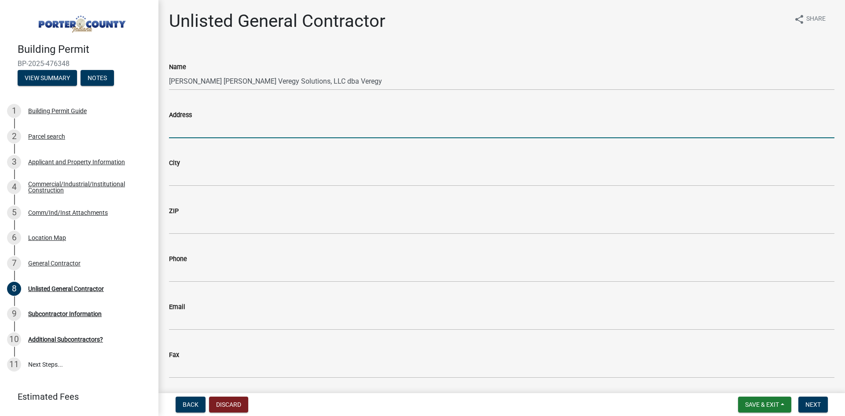
click at [419, 135] on input "Address" at bounding box center [501, 129] width 665 height 18
type input "[STREET_ADDRESS][PERSON_NAME]"
click at [418, 147] on div "City" at bounding box center [501, 165] width 665 height 41
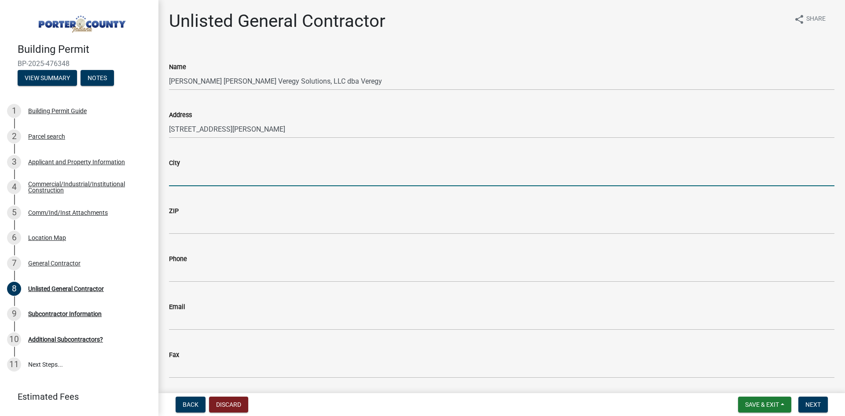
click at [411, 176] on input "City" at bounding box center [501, 177] width 665 height 18
type input "[GEOGRAPHIC_DATA]"
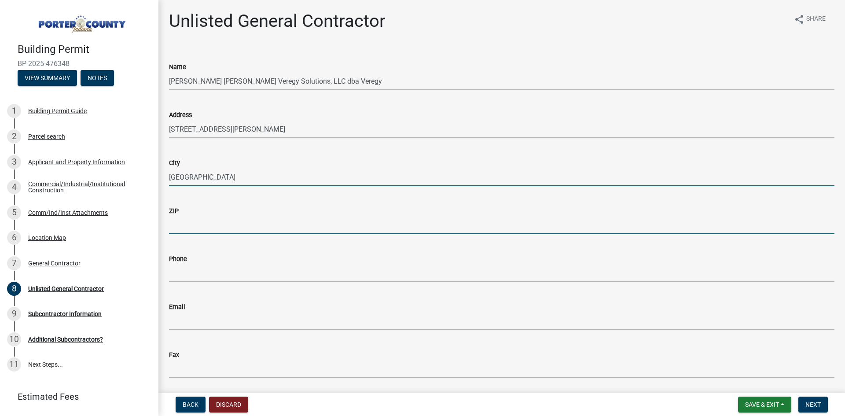
type input "46250"
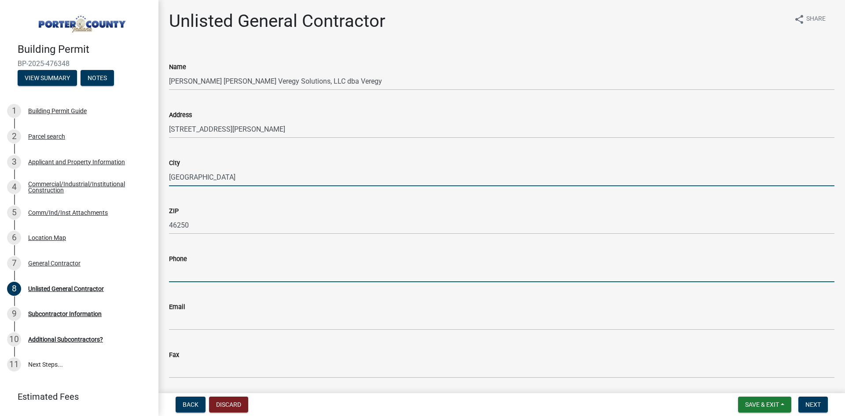
type input "3179033845"
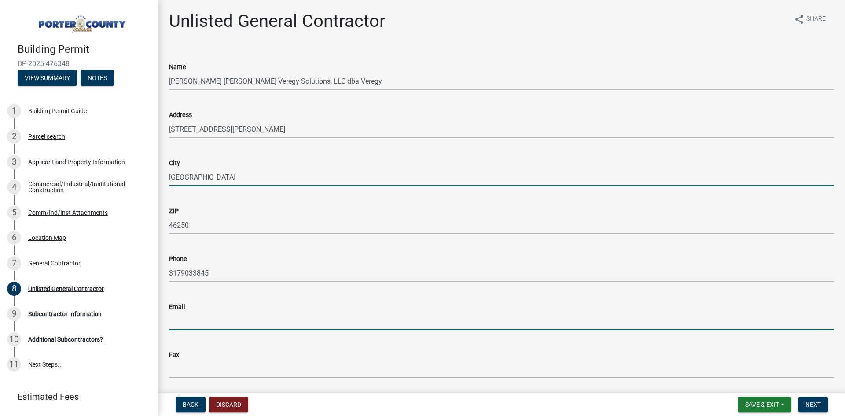
type input "[EMAIL_ADDRESS][DOMAIN_NAME]"
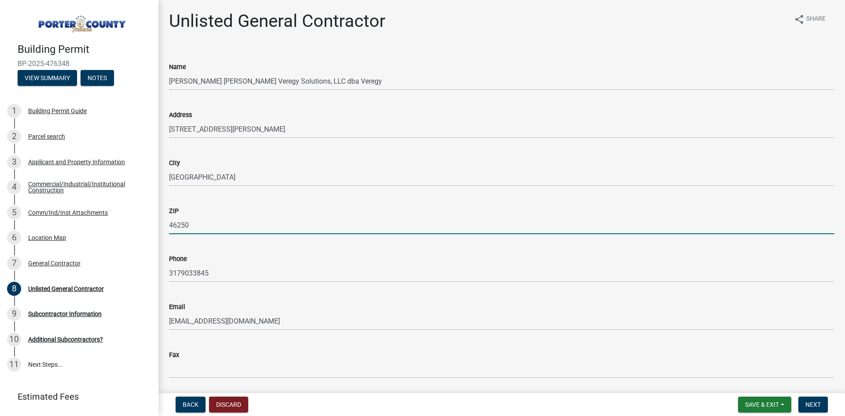
click at [269, 221] on input "46250" at bounding box center [501, 225] width 665 height 18
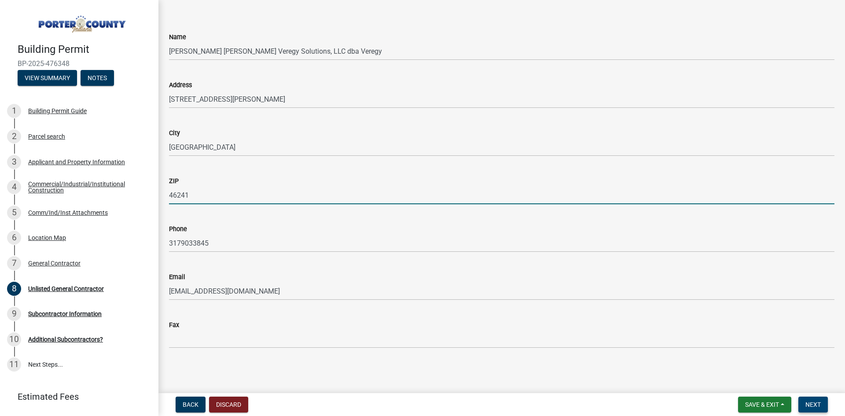
type input "46241"
click at [818, 405] on span "Next" at bounding box center [812, 404] width 15 height 7
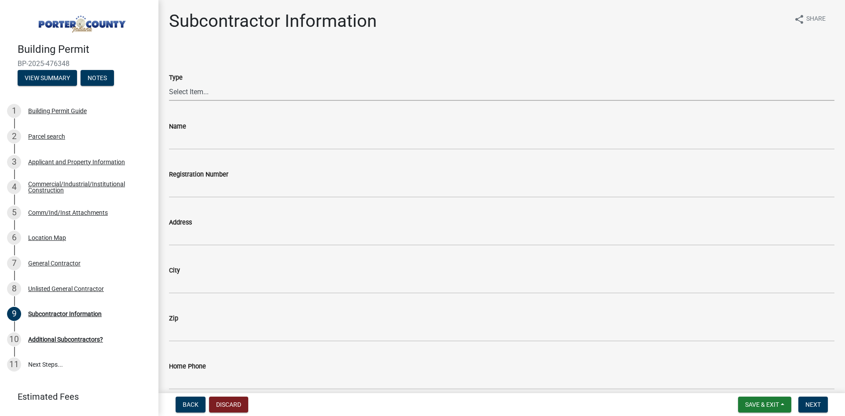
click at [303, 88] on select "Select Item... Concrete Plumbing Electrical HVAC Framing Roofing Insulation Lan…" at bounding box center [501, 92] width 665 height 18
click at [169, 83] on select "Select Item... Concrete Plumbing Electrical HVAC Framing Roofing Insulation Lan…" at bounding box center [501, 92] width 665 height 18
select select "efdc4ab2-fecf-44c9-8db5-461c68afeef8"
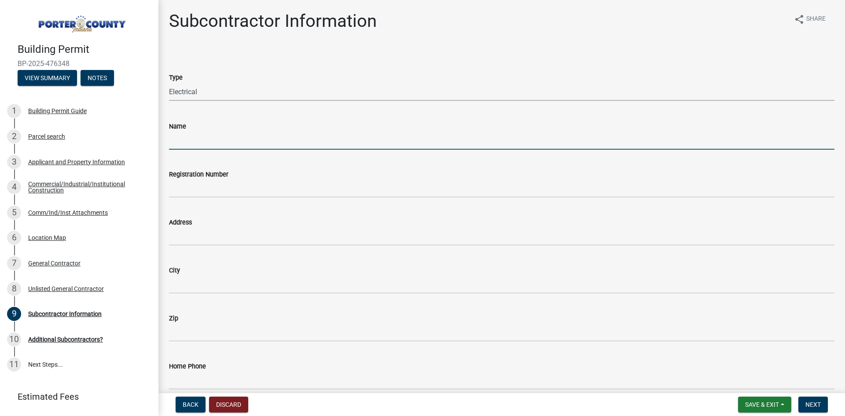
click at [217, 145] on input "Name" at bounding box center [501, 141] width 665 height 18
click at [473, 136] on input "Name" at bounding box center [501, 141] width 665 height 18
type input "H&T Electrical Services, LLC"
click at [416, 221] on div "Address" at bounding box center [501, 222] width 665 height 11
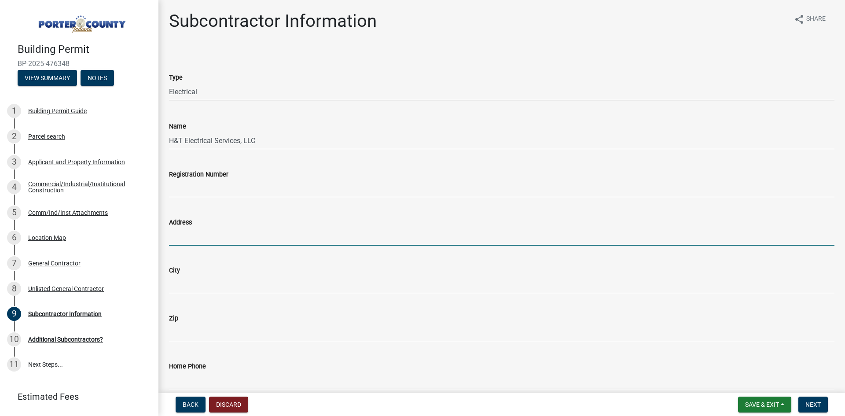
click at [415, 238] on input "Address" at bounding box center [501, 237] width 665 height 18
type input "[STREET_ADDRESS]"
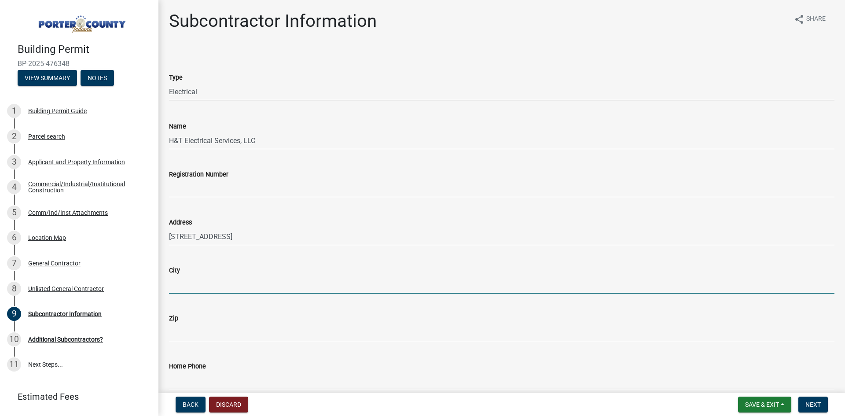
click at [419, 289] on input "City" at bounding box center [501, 284] width 665 height 18
type input "Valparaiso"
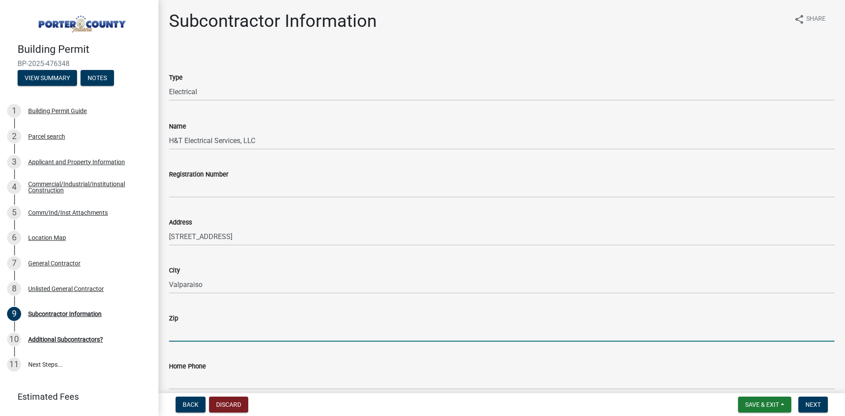
click at [368, 339] on input "Zip" at bounding box center [501, 332] width 665 height 18
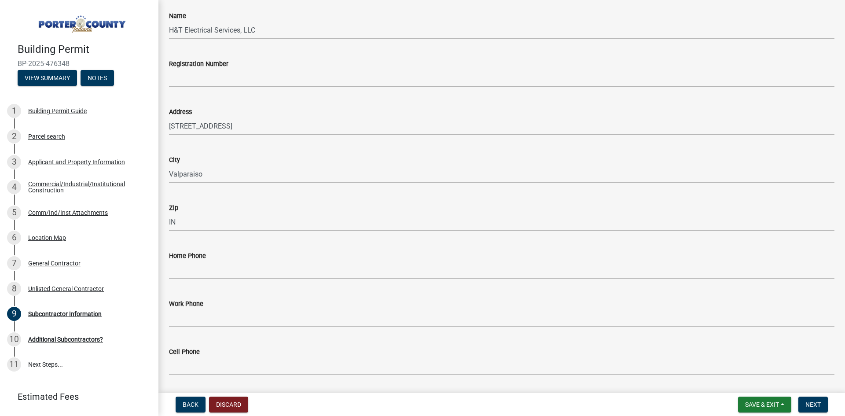
scroll to position [132, 0]
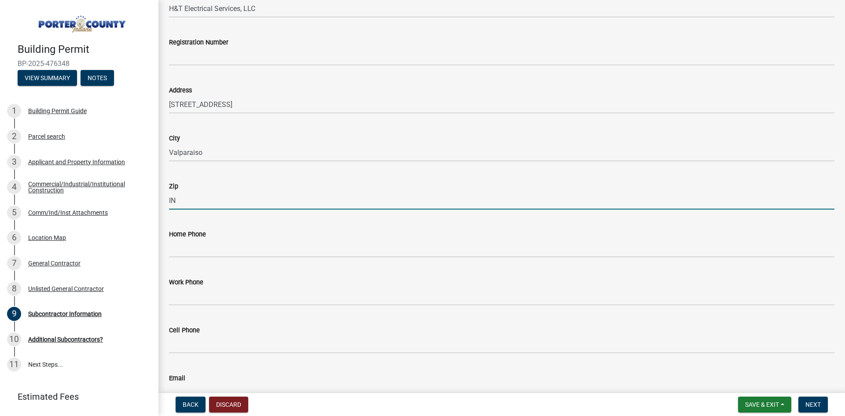
click at [227, 199] on input "IN" at bounding box center [501, 200] width 665 height 18
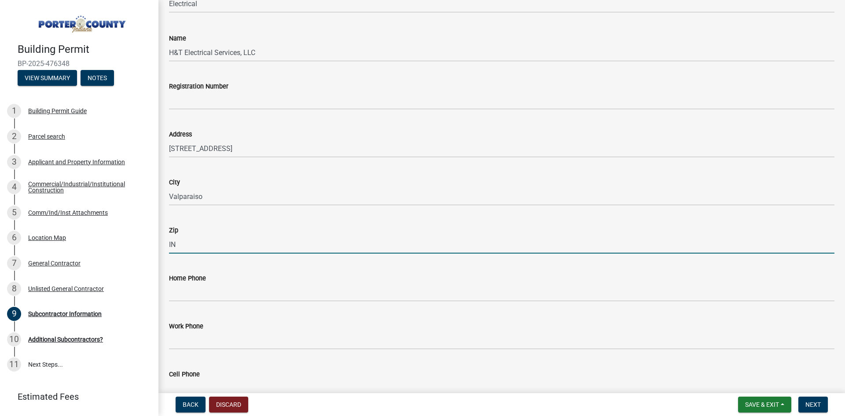
type input "I"
type input "46383"
click at [98, 287] on div "Unlisted General Contractor" at bounding box center [66, 289] width 76 height 6
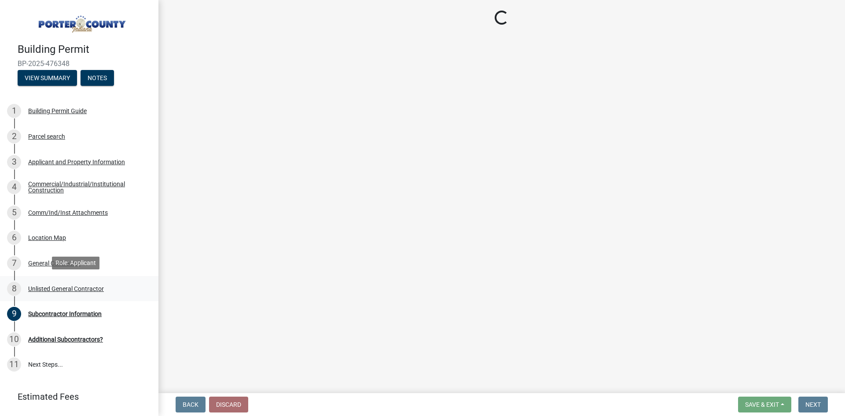
scroll to position [0, 0]
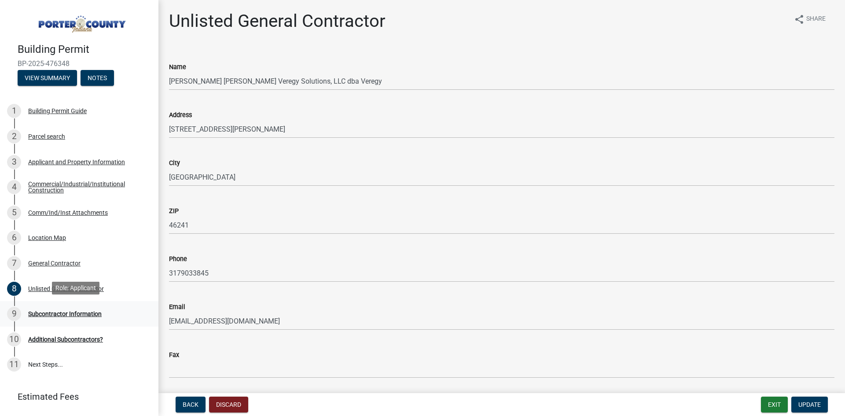
click at [59, 313] on div "Subcontractor Information" at bounding box center [64, 314] width 73 height 6
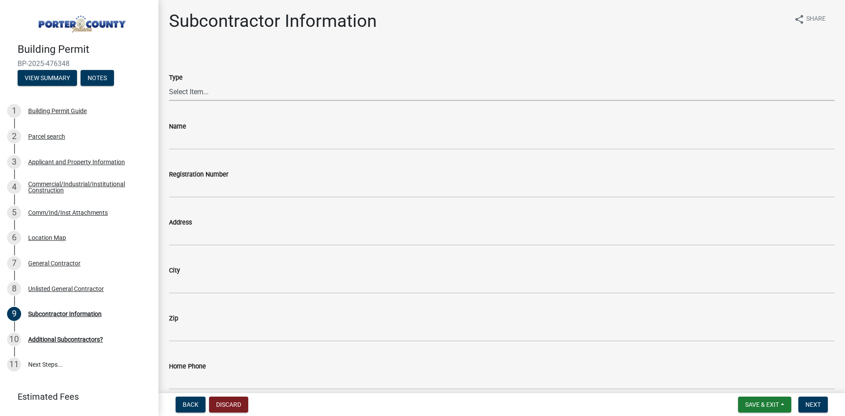
click at [217, 96] on select "Select Item... Concrete Plumbing Electrical HVAC Framing Roofing Insulation Lan…" at bounding box center [501, 92] width 665 height 18
click at [169, 83] on select "Select Item... Concrete Plumbing Electrical HVAC Framing Roofing Insulation Lan…" at bounding box center [501, 92] width 665 height 18
select select "efdc4ab2-fecf-44c9-8db5-461c68afeef8"
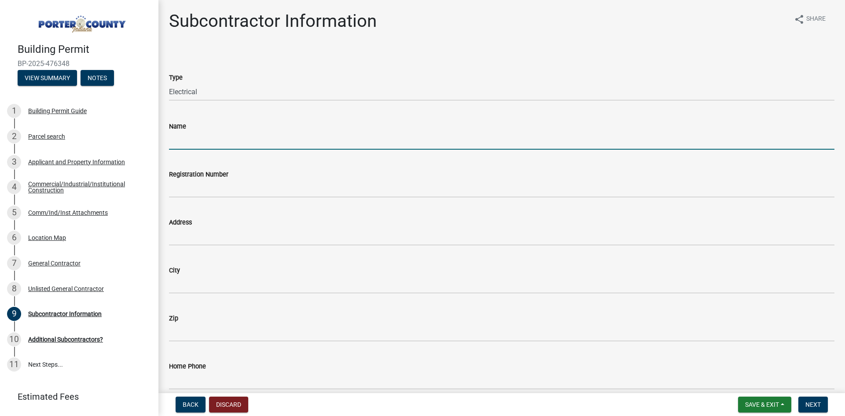
click at [201, 144] on input "Name" at bounding box center [501, 141] width 665 height 18
click at [222, 143] on input "Name" at bounding box center [501, 141] width 665 height 18
type input "H&T Electrical Services, LLC"
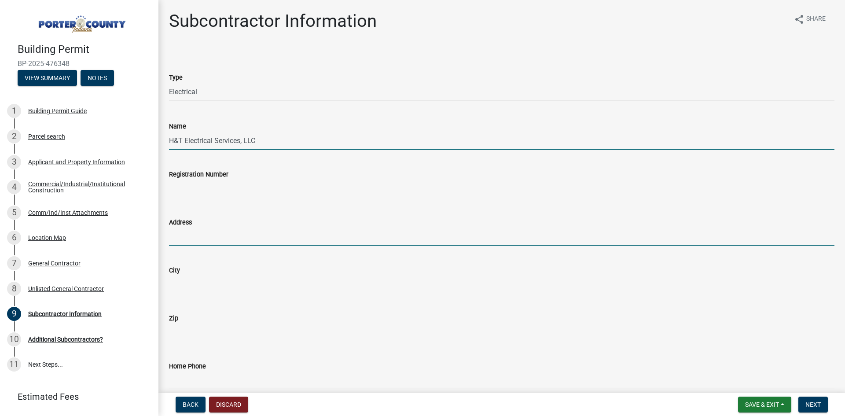
click at [247, 231] on input "Address" at bounding box center [501, 237] width 665 height 18
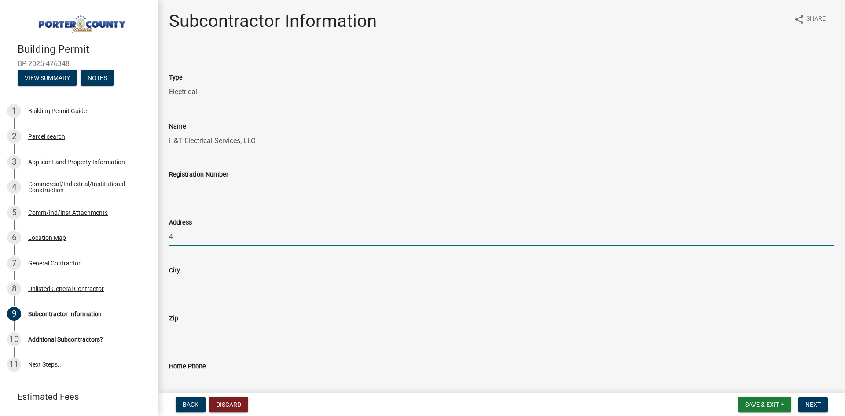
type input "4"
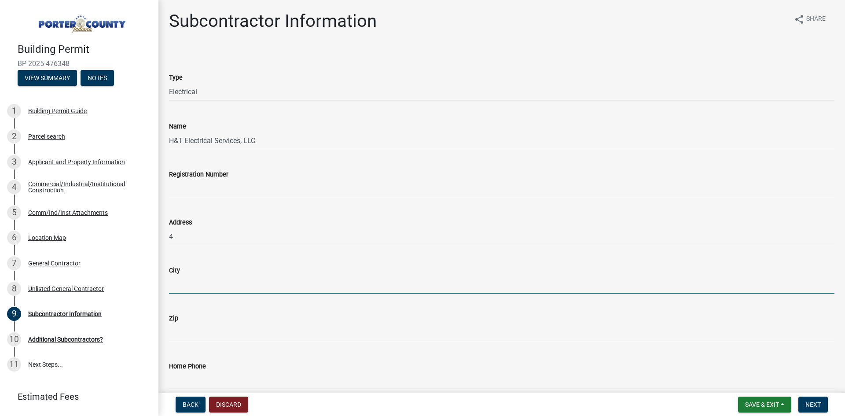
click at [250, 281] on input "City" at bounding box center [501, 284] width 665 height 18
type input "Valparaiso"
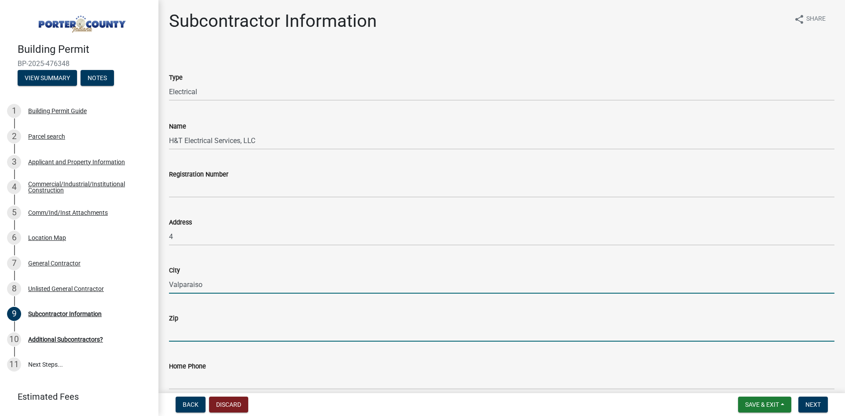
click at [238, 326] on input "Zip" at bounding box center [501, 332] width 665 height 18
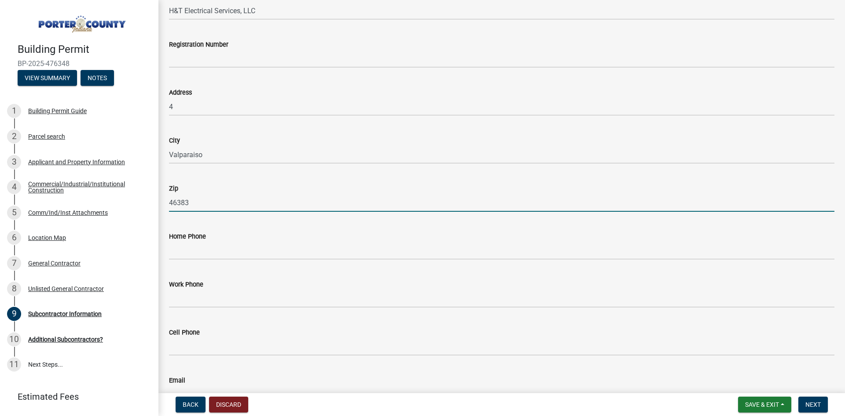
scroll to position [132, 0]
type input "46383"
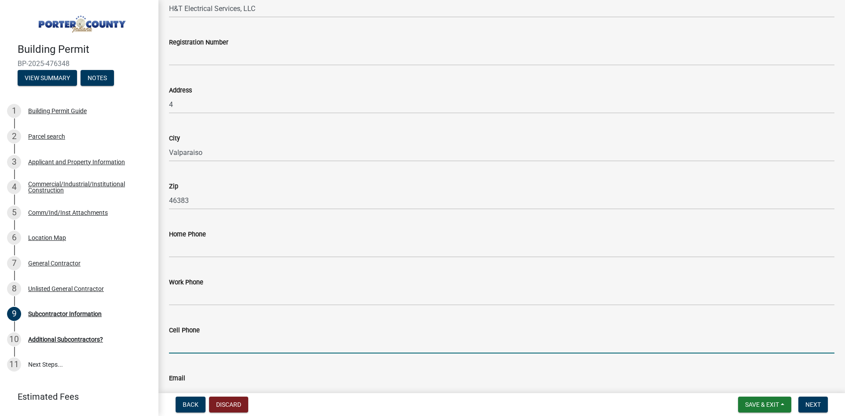
click at [249, 341] on input "Cell Phone" at bounding box center [501, 344] width 665 height 18
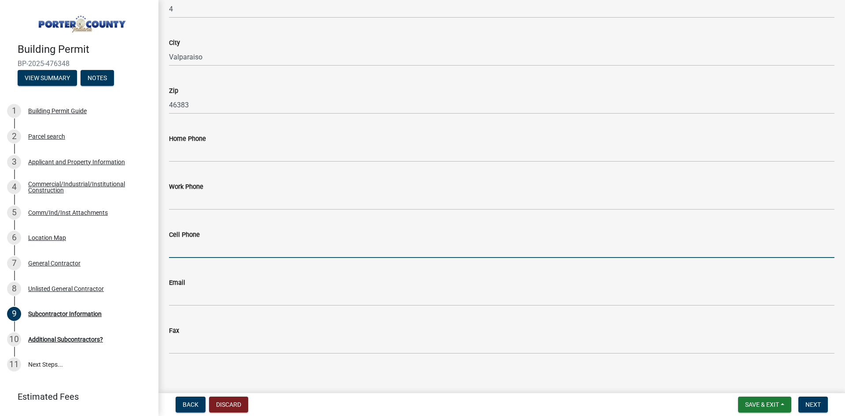
scroll to position [233, 0]
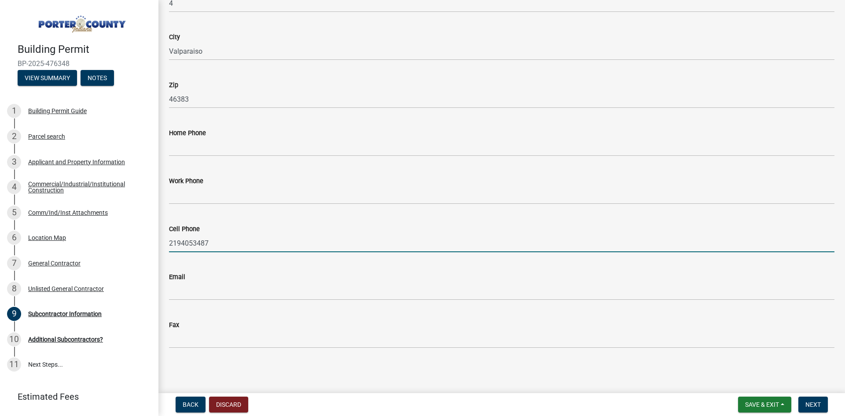
type input "2194053487"
click at [300, 279] on div "Email" at bounding box center [501, 277] width 665 height 11
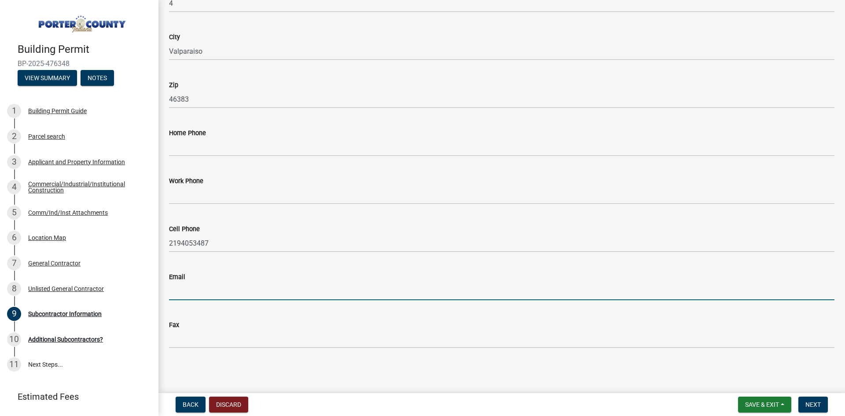
click at [291, 295] on input "Email" at bounding box center [501, 291] width 665 height 18
type input "[PERSON_NAME][EMAIL_ADDRESS][DOMAIN_NAME]"
click at [813, 405] on span "Next" at bounding box center [812, 404] width 15 height 7
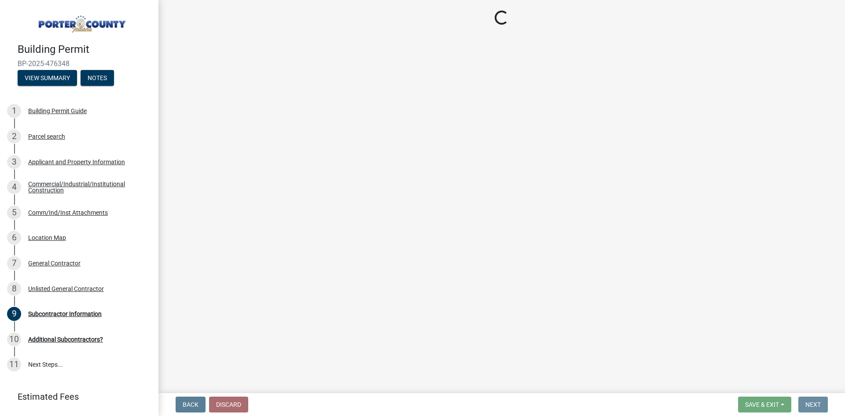
scroll to position [0, 0]
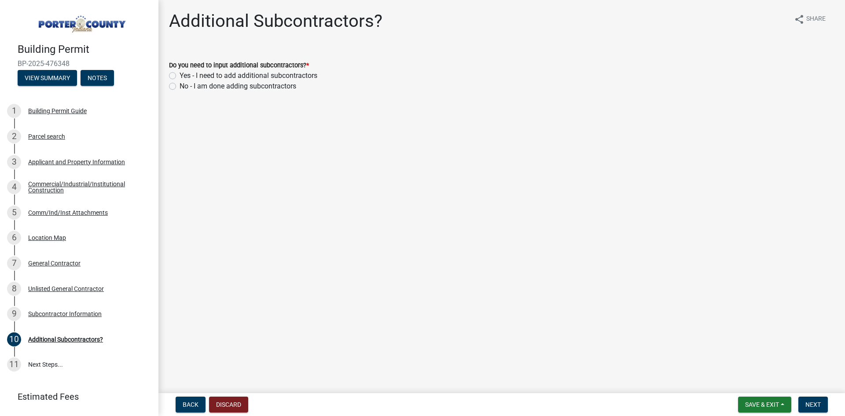
click at [180, 85] on label "No - I am done adding subcontractors" at bounding box center [238, 86] width 117 height 11
click at [180, 85] on input "No - I am done adding subcontractors" at bounding box center [183, 84] width 6 height 6
radio input "true"
click at [823, 400] on button "Next" at bounding box center [812, 405] width 29 height 16
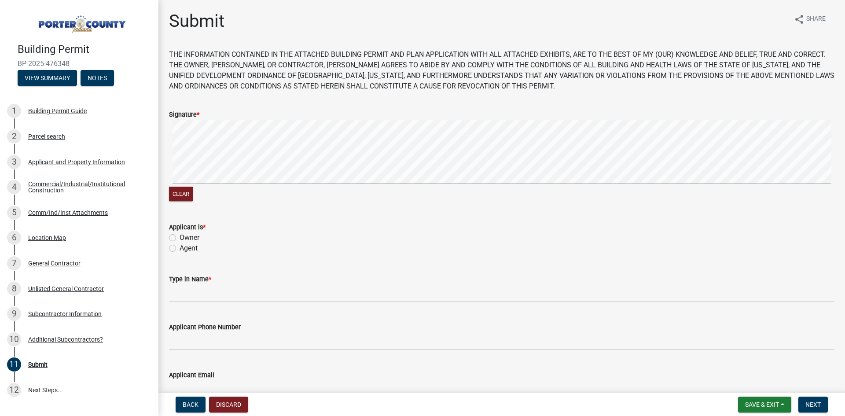
click at [180, 249] on label "Agent" at bounding box center [189, 248] width 18 height 11
click at [180, 249] on input "Agent" at bounding box center [183, 246] width 6 height 6
radio input "true"
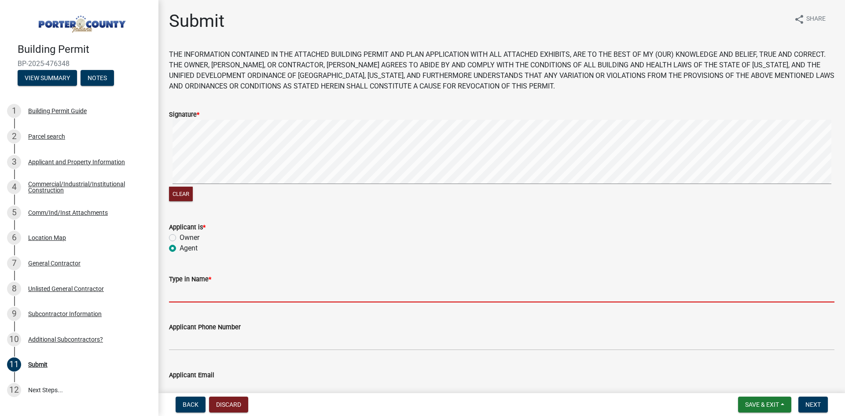
click at [196, 290] on input "Type in Name *" at bounding box center [501, 293] width 665 height 18
type input "[PERSON_NAME]"
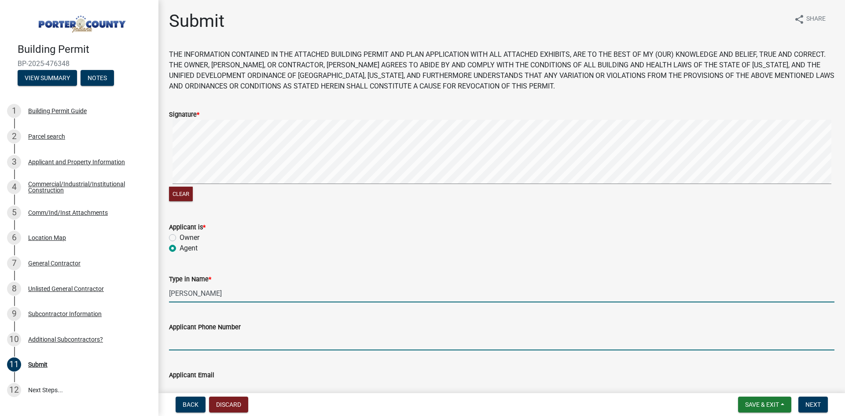
type input "3179033845"
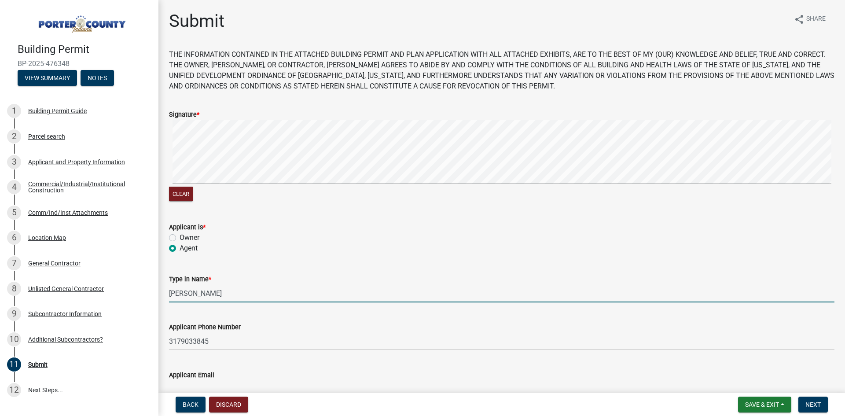
type input "[EMAIL_ADDRESS][DOMAIN_NAME]"
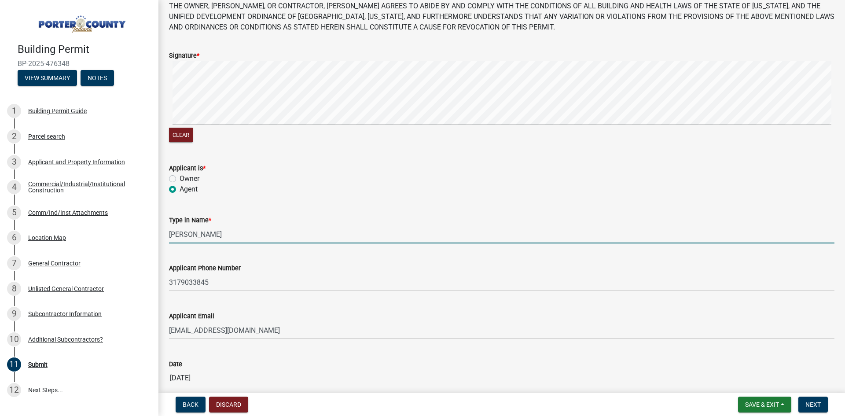
scroll to position [105, 0]
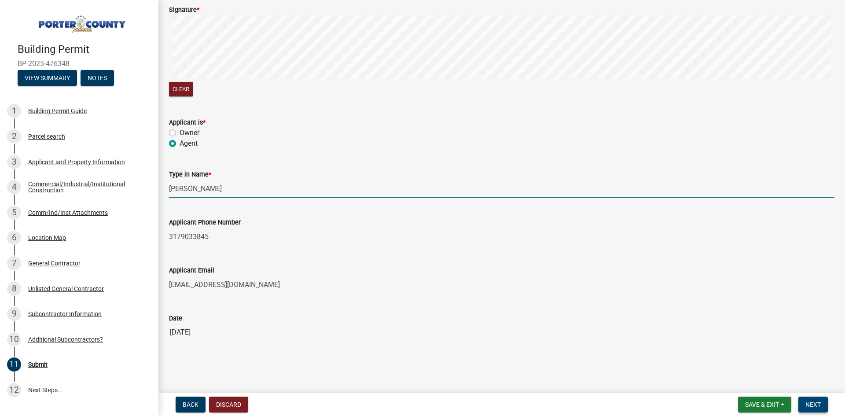
click at [819, 407] on span "Next" at bounding box center [812, 404] width 15 height 7
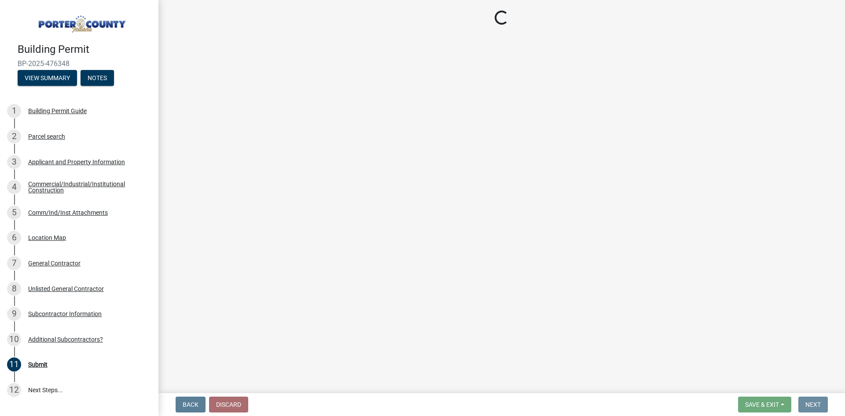
scroll to position [0, 0]
